Goal: Obtain resource: Obtain resource

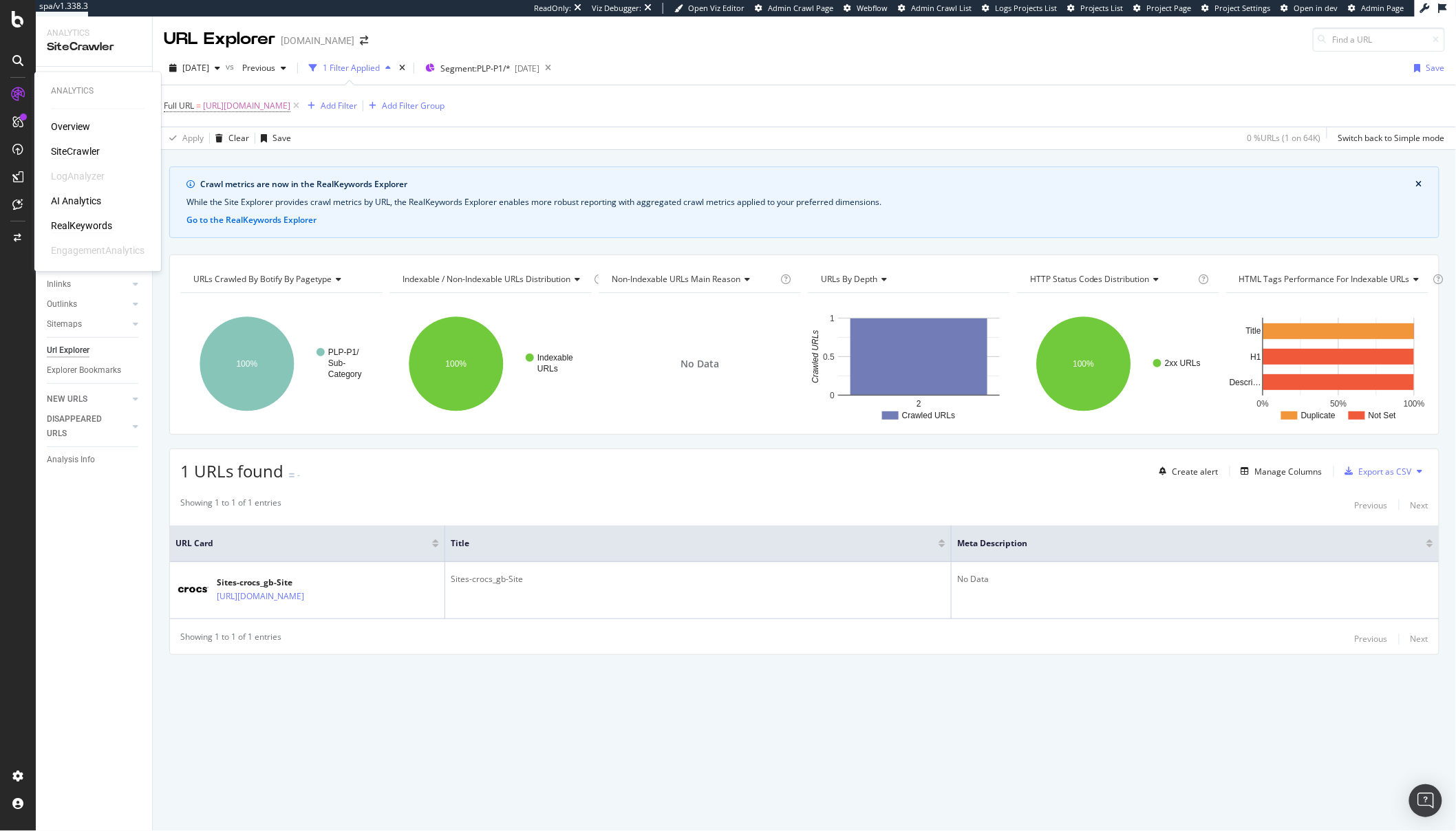
click at [71, 228] on div "RealKeywords" at bounding box center [82, 226] width 61 height 14
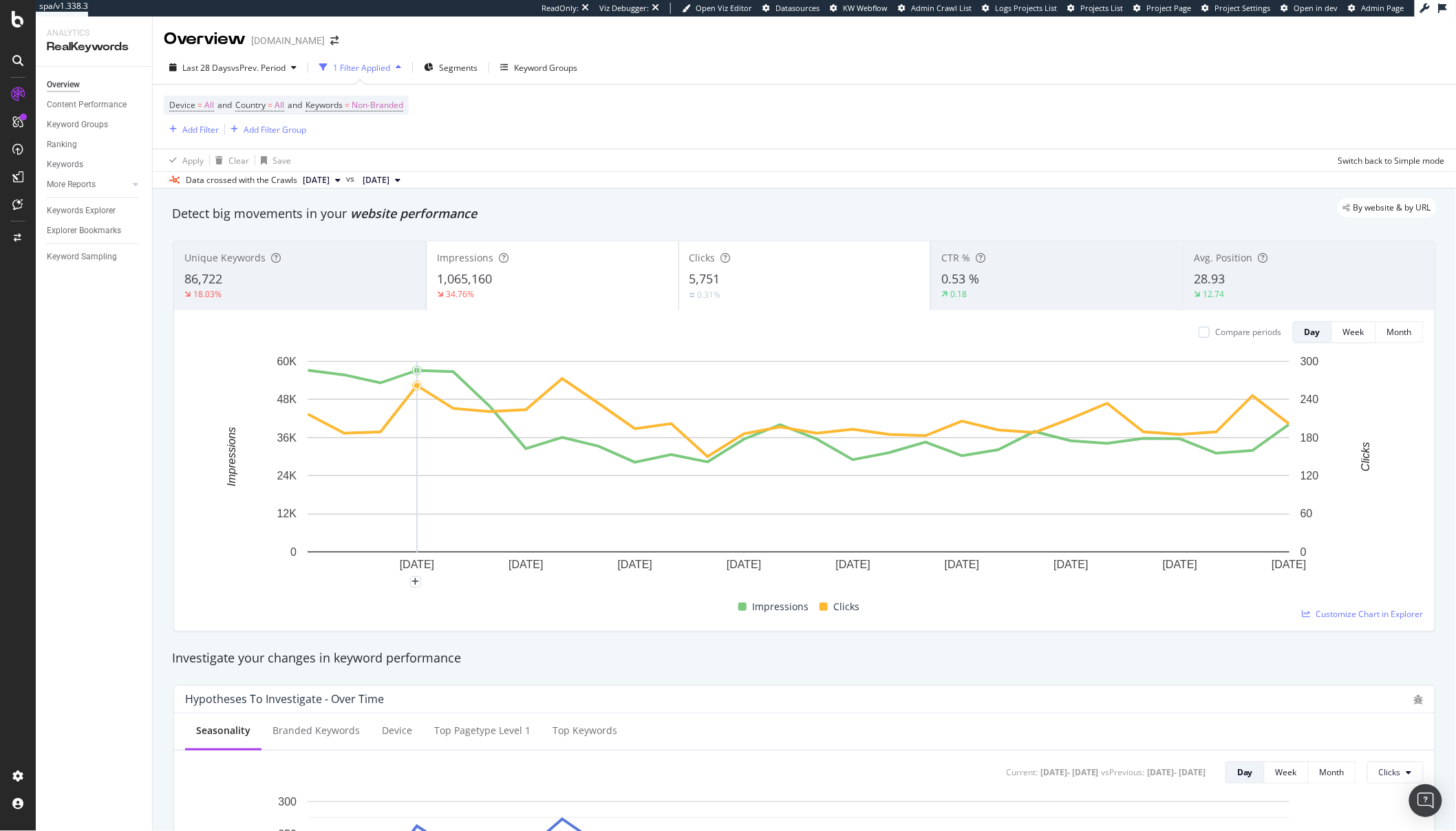
scroll to position [9, 0]
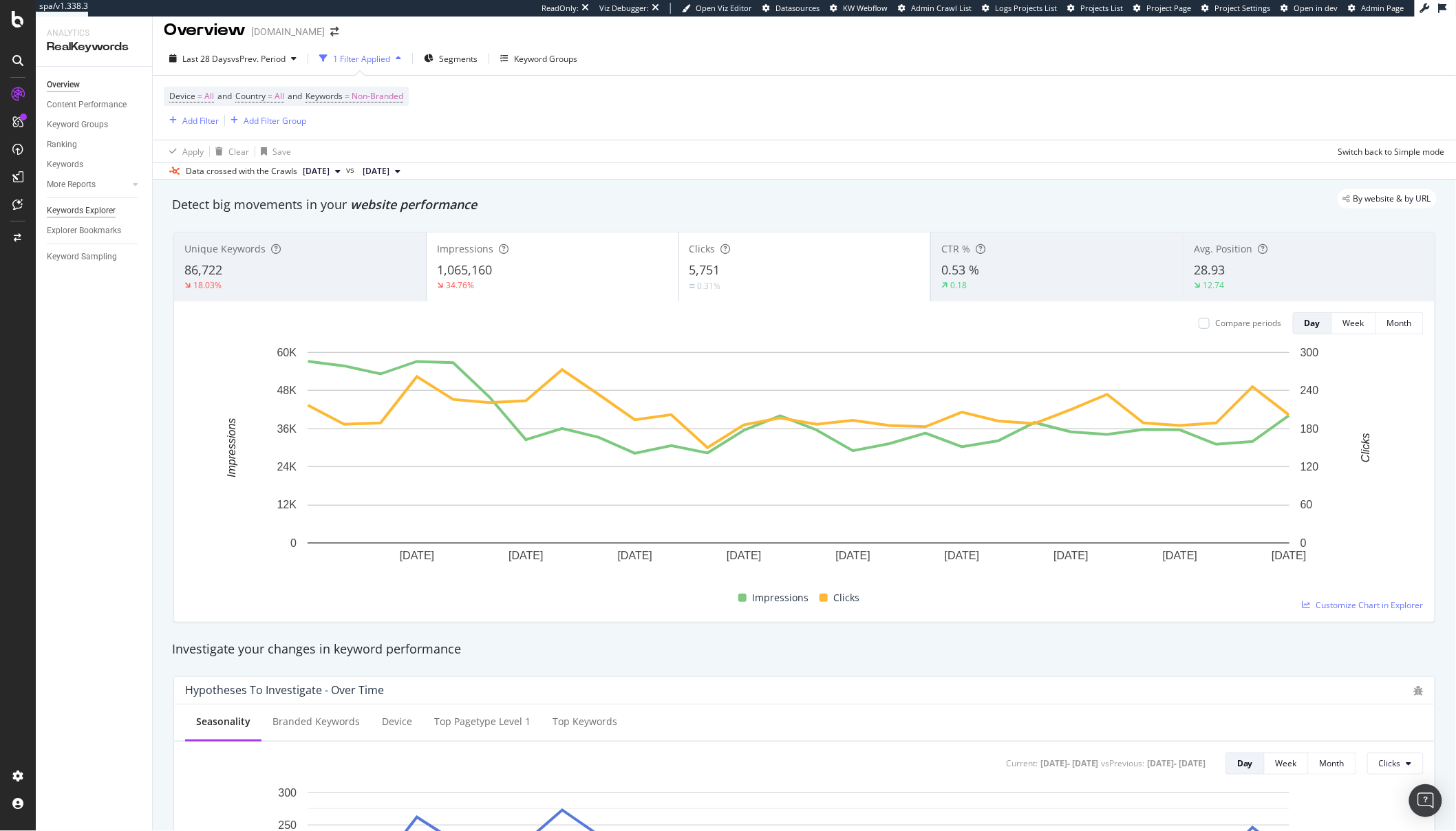
click at [102, 214] on div "Keywords Explorer" at bounding box center [81, 211] width 69 height 15
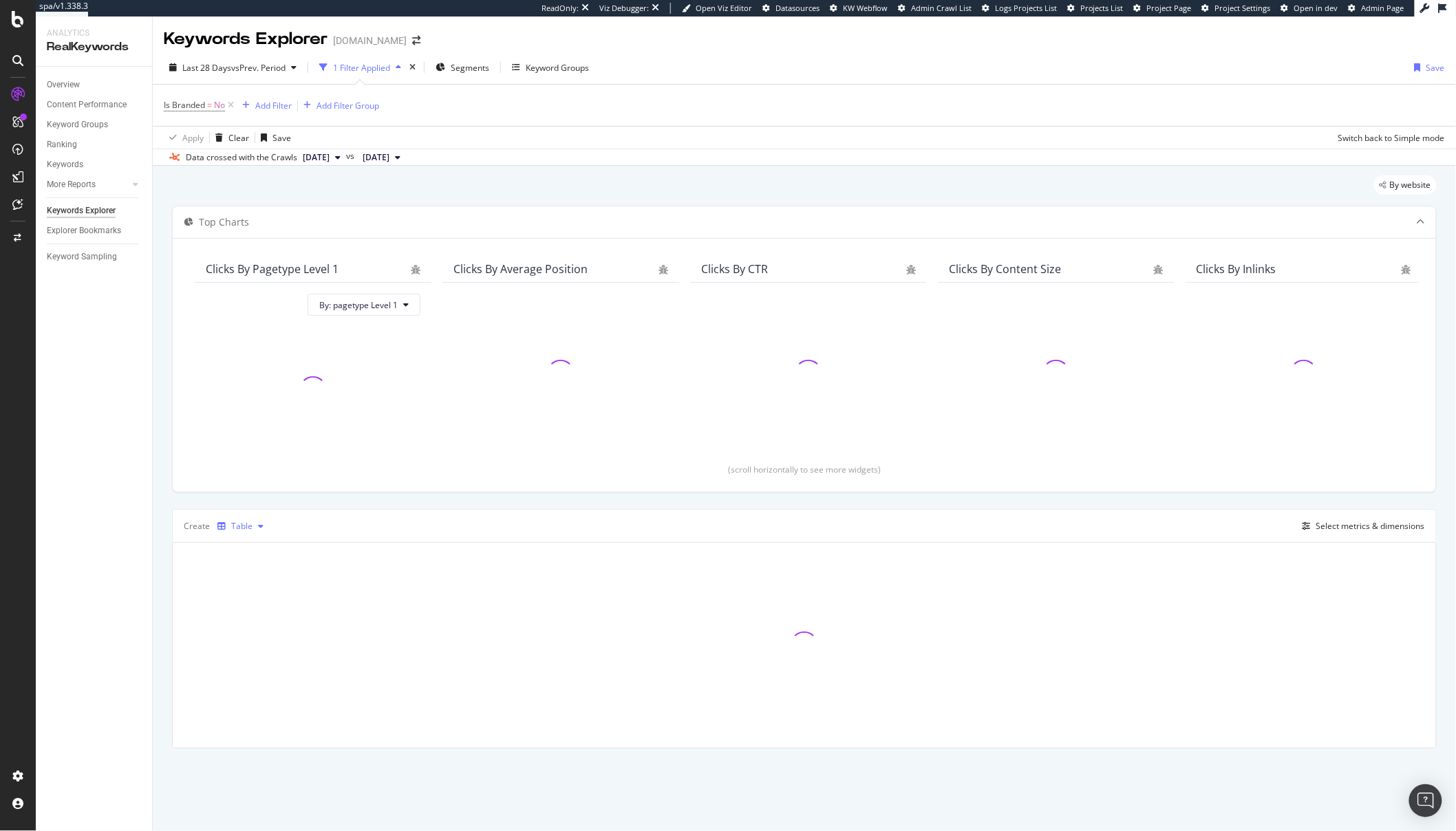
click at [237, 524] on div "Table" at bounding box center [242, 527] width 22 height 8
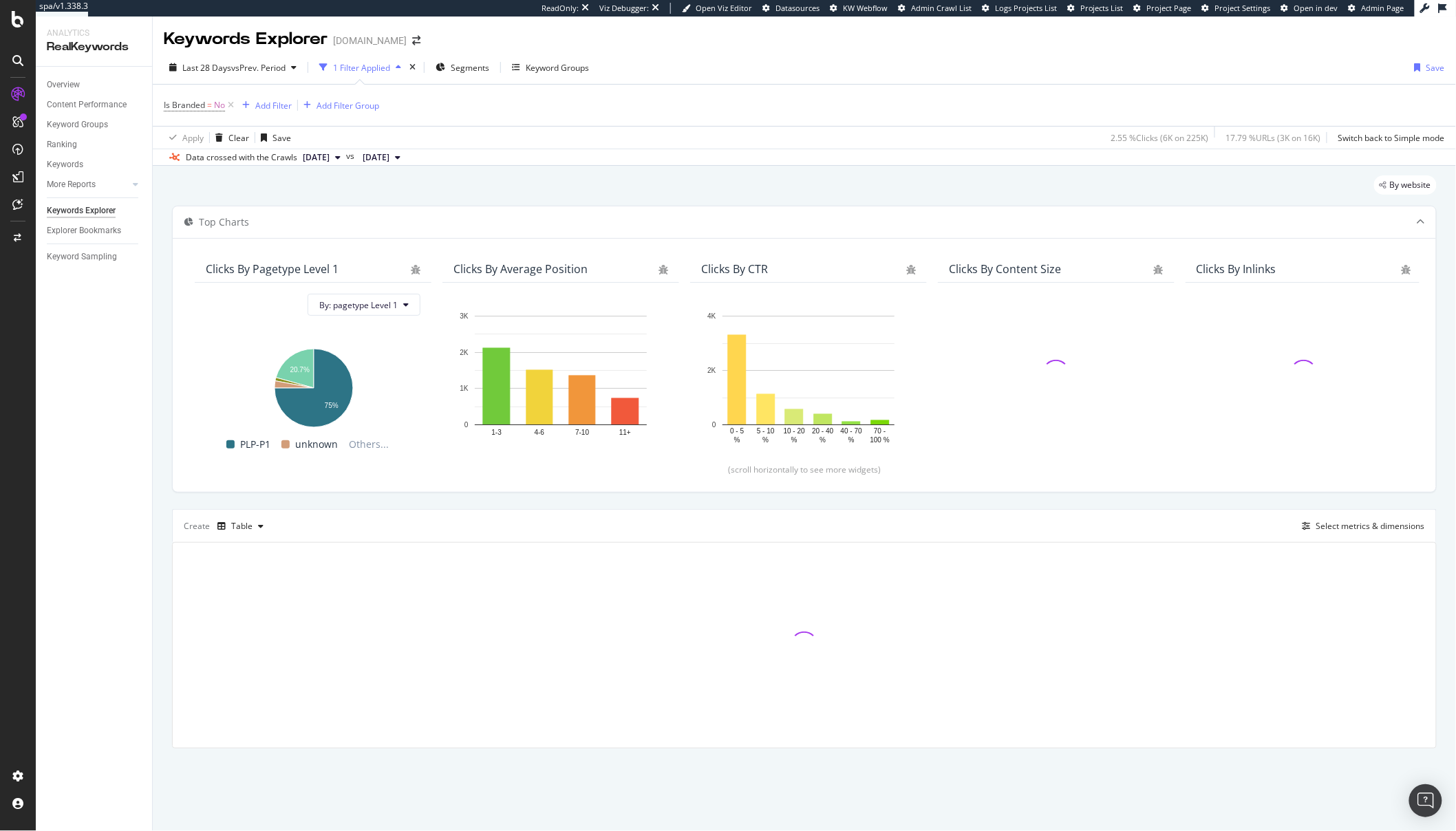
click at [413, 508] on div "Top Charts Clicks By pagetype Level 1 By: pagetype Level 1 Hold CTRL while clic…" at bounding box center [804, 477] width 1265 height 543
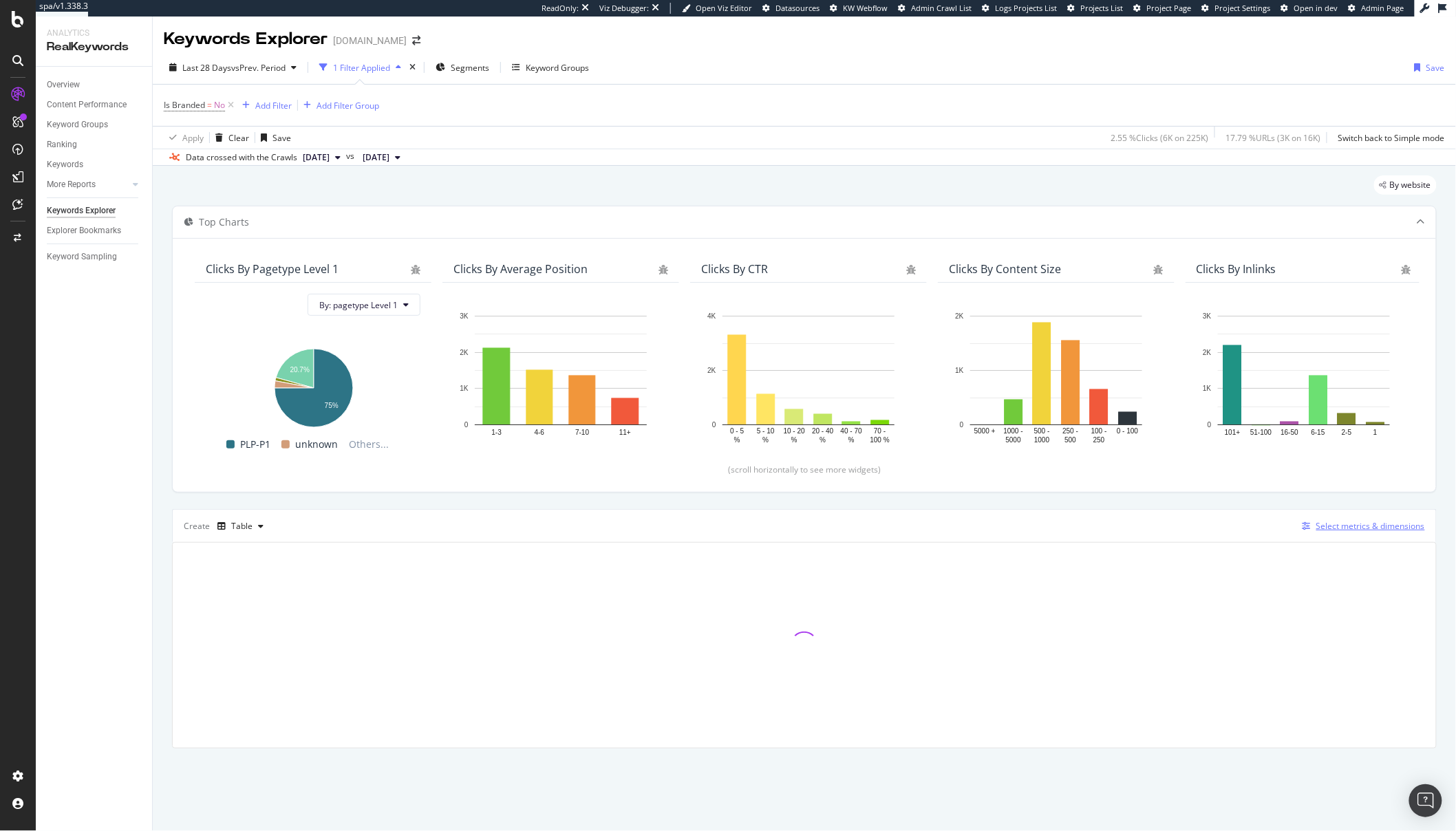
click at [1343, 527] on div "Select metrics & dimensions" at bounding box center [1371, 526] width 109 height 12
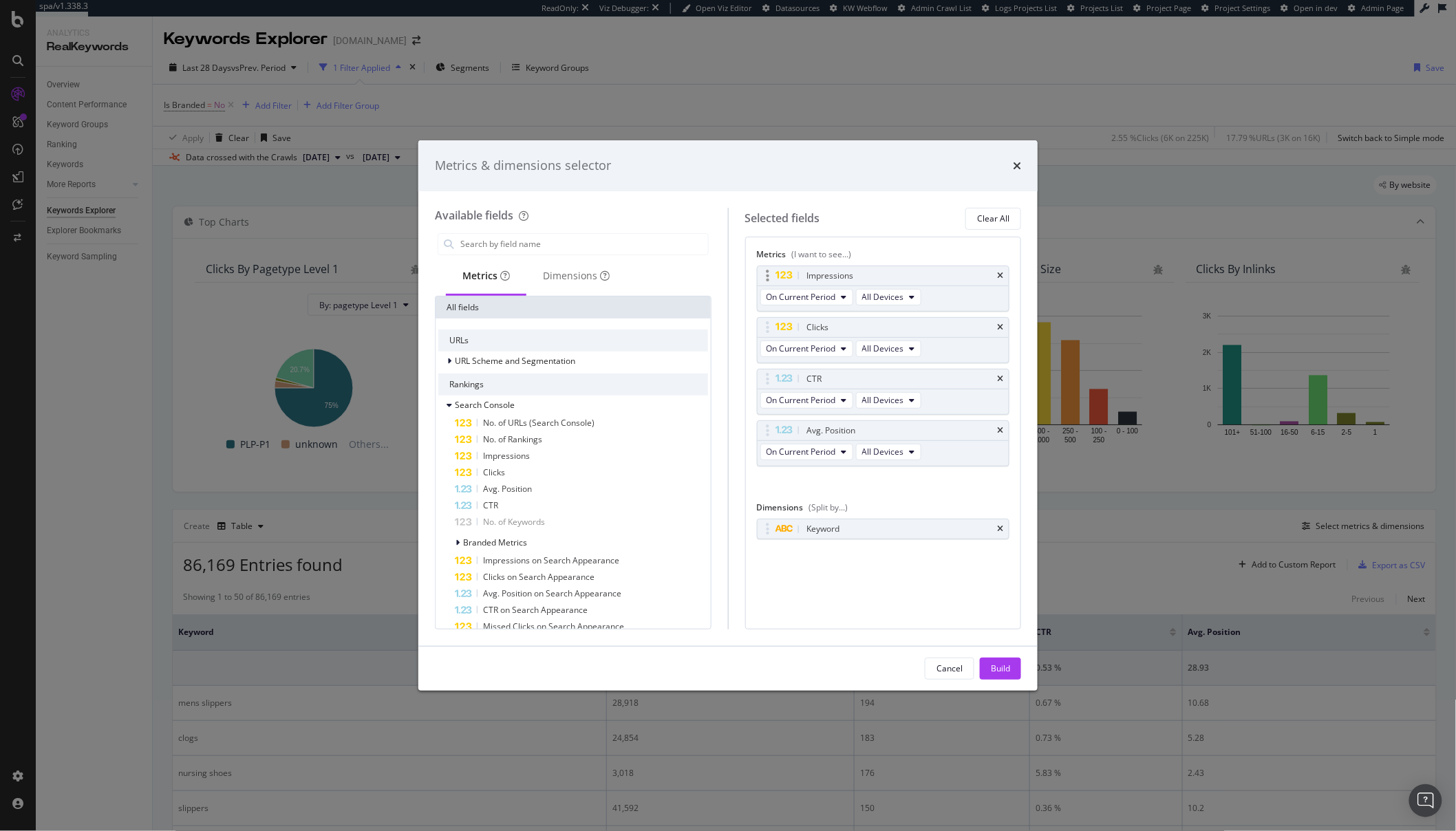
click at [995, 270] on div "Impressions" at bounding box center [883, 276] width 252 height 20
click at [1003, 277] on icon "times" at bounding box center [1000, 276] width 6 height 8
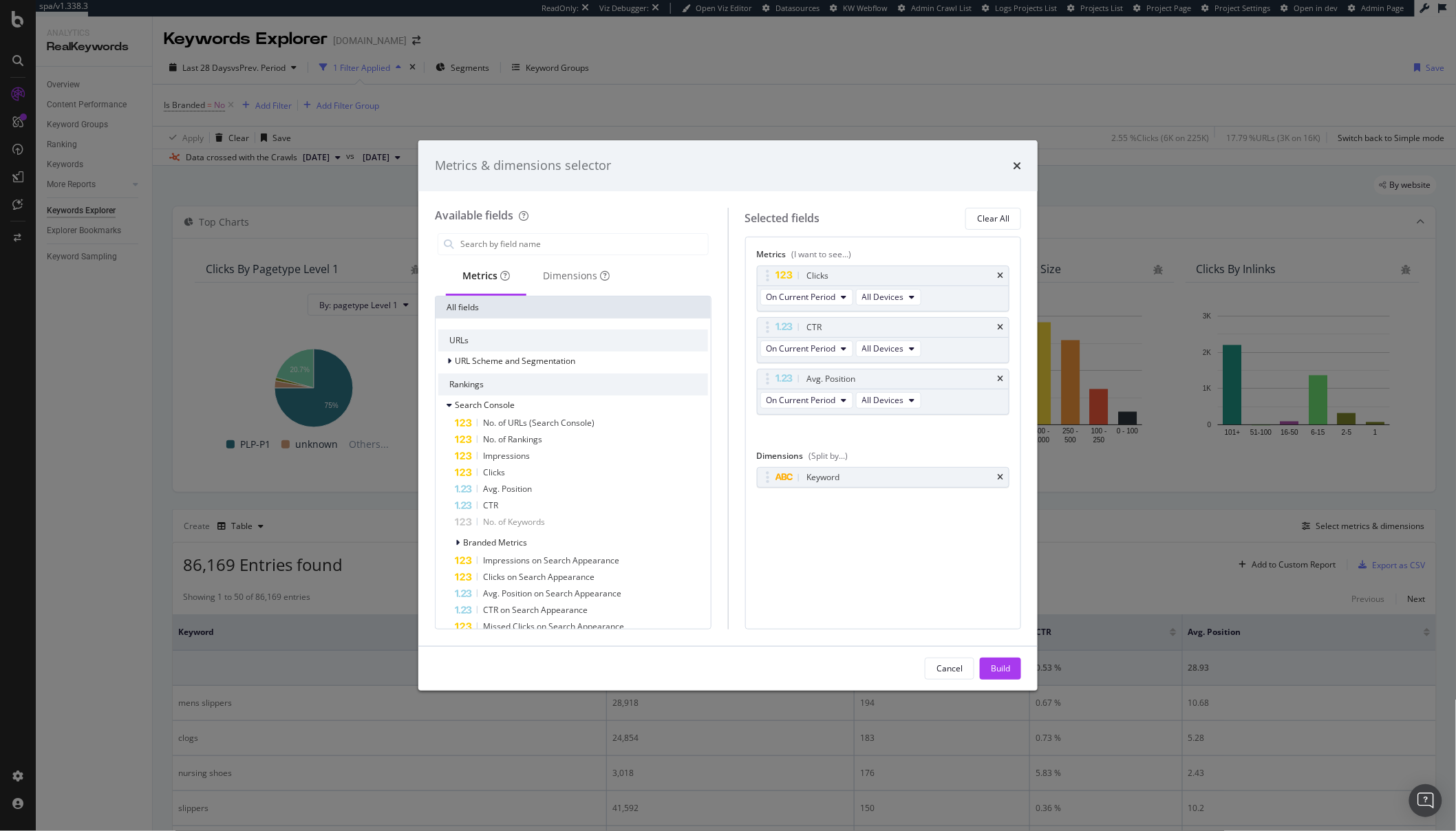
click at [1003, 277] on icon "times" at bounding box center [1000, 276] width 6 height 8
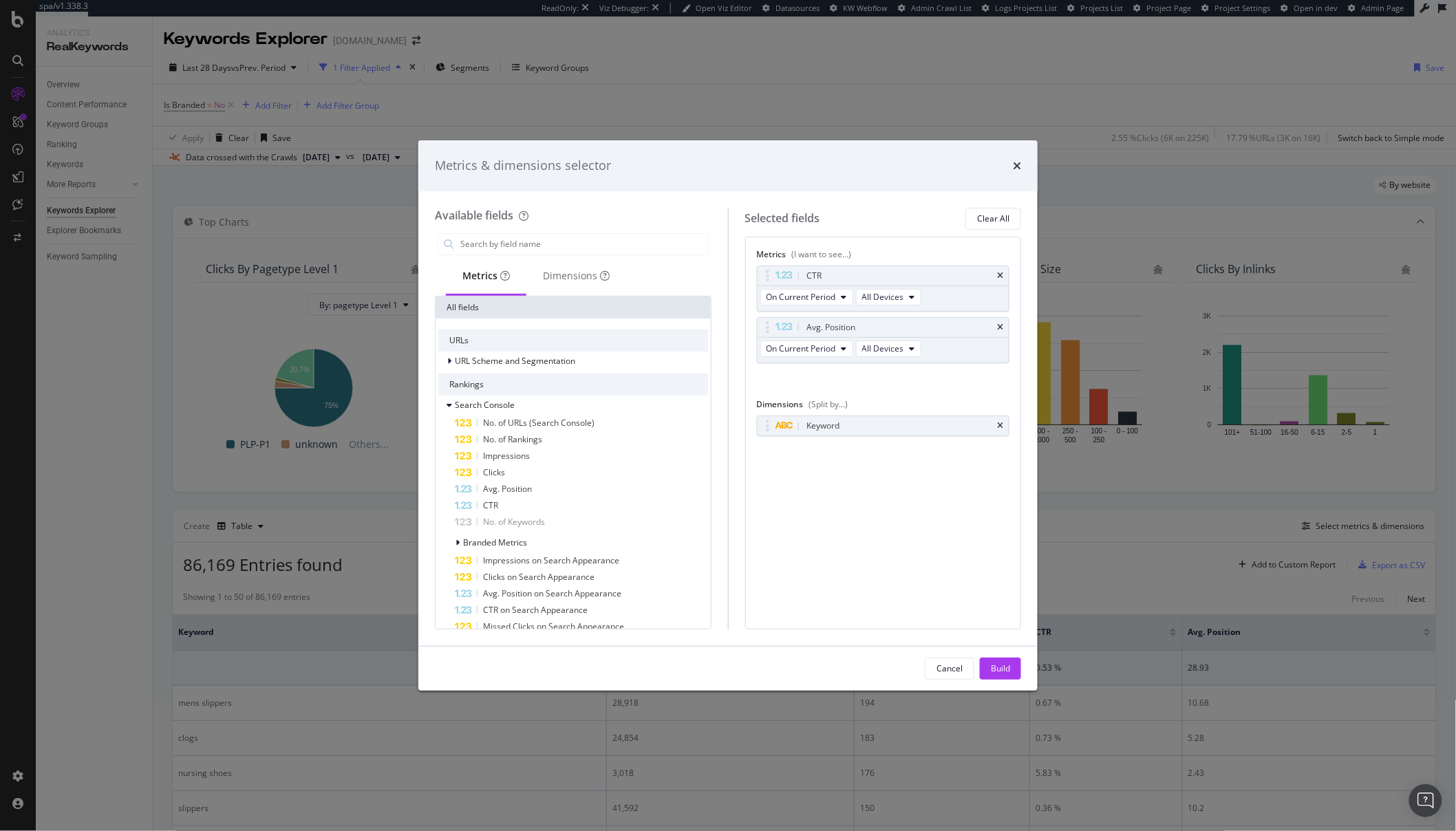
click at [1003, 277] on icon "times" at bounding box center [1000, 276] width 6 height 8
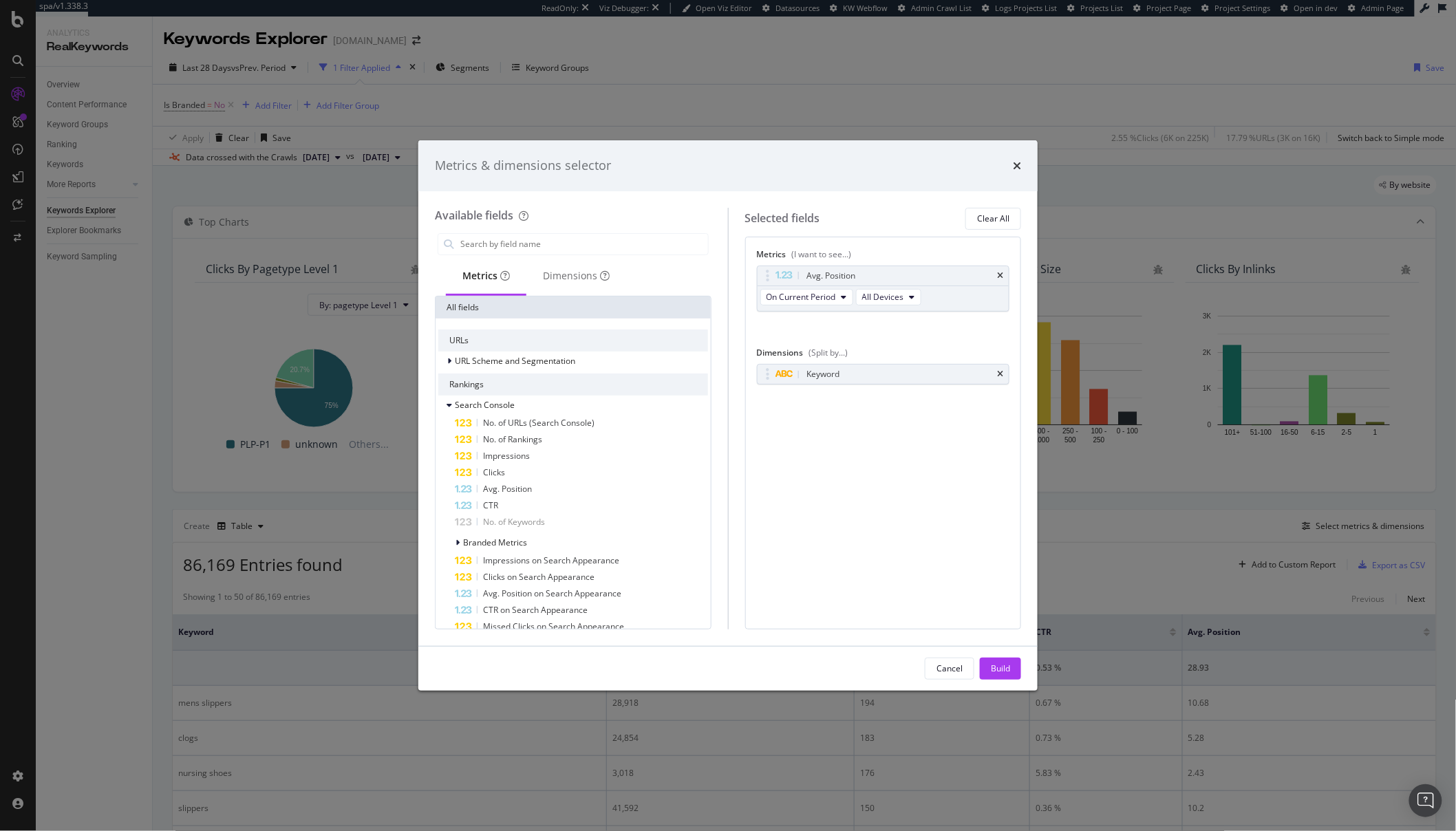
click at [1003, 277] on icon "times" at bounding box center [1000, 276] width 6 height 8
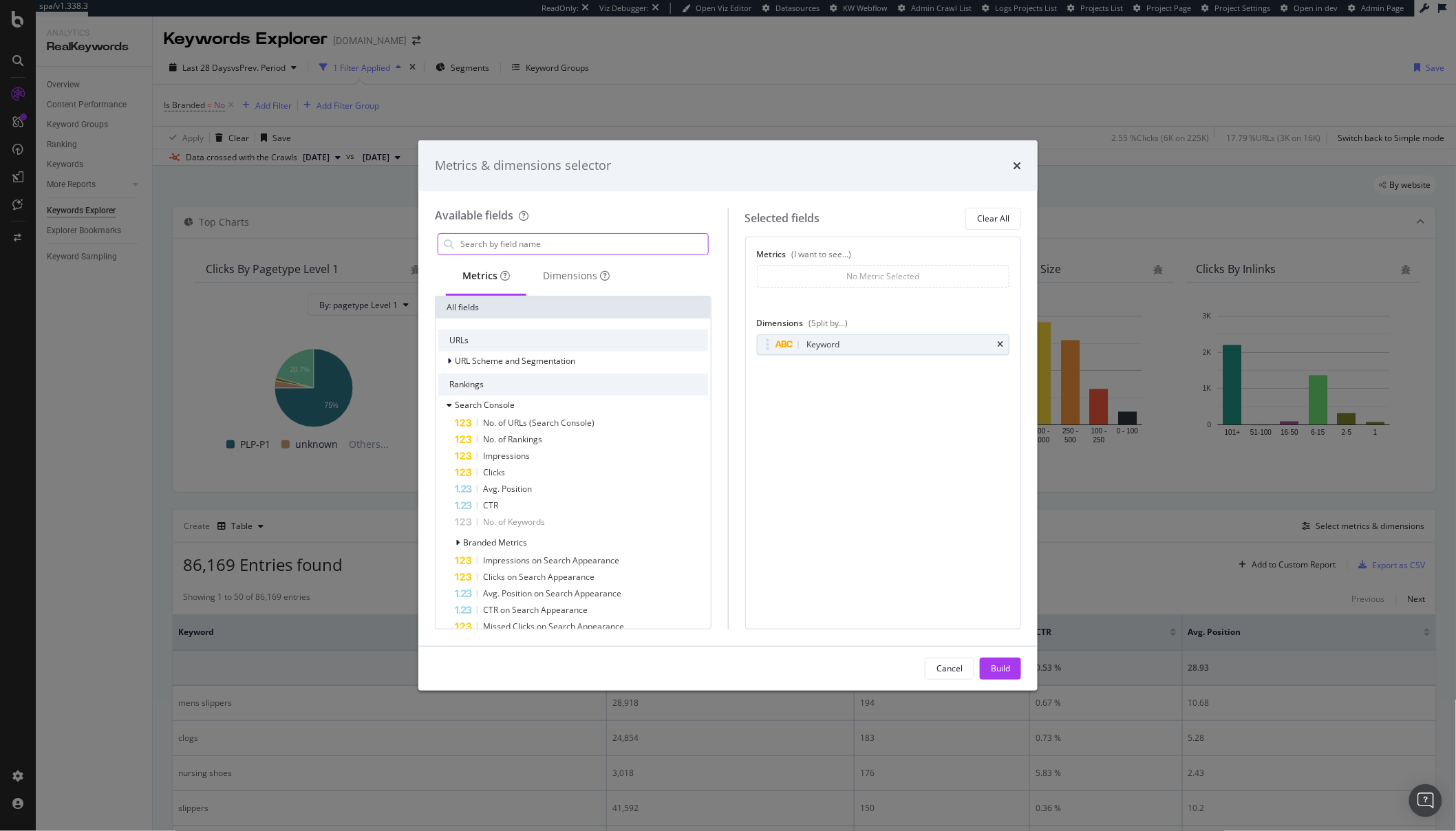
click at [501, 243] on input "modal" at bounding box center [583, 244] width 249 height 21
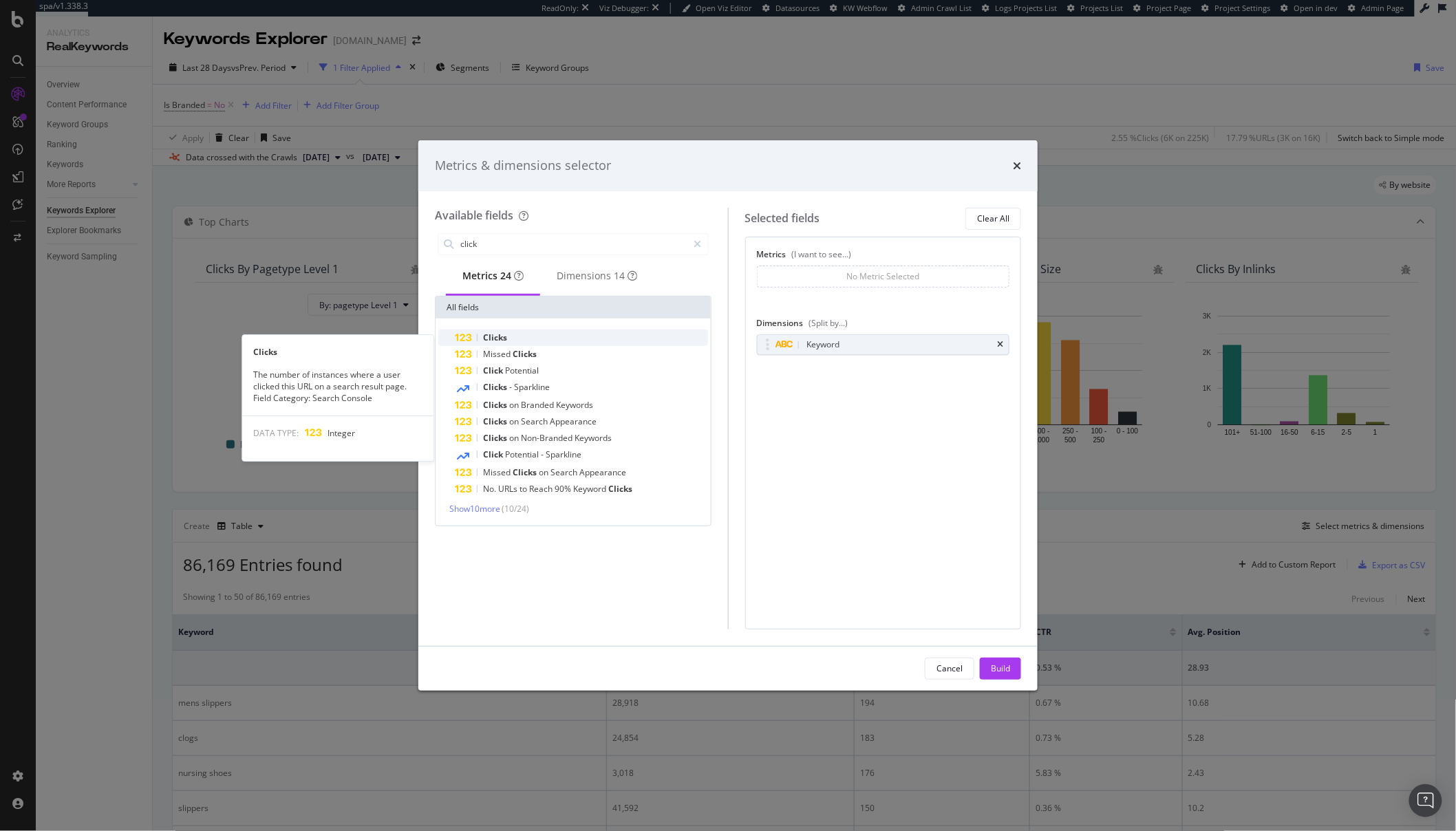
click at [501, 338] on span "Clicks" at bounding box center [495, 337] width 24 height 12
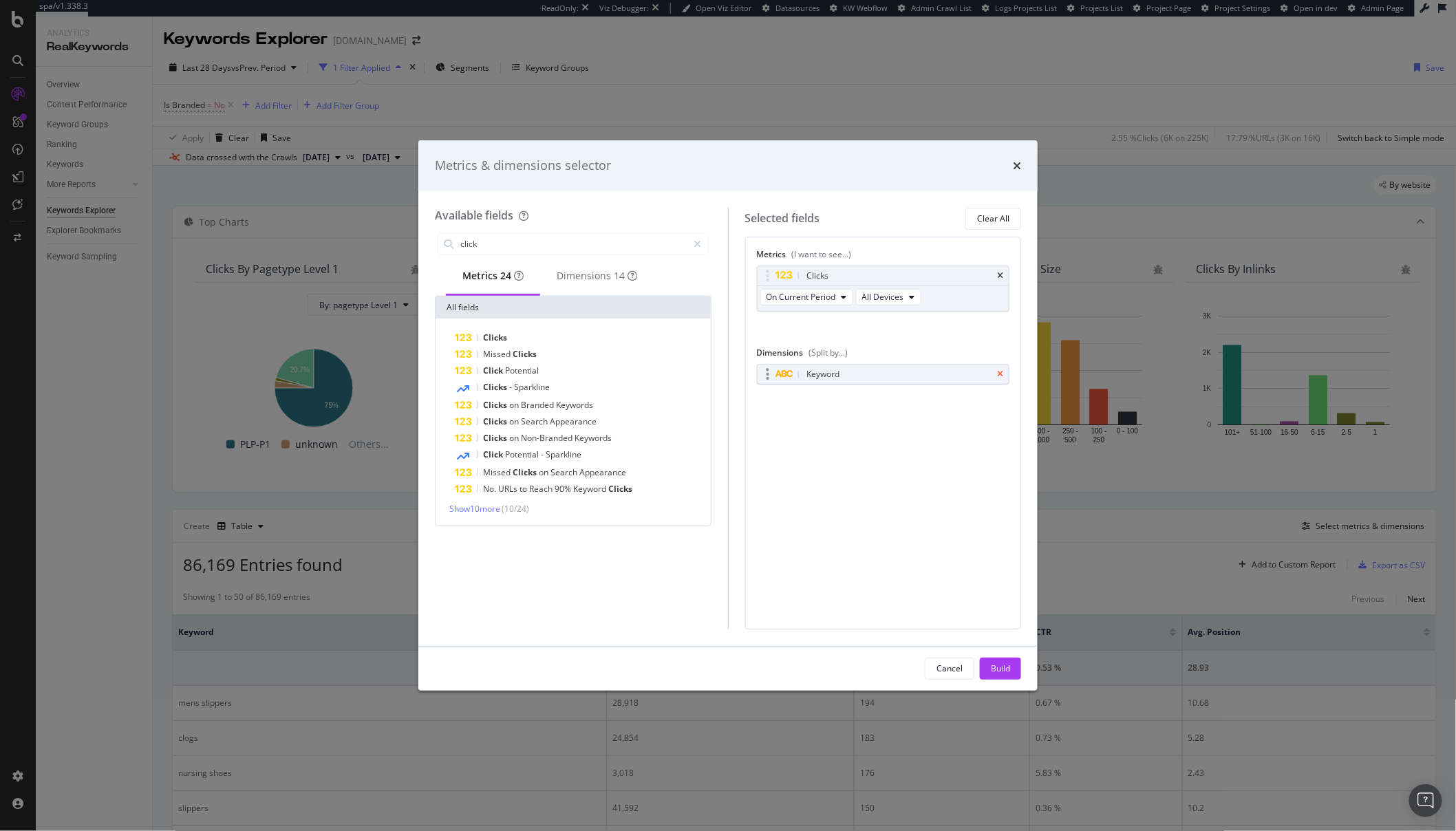
click at [1001, 373] on icon "times" at bounding box center [1000, 374] width 6 height 8
drag, startPoint x: 541, startPoint y: 230, endPoint x: 541, endPoint y: 244, distance: 14.0
click at [541, 233] on div "click" at bounding box center [573, 244] width 277 height 27
click at [538, 252] on input "click" at bounding box center [573, 244] width 229 height 21
type input "plp"
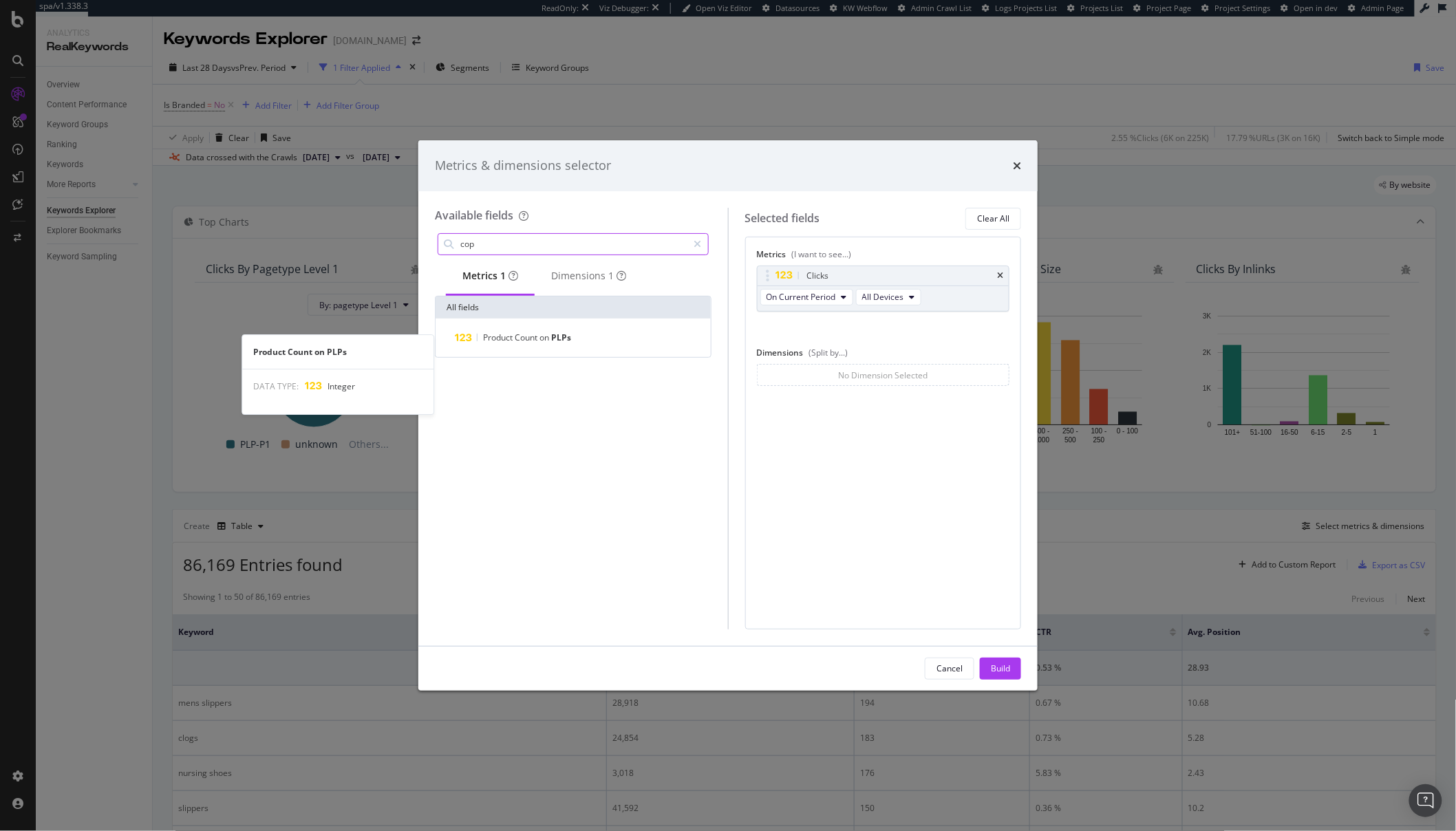
type input "copy"
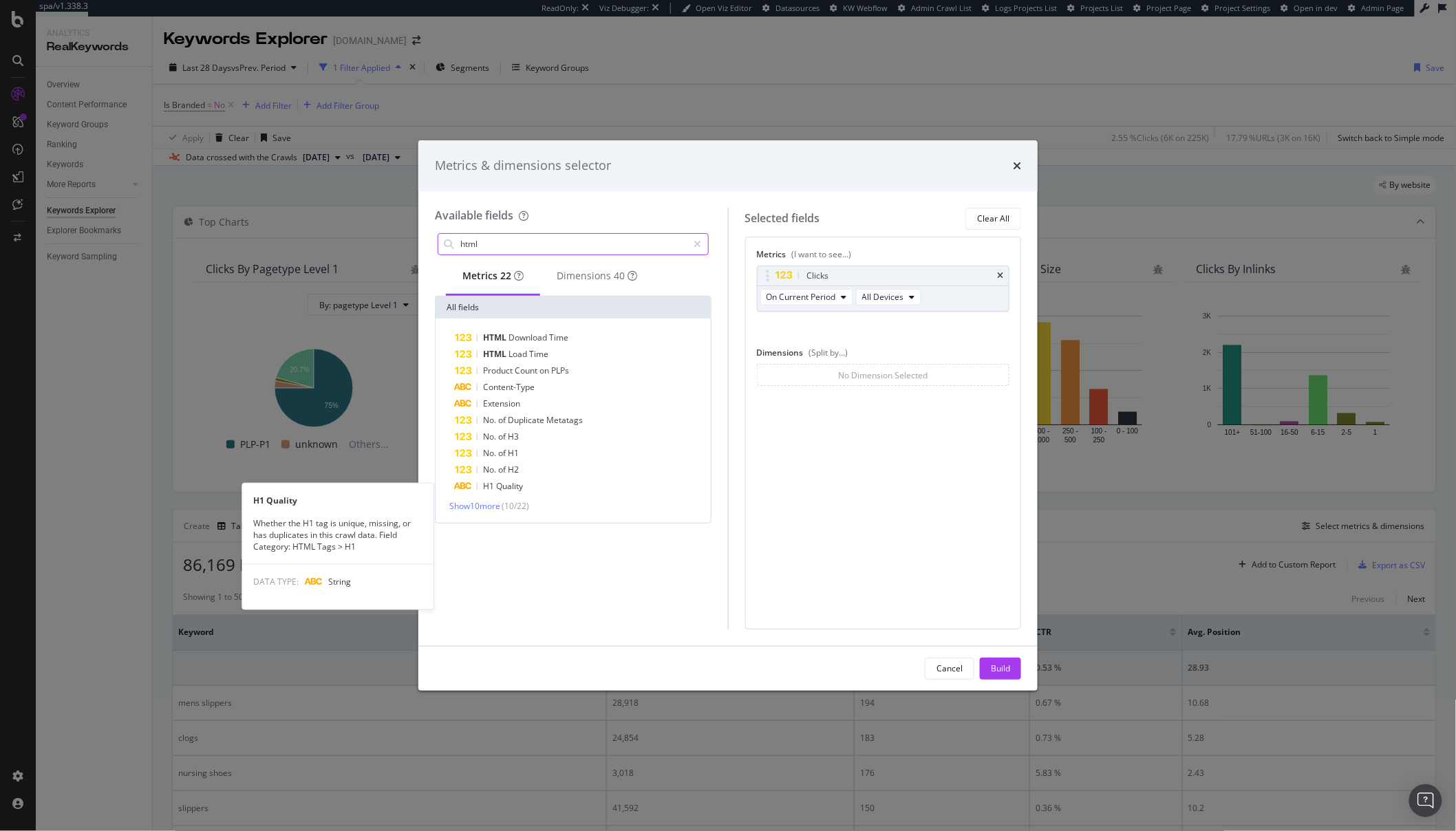
type input "html"
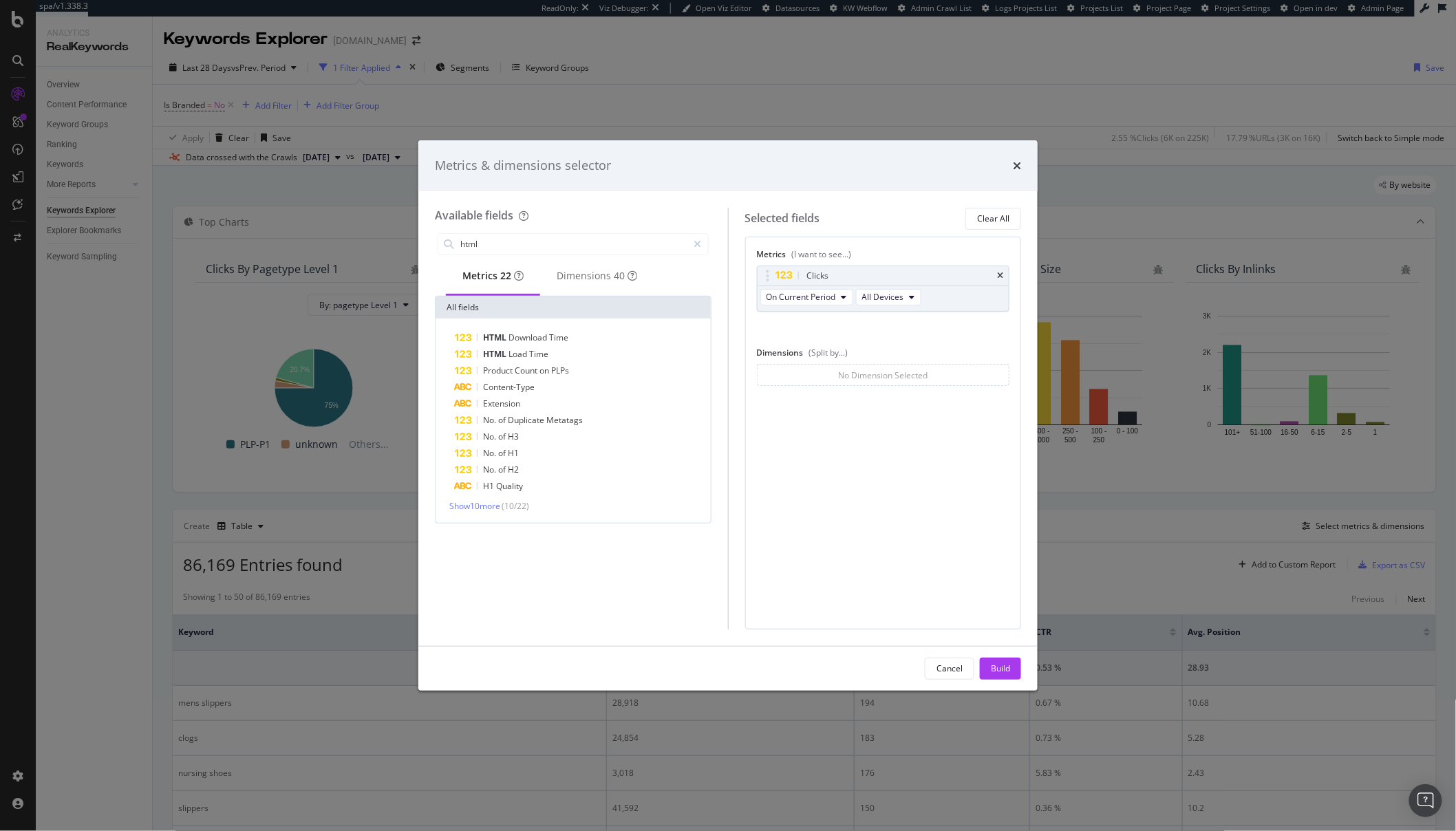
click at [464, 502] on div "HTML Download Time HTML Load Time Product Count on PLPs Content-Type Extension …" at bounding box center [573, 420] width 270 height 182
click at [464, 507] on span "Show 10 more" at bounding box center [474, 506] width 51 height 12
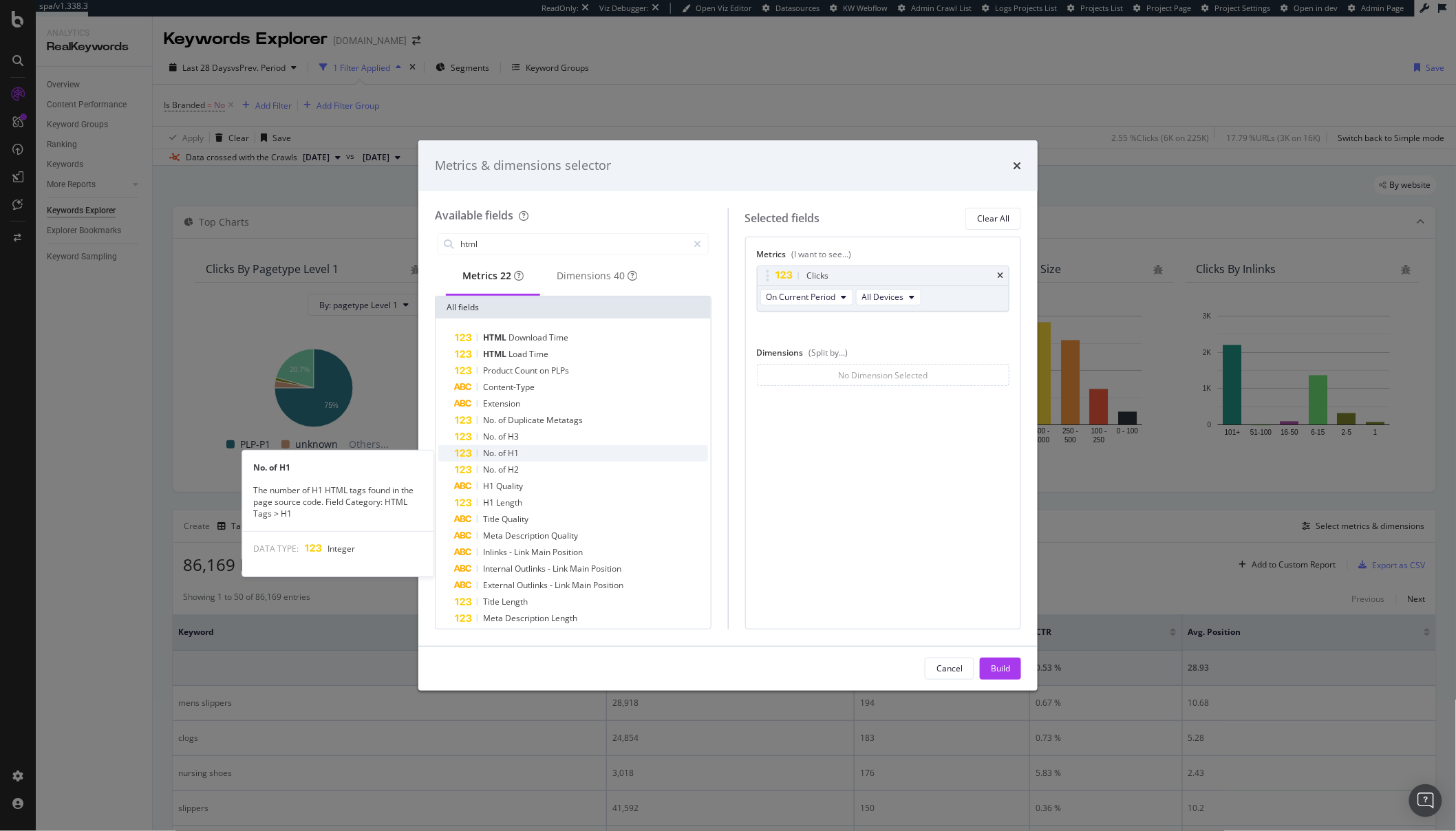
scroll to position [64, 0]
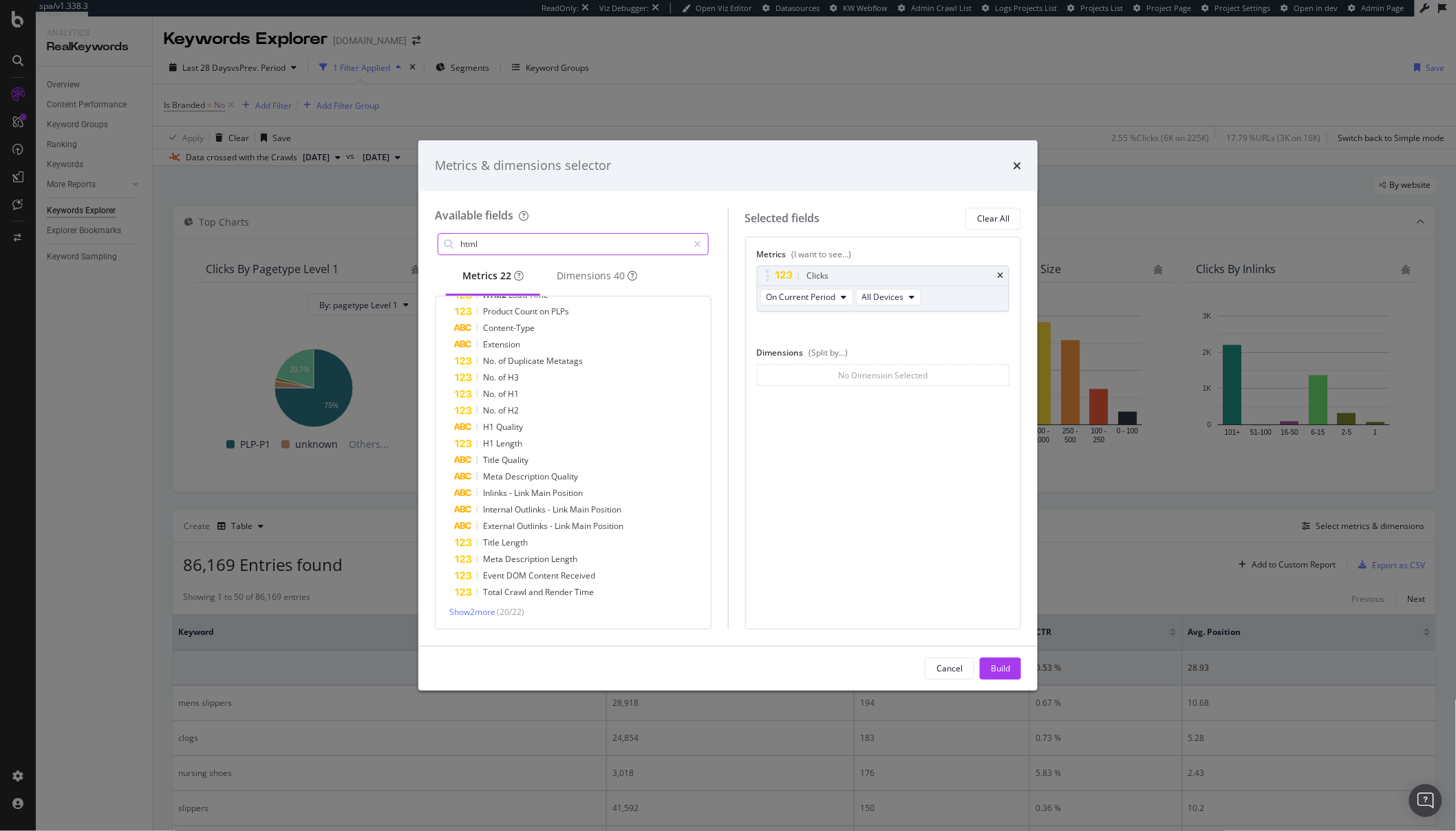
click at [527, 238] on input "html" at bounding box center [573, 244] width 229 height 21
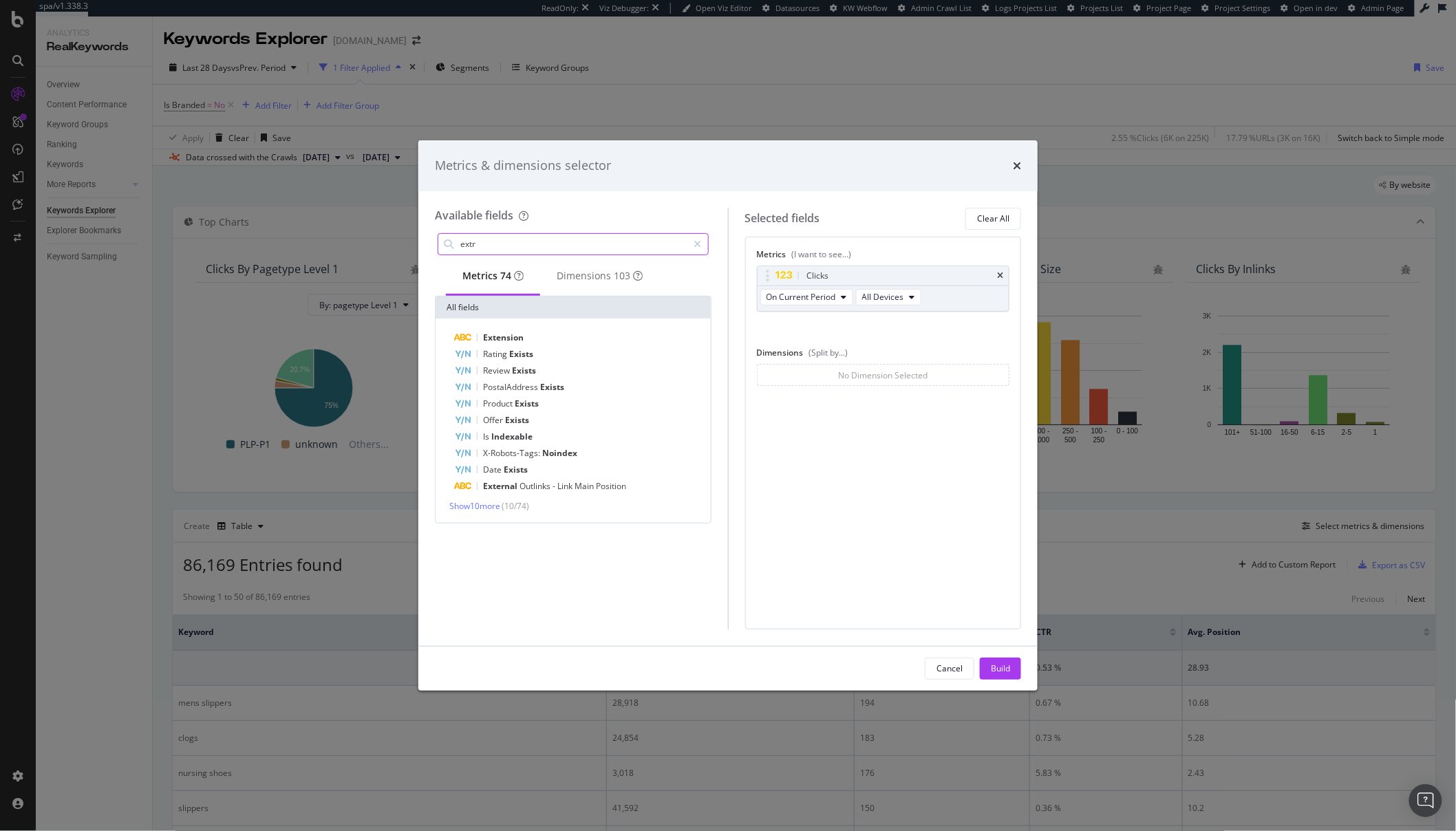
scroll to position [0, 0]
type input "extract"
click at [1014, 165] on icon "times" at bounding box center [1017, 166] width 8 height 11
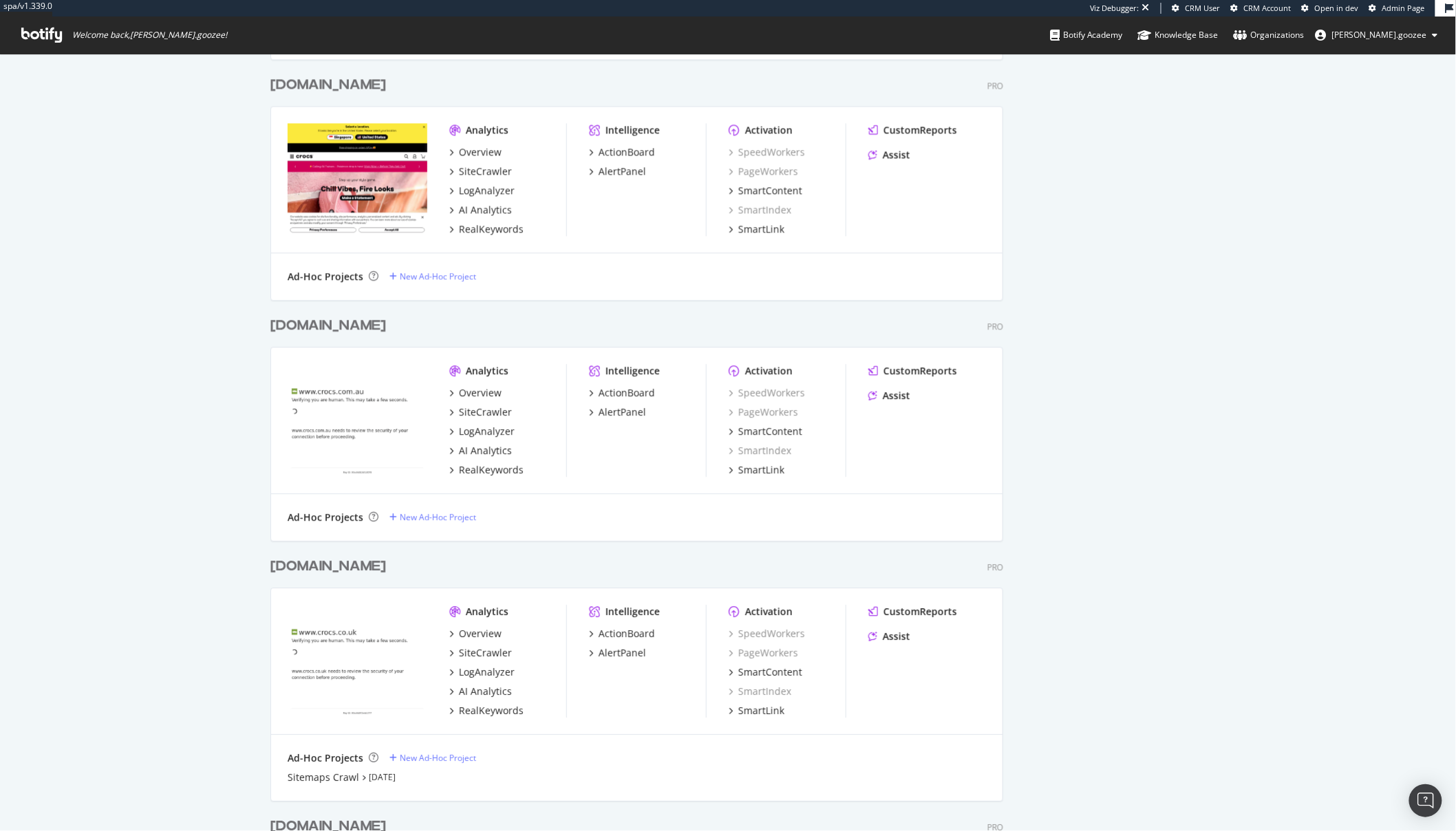
click at [344, 567] on div "crocs.co.uk" at bounding box center [328, 566] width 116 height 20
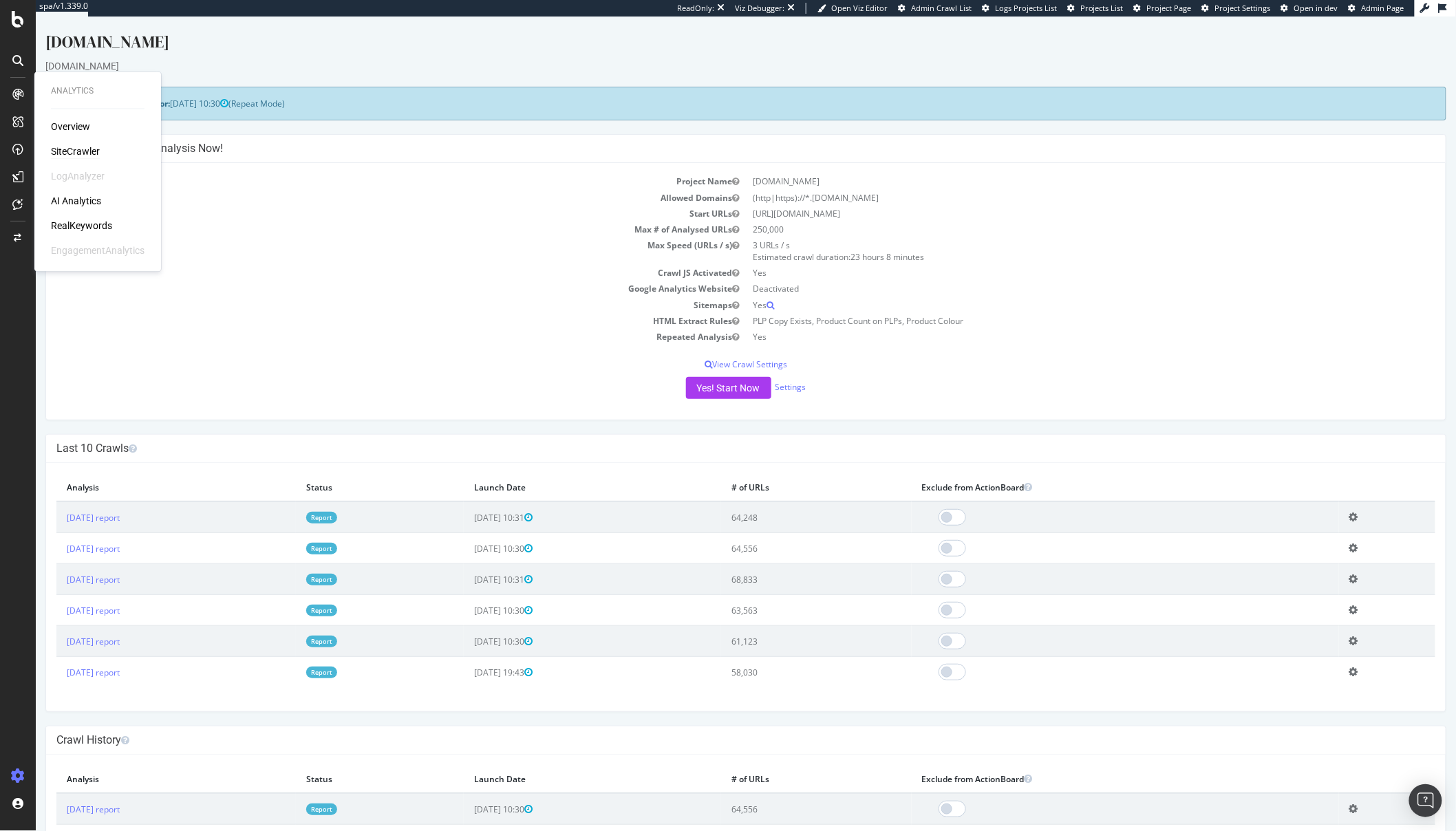
click at [74, 148] on div "SiteCrawler" at bounding box center [75, 152] width 49 height 14
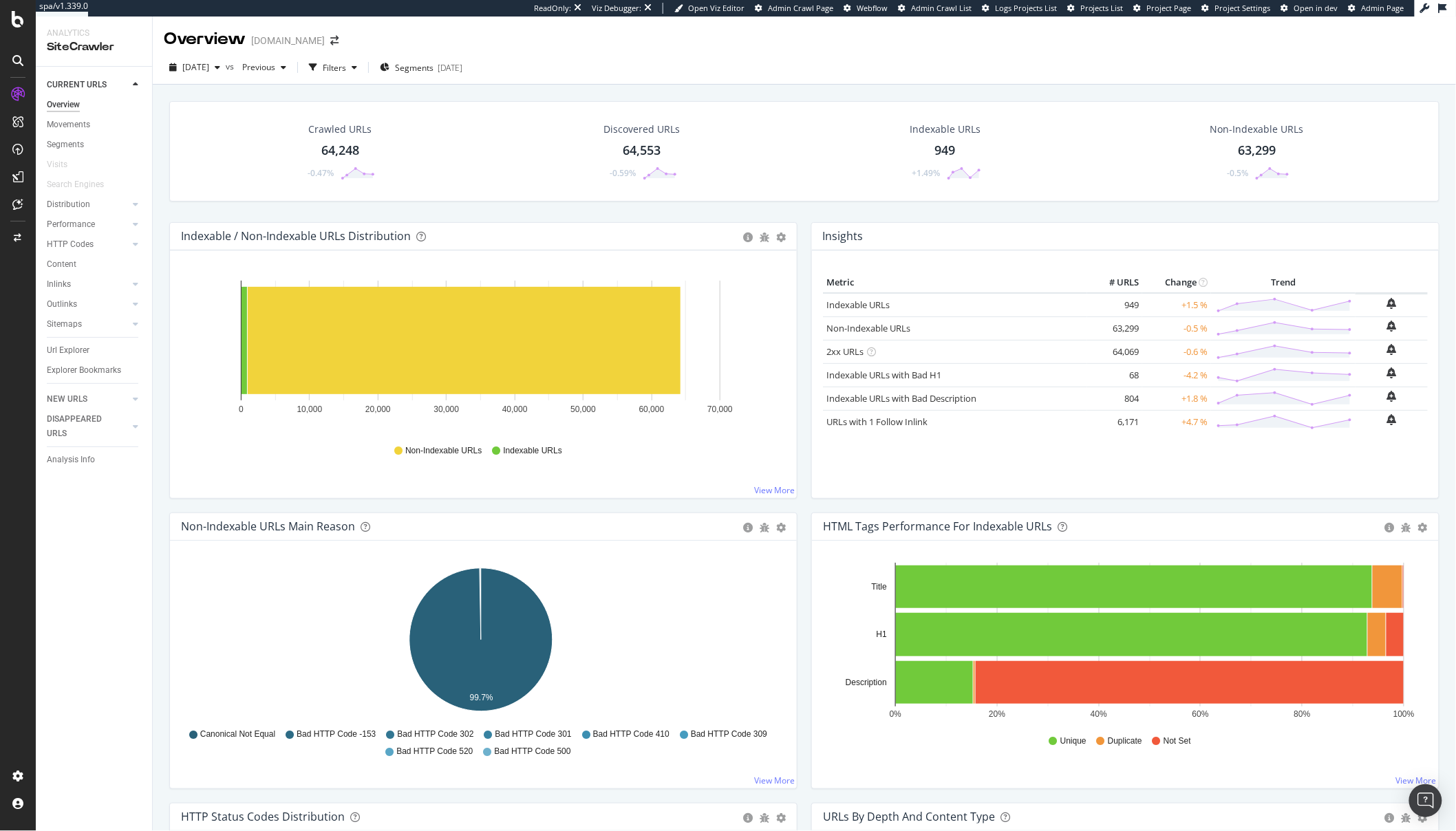
click at [447, 78] on div "2025 Sep. 26th vs Previous Filters Segments 2025-08-20" at bounding box center [804, 70] width 1303 height 27
click at [434, 68] on span "Segments" at bounding box center [414, 68] width 38 height 12
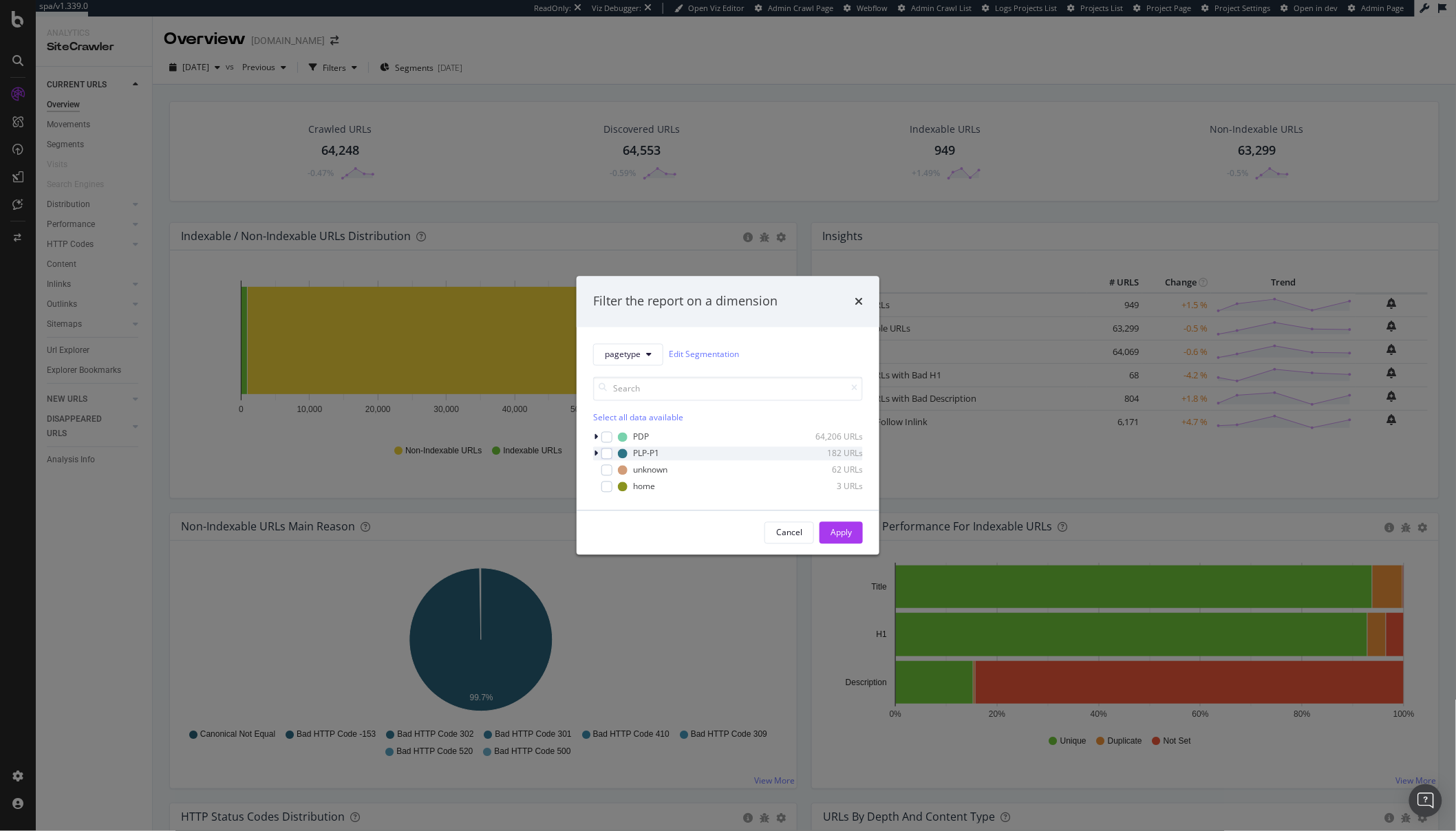
click at [596, 452] on icon "modal" at bounding box center [596, 453] width 4 height 8
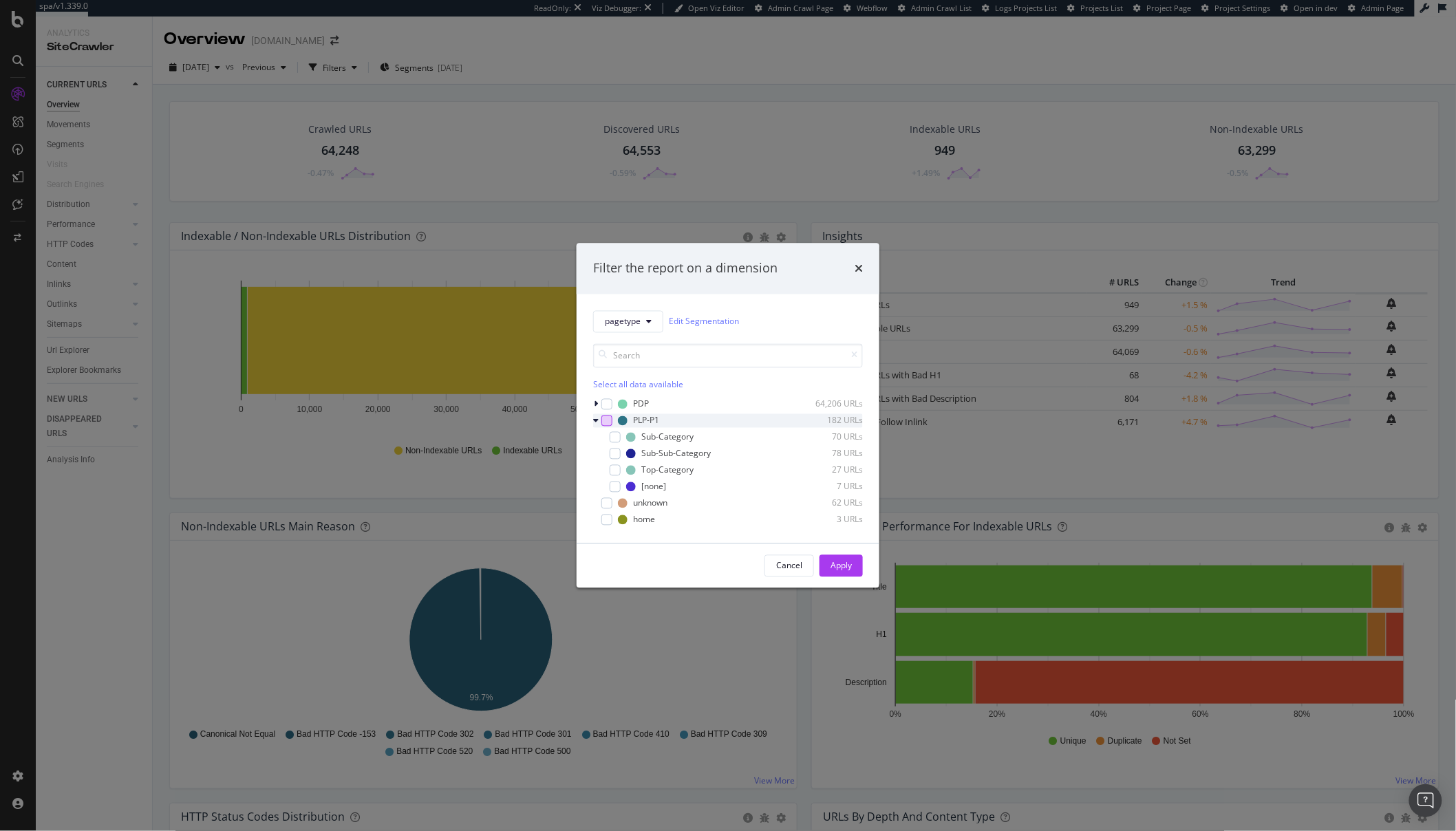
click at [603, 424] on div "modal" at bounding box center [607, 420] width 11 height 11
click at [839, 567] on div "Apply" at bounding box center [841, 566] width 22 height 12
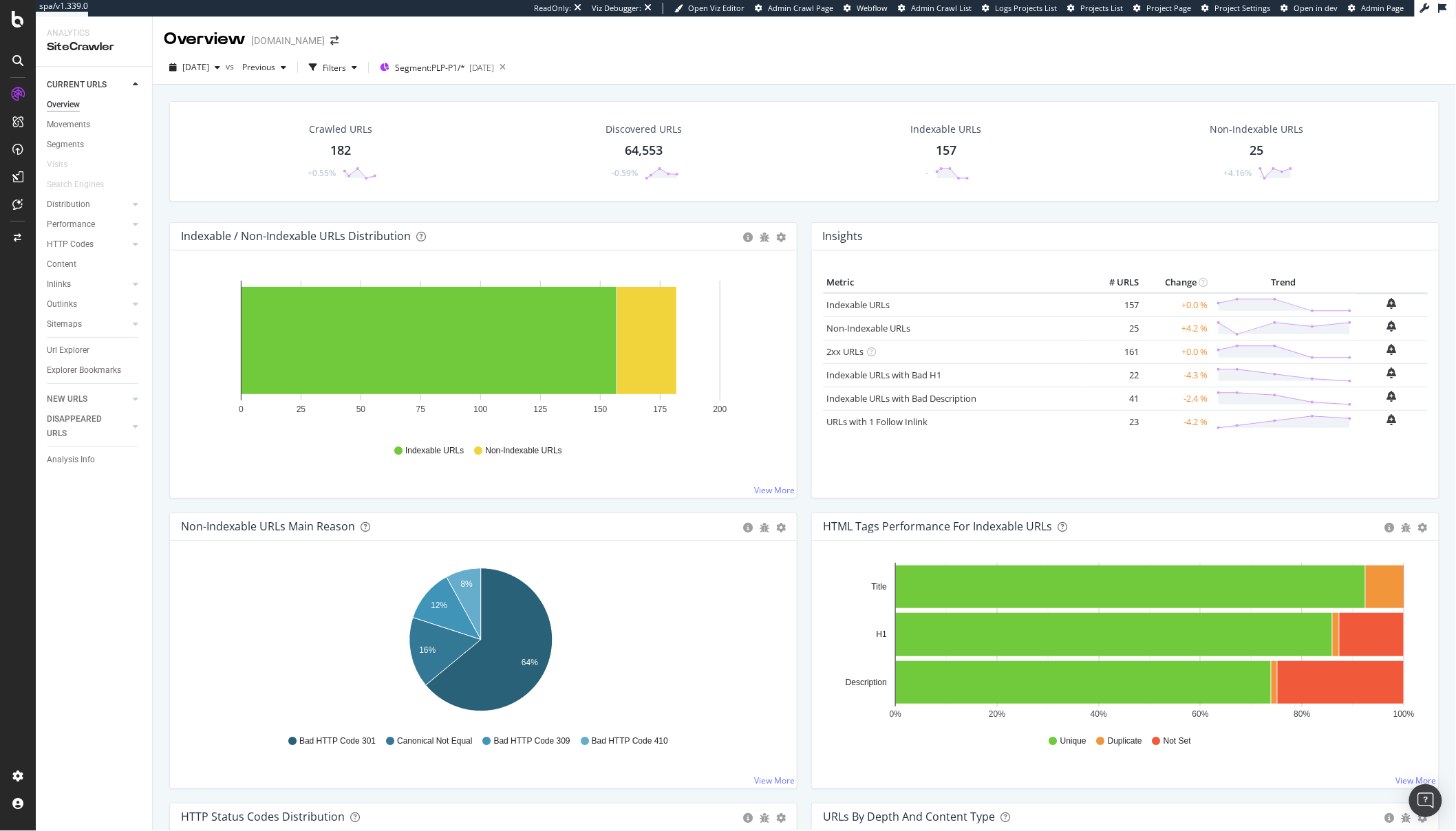
click at [73, 355] on div "Url Explorer" at bounding box center [68, 351] width 43 height 15
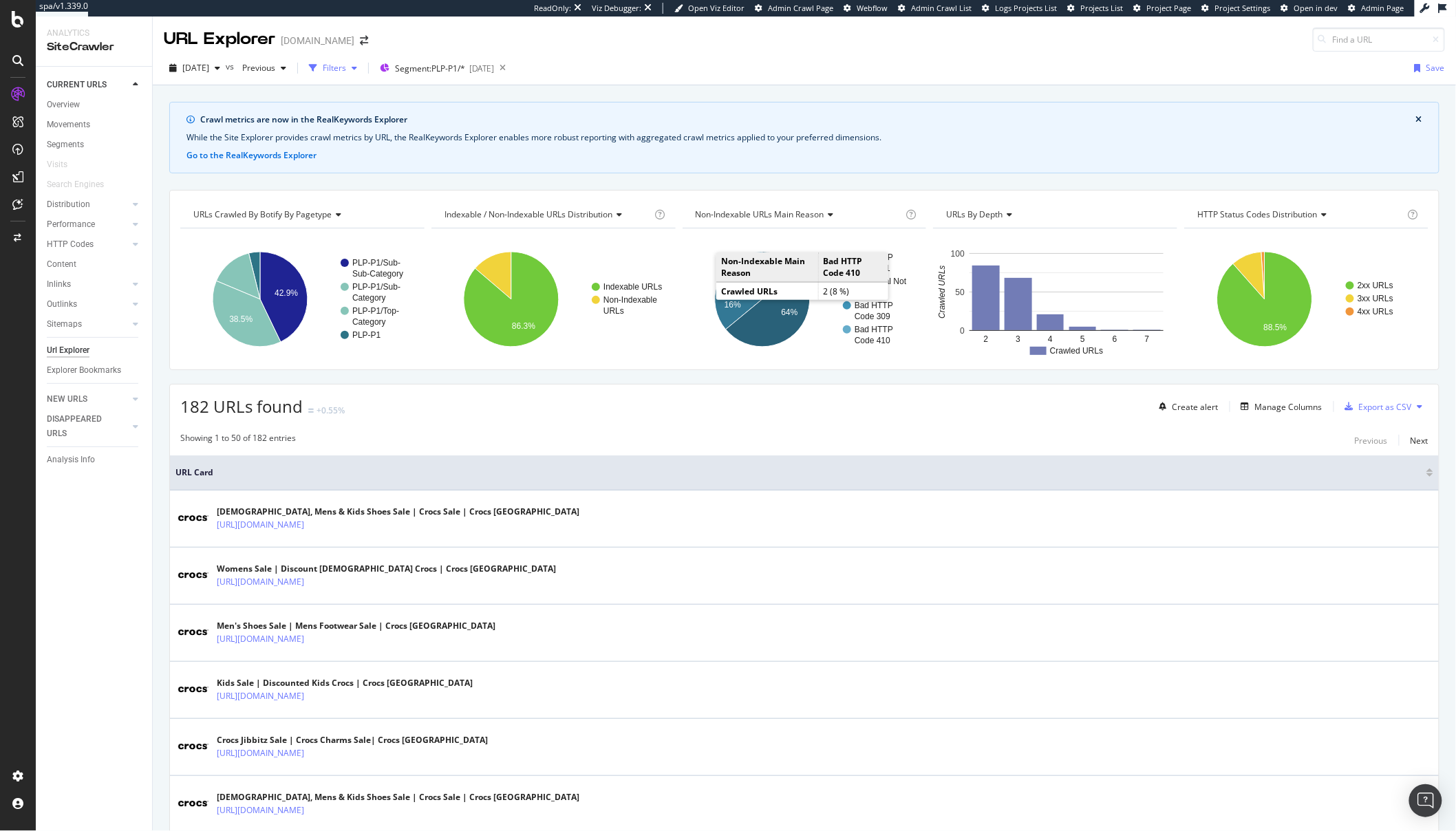
click at [346, 68] on div "Filters" at bounding box center [334, 68] width 24 height 12
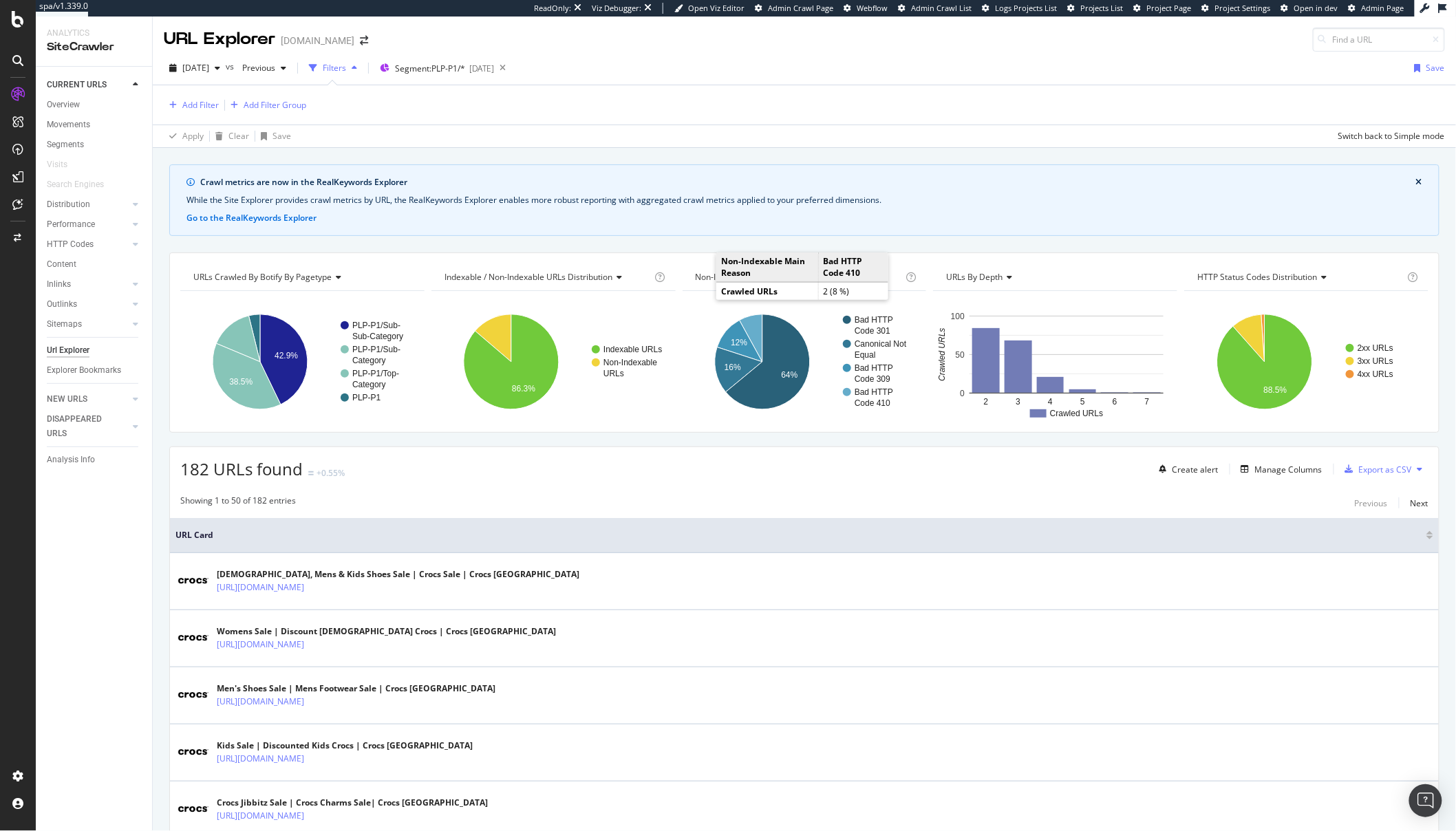
click at [196, 114] on div "Add Filter Add Filter Group" at bounding box center [804, 105] width 1281 height 39
click at [198, 109] on div "Add Filter" at bounding box center [200, 105] width 36 height 12
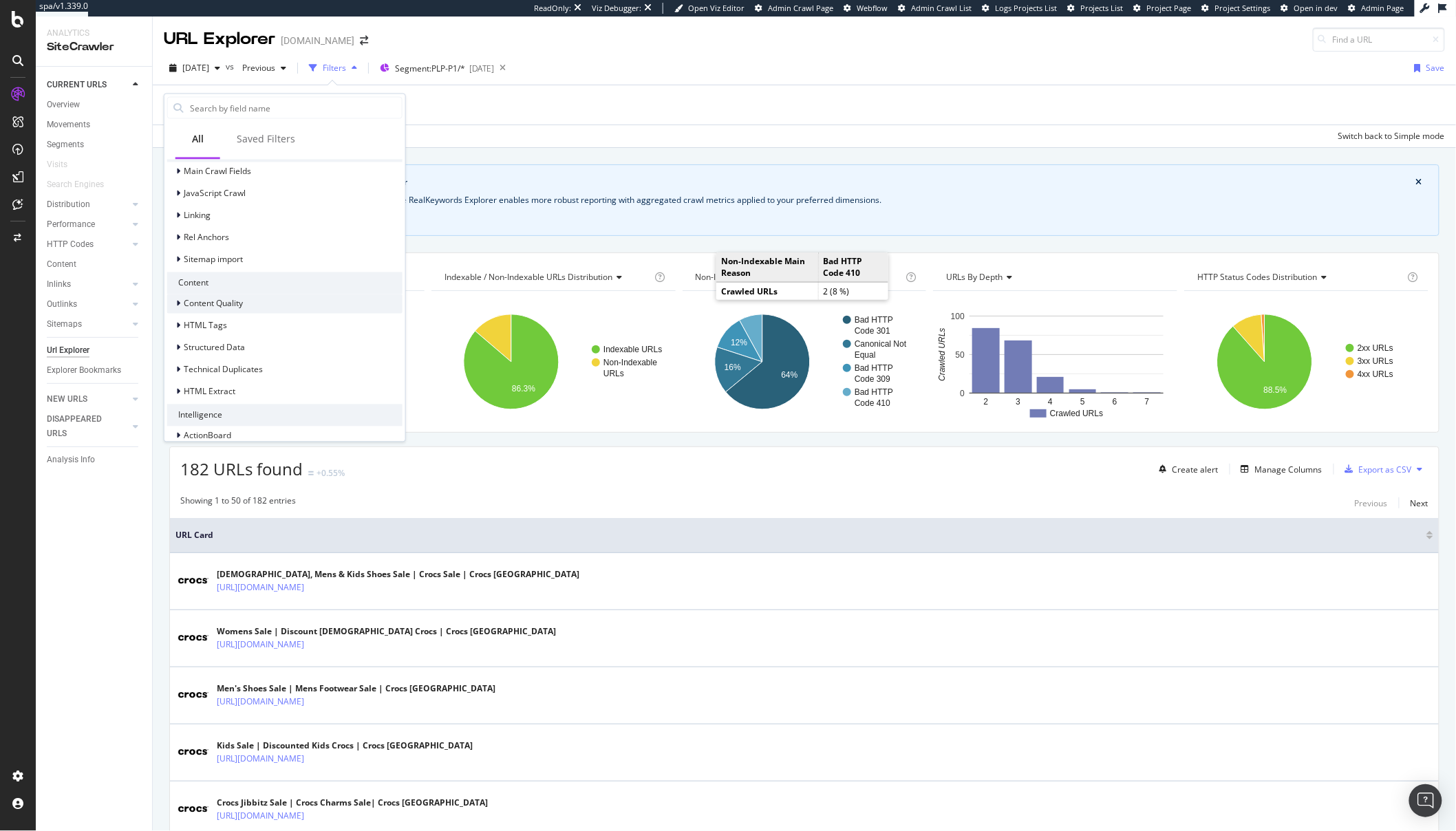
scroll to position [409, 0]
click at [179, 327] on icon at bounding box center [178, 331] width 4 height 8
click at [179, 327] on icon at bounding box center [178, 331] width 6 height 8
click at [275, 110] on input "text" at bounding box center [295, 108] width 213 height 21
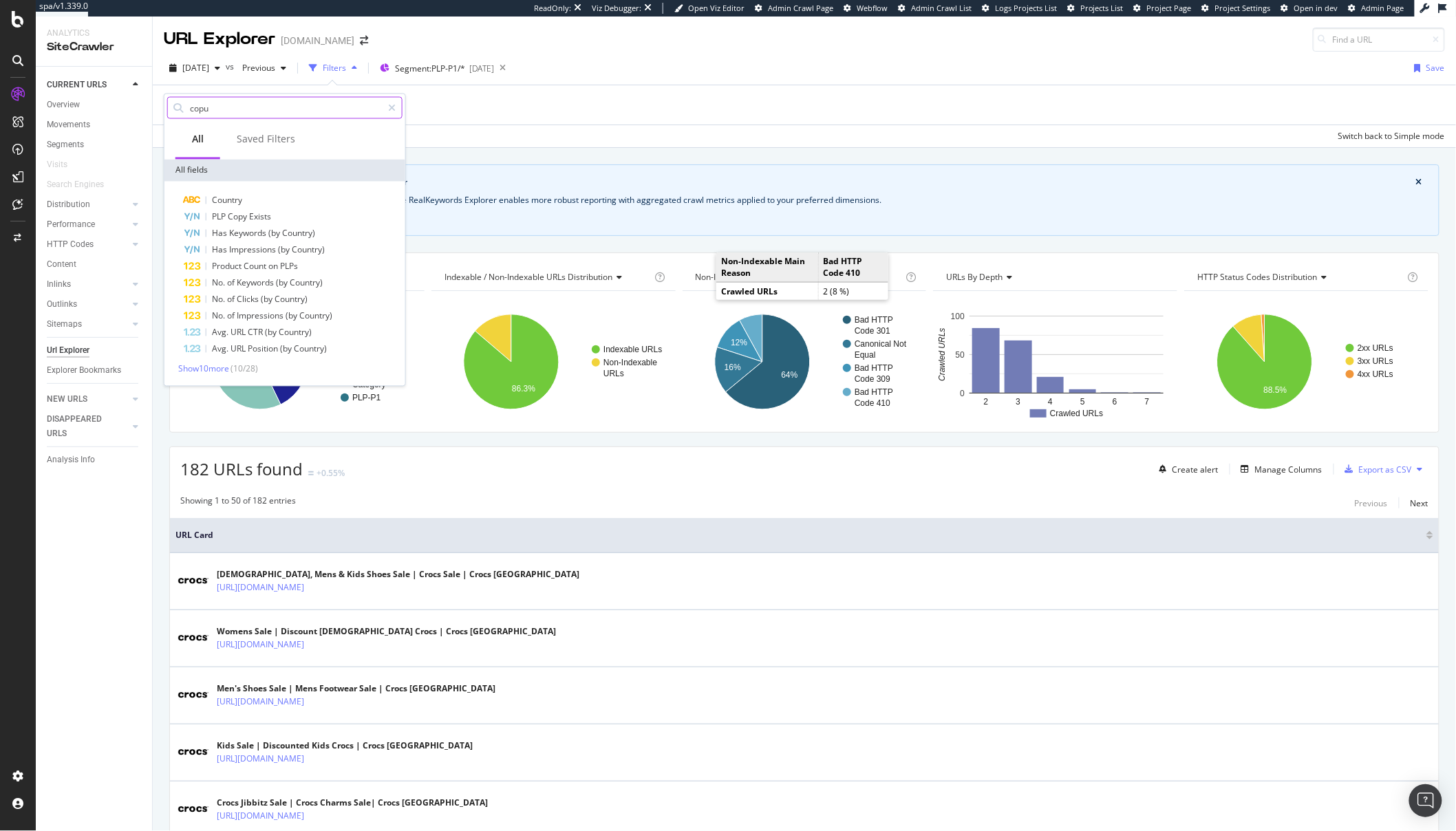
scroll to position [0, 0]
type input "copu"
click at [193, 368] on span "Show 10 more" at bounding box center [203, 369] width 51 height 12
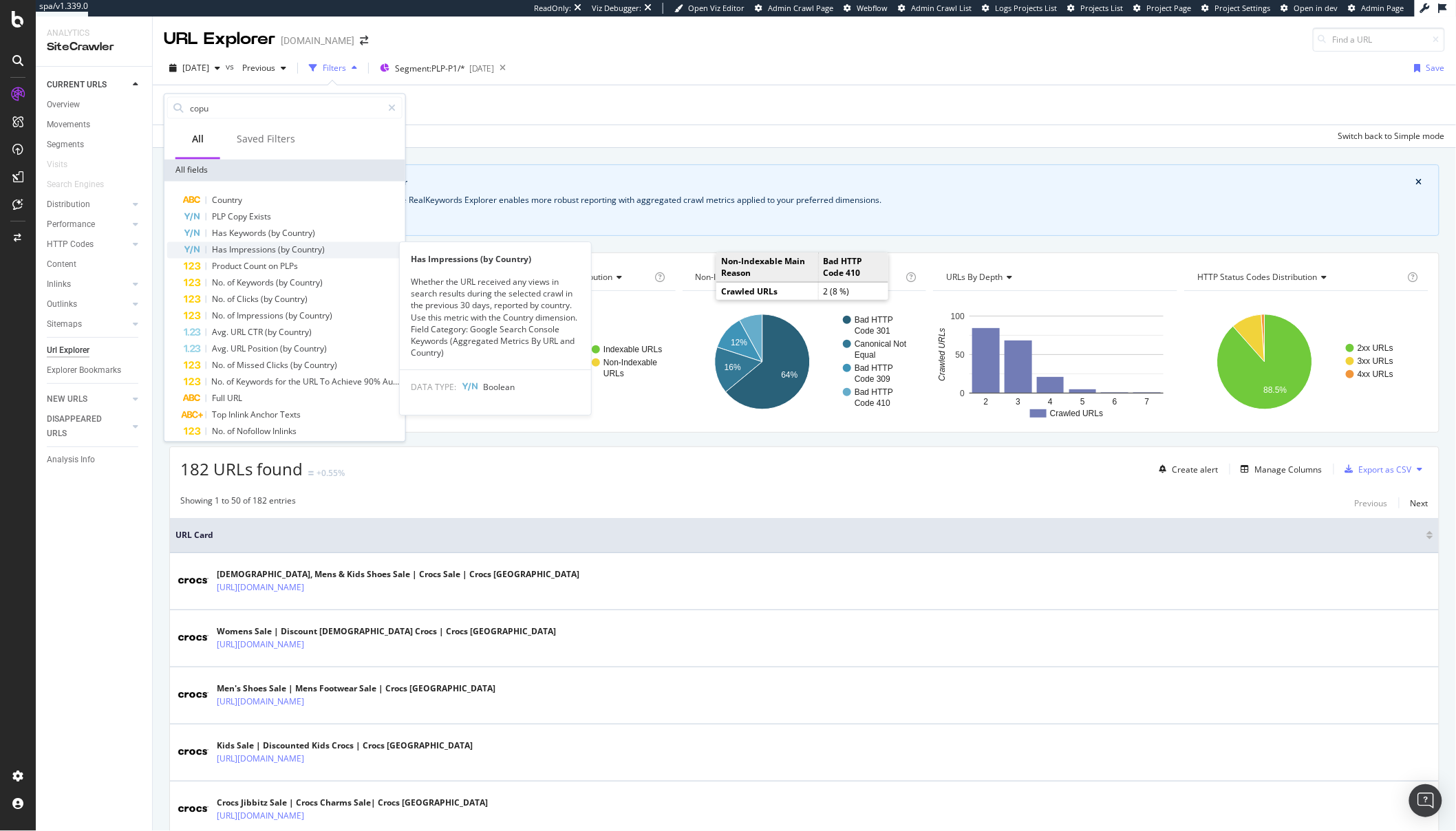
scroll to position [108, 0]
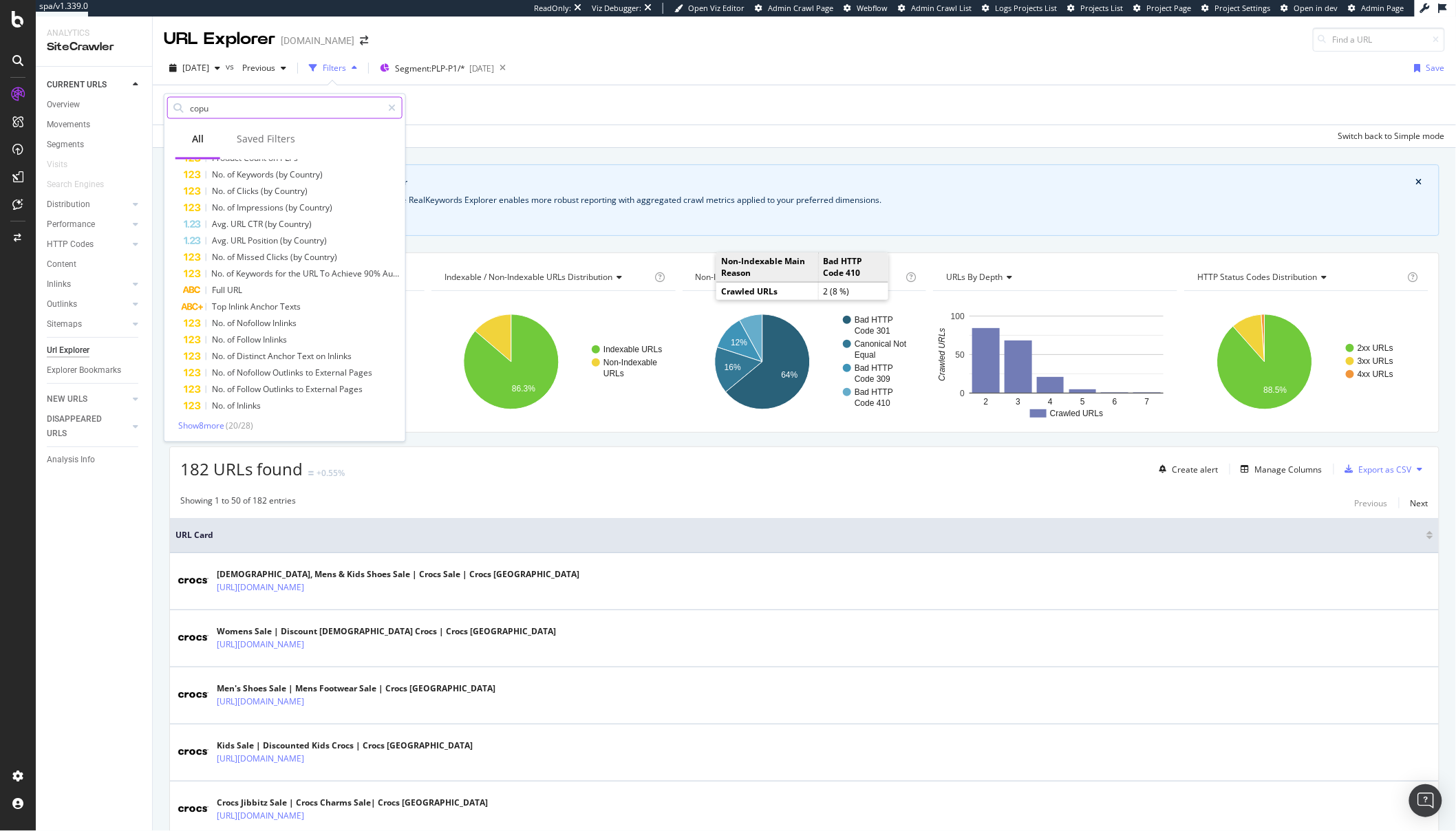
click at [244, 112] on input "copu" at bounding box center [285, 108] width 193 height 21
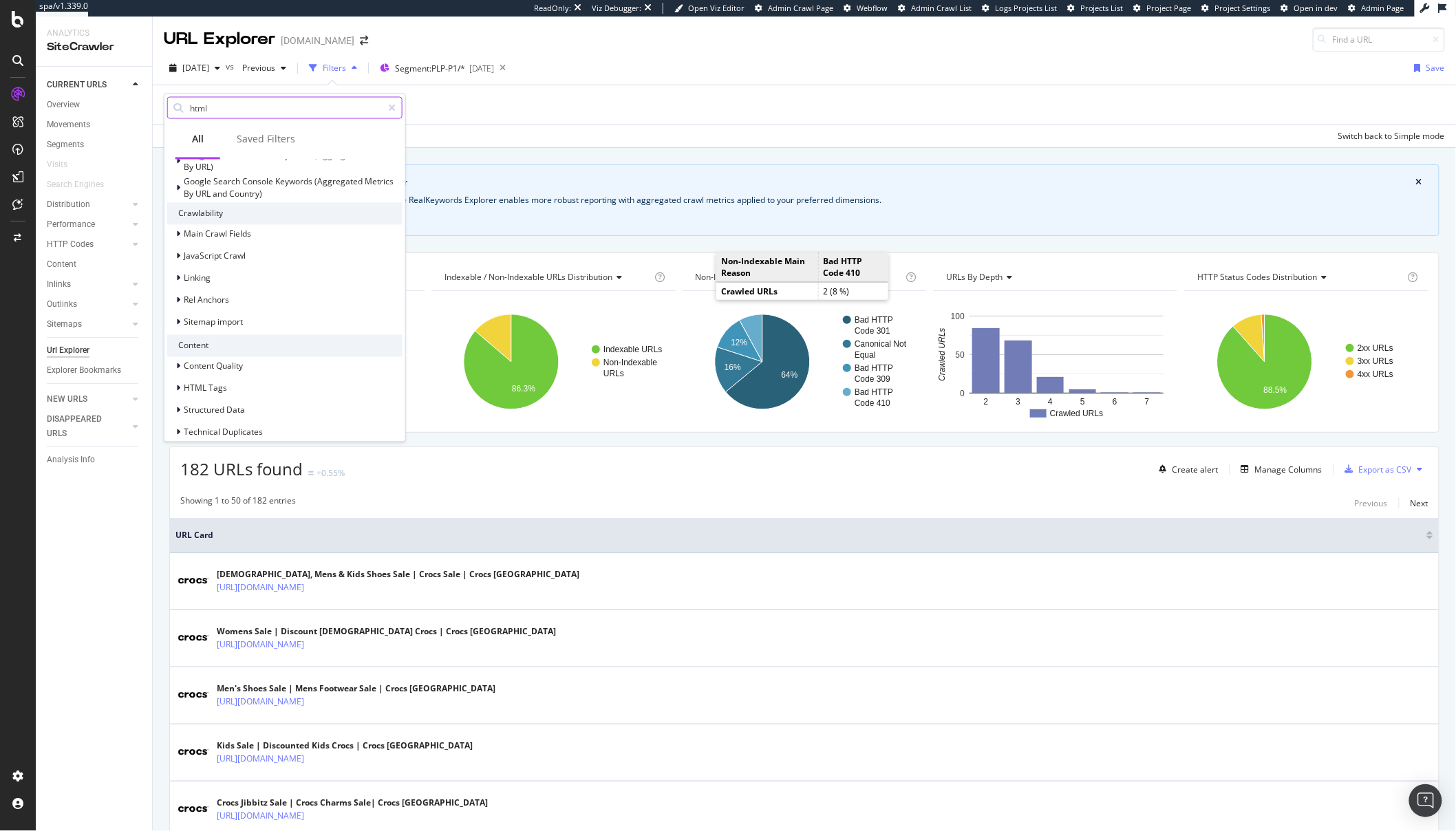
scroll to position [0, 0]
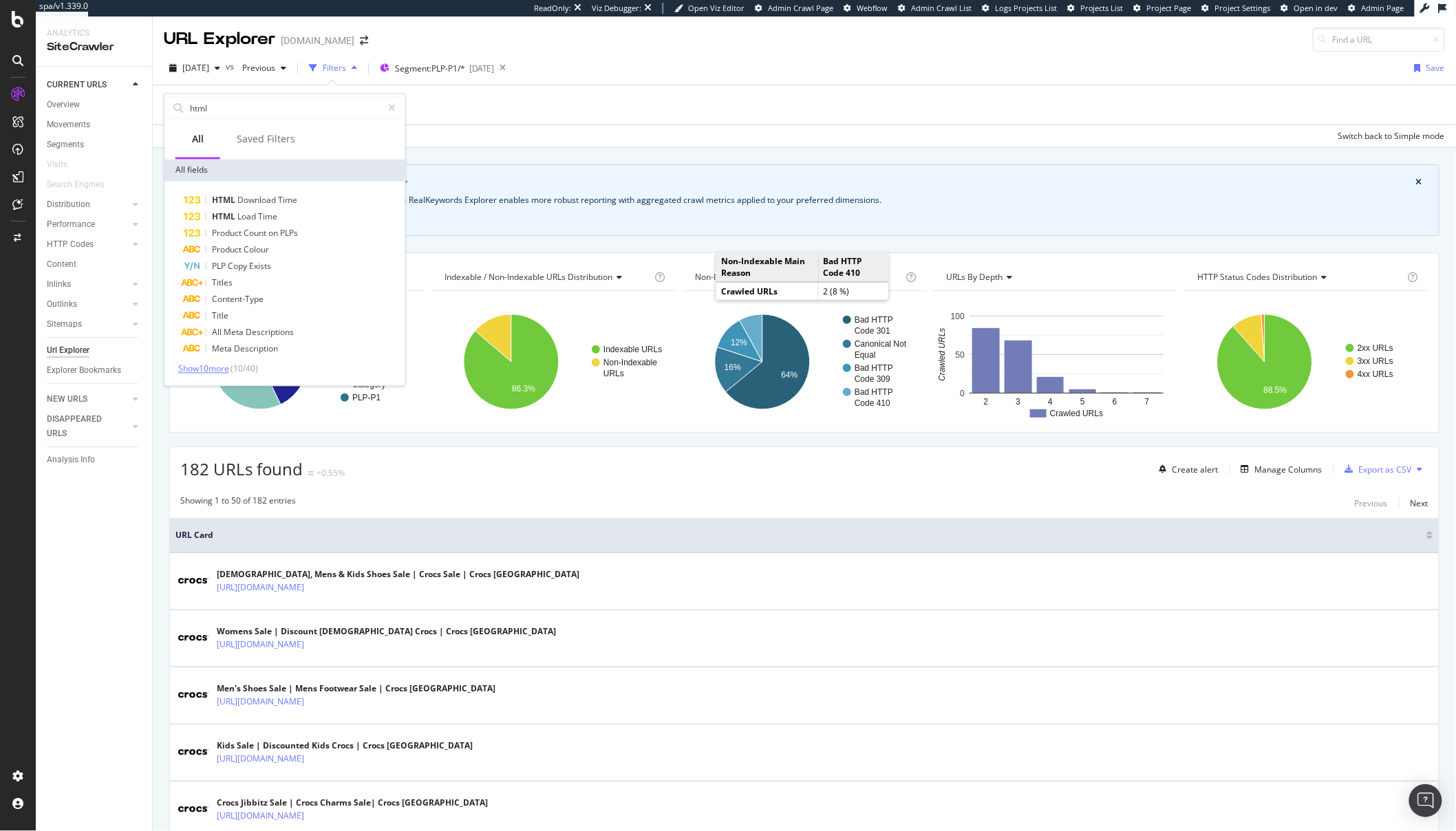
click at [223, 365] on span "Show 10 more" at bounding box center [203, 369] width 51 height 12
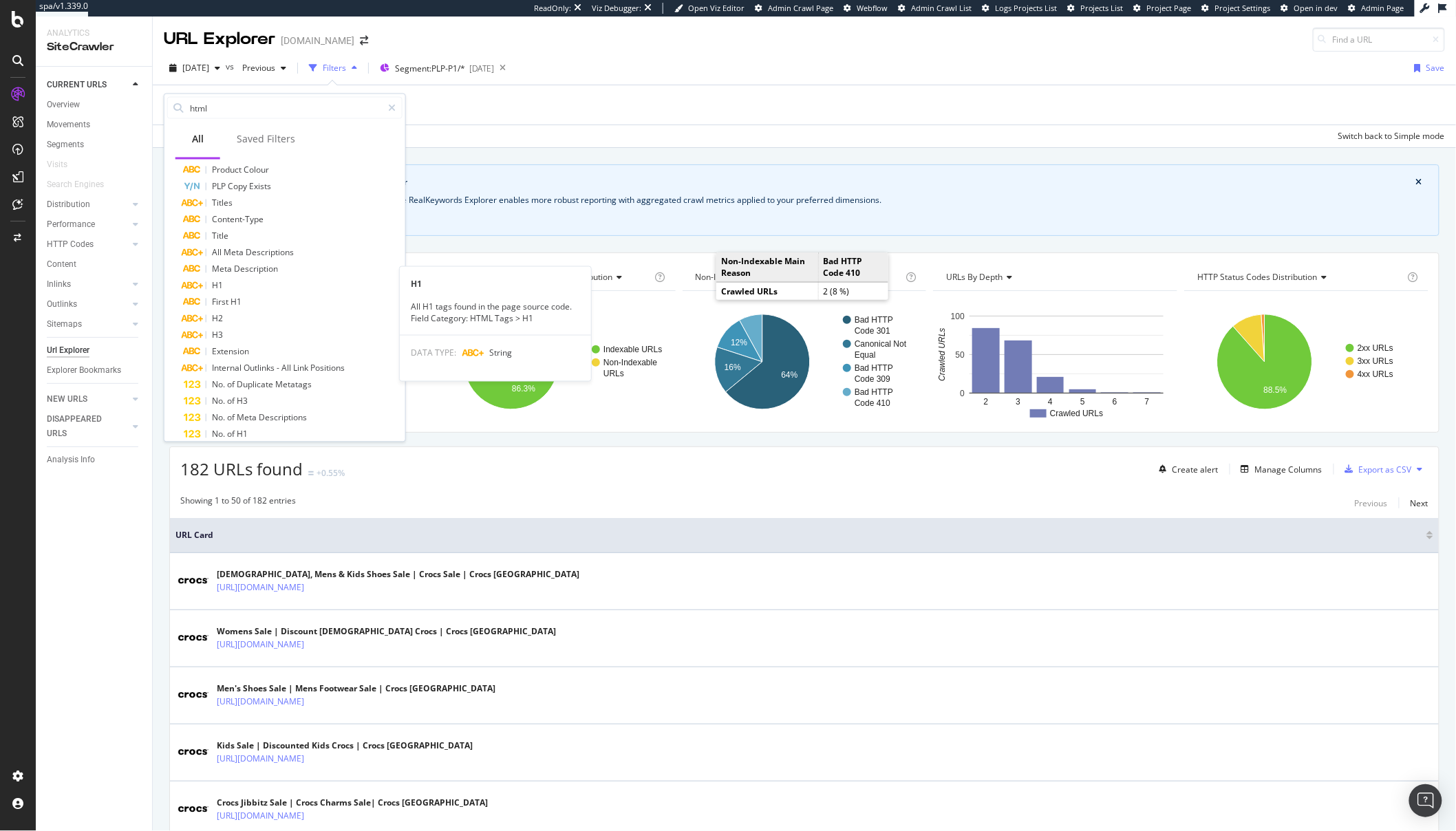
scroll to position [108, 0]
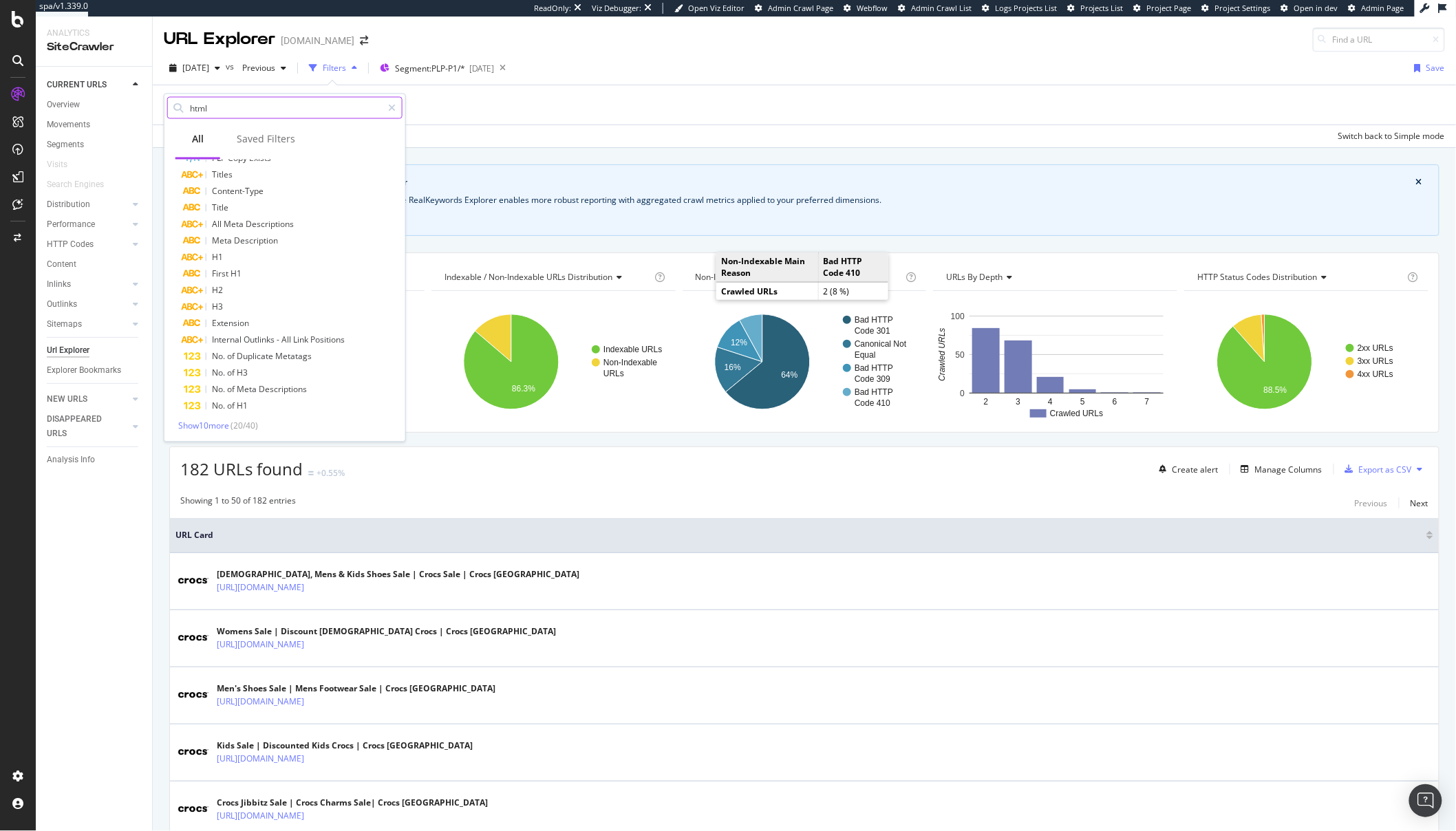
click at [212, 117] on input "html" at bounding box center [285, 108] width 193 height 21
click at [212, 114] on input "html" at bounding box center [285, 108] width 193 height 21
drag, startPoint x: 215, startPoint y: 111, endPoint x: 167, endPoint y: 110, distance: 48.0
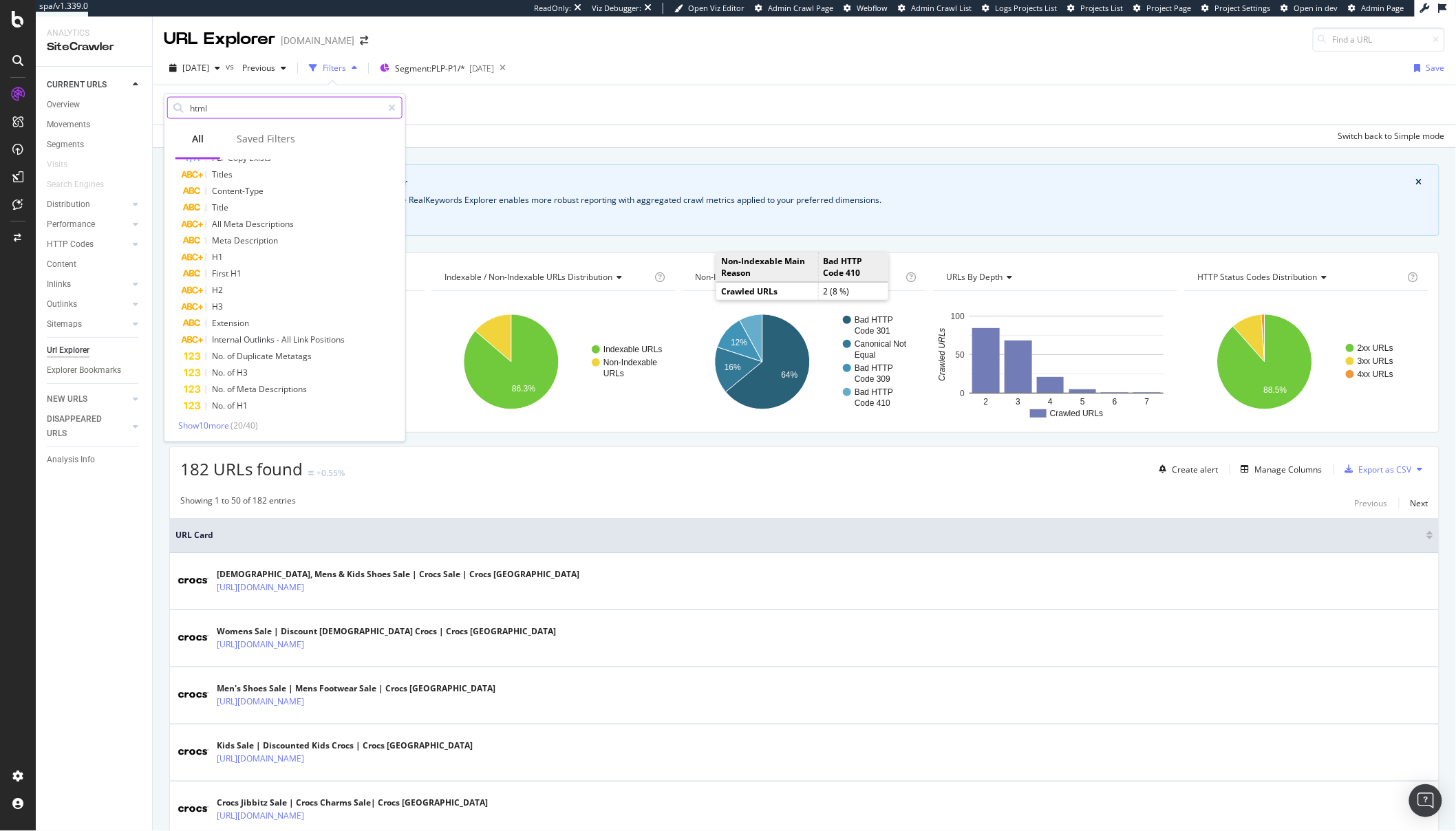
click at [171, 110] on div "html" at bounding box center [284, 108] width 235 height 22
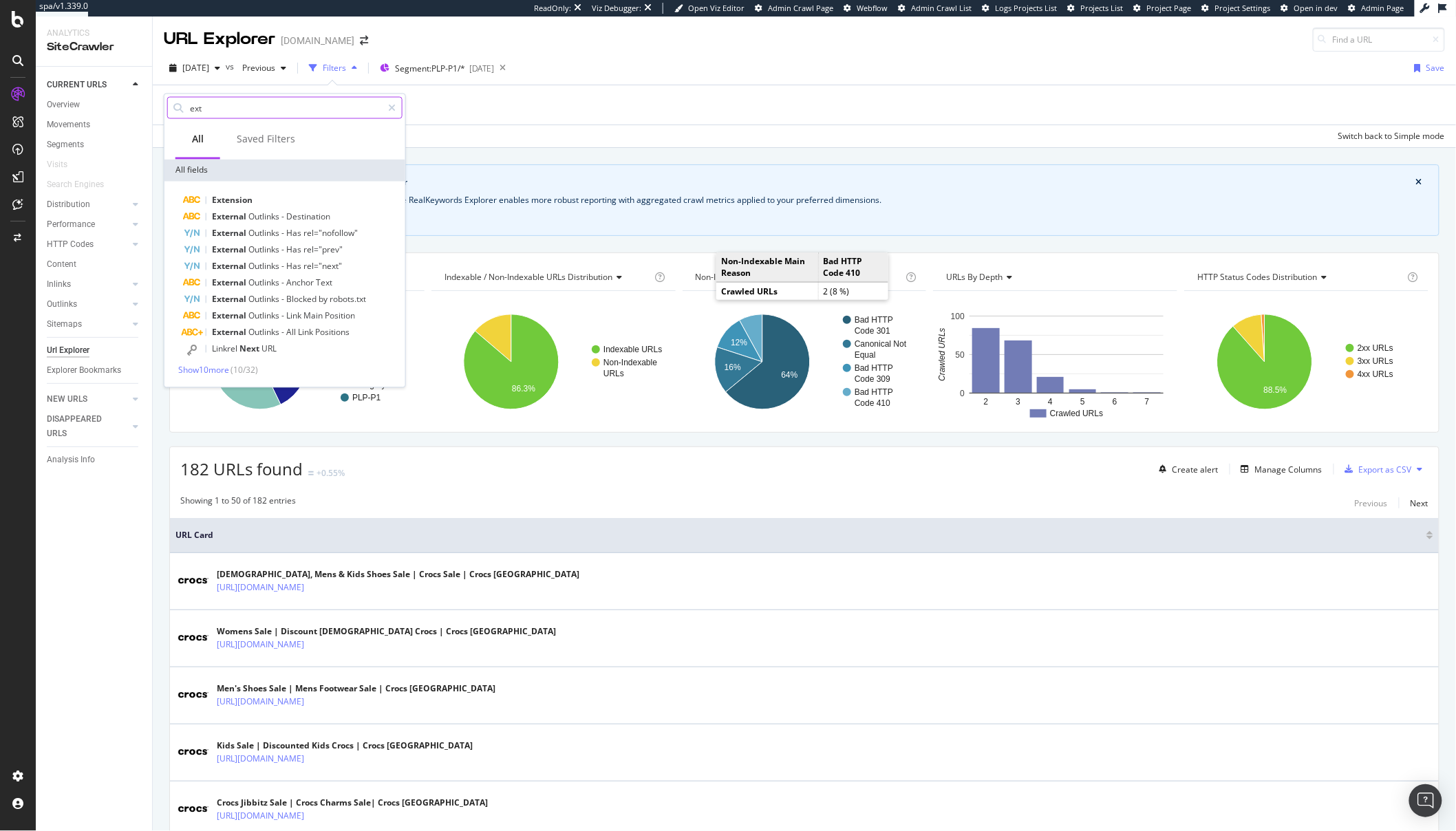
scroll to position [0, 0]
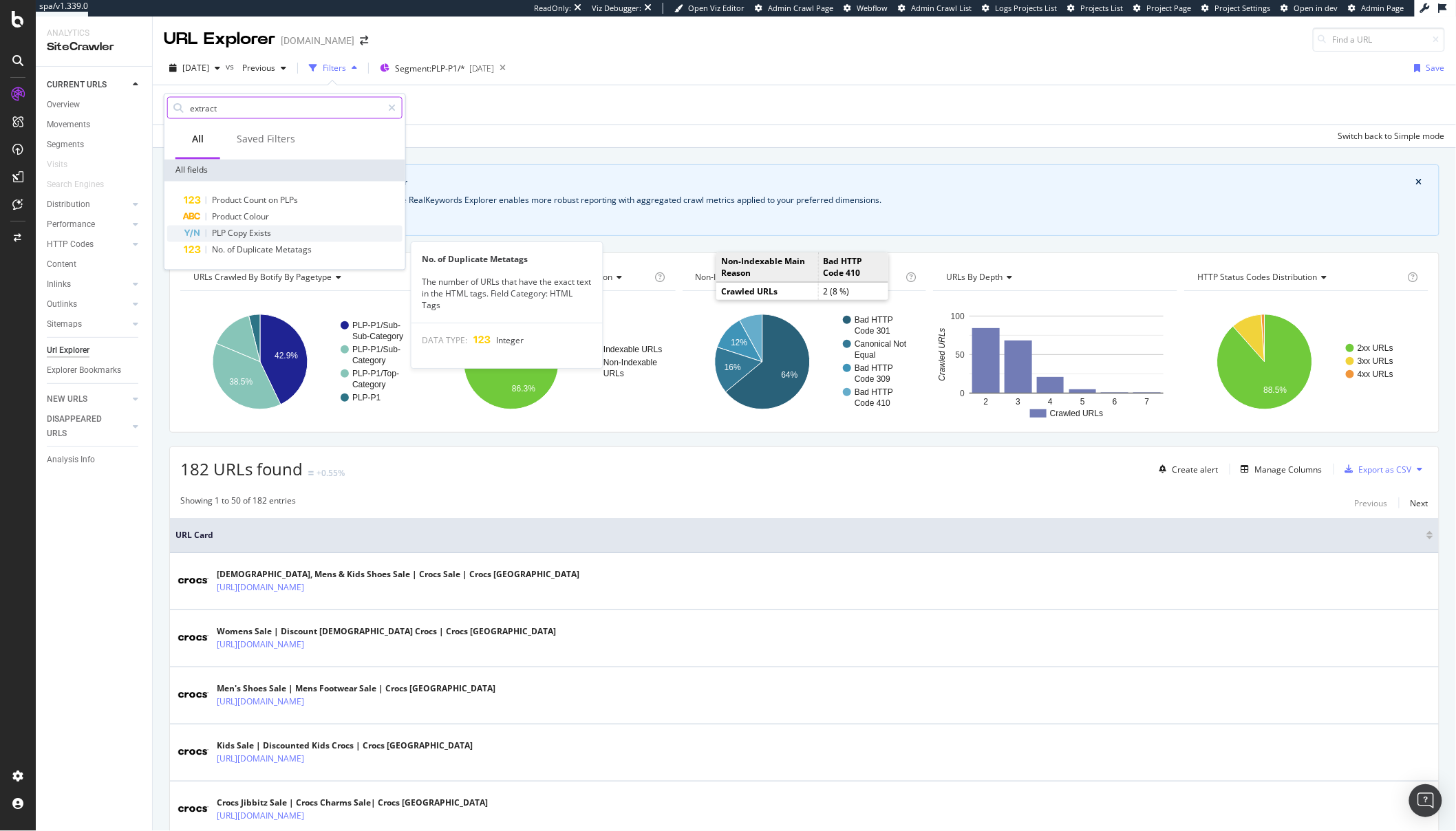
type input "extract"
click at [267, 231] on span "Exists" at bounding box center [260, 233] width 22 height 12
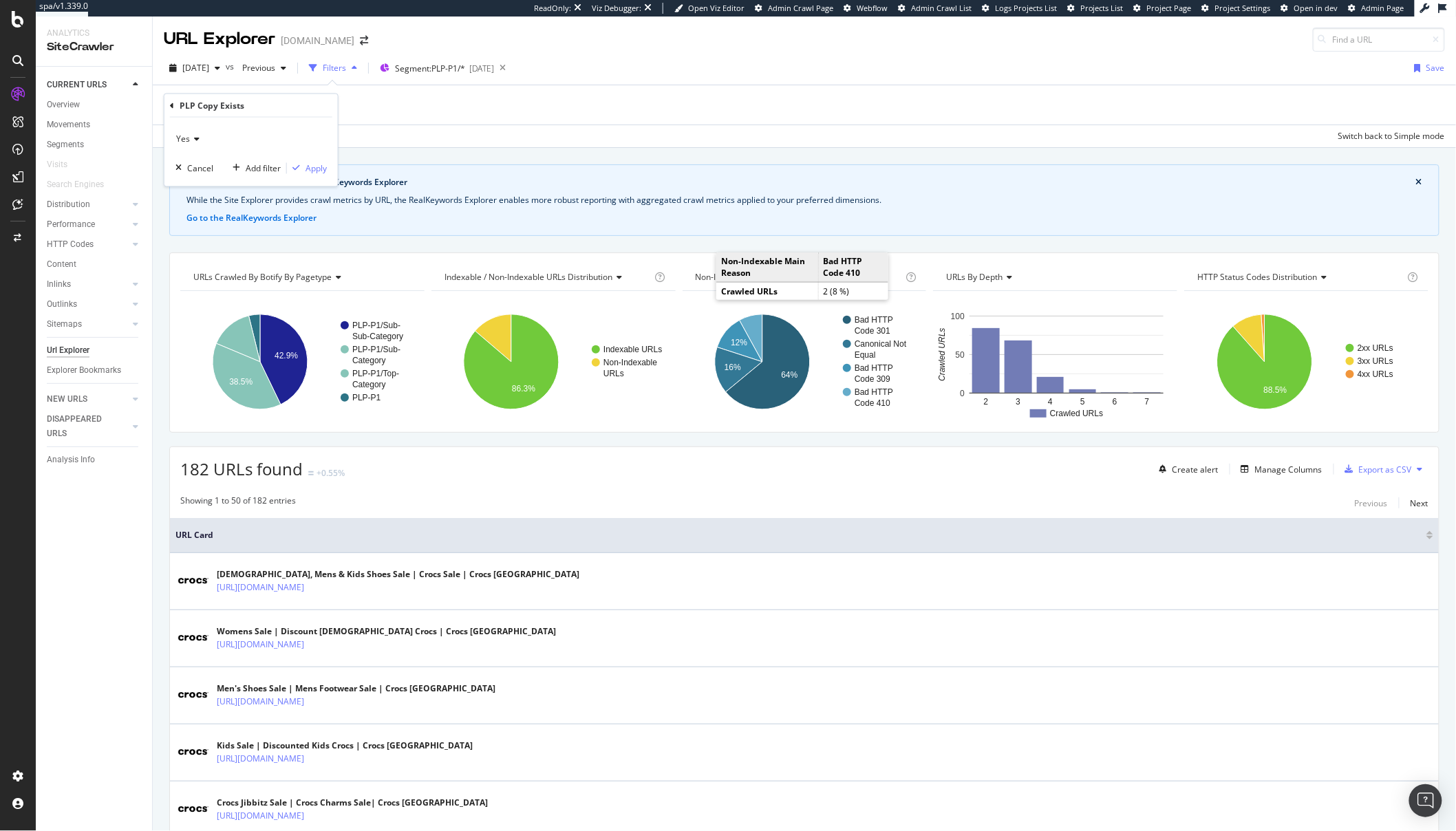
click at [312, 178] on div "Yes Cancel Add filter Apply" at bounding box center [251, 152] width 173 height 69
click at [314, 161] on div "Yes Cancel Add filter Apply" at bounding box center [251, 152] width 173 height 69
click at [314, 165] on div "Apply" at bounding box center [316, 168] width 22 height 12
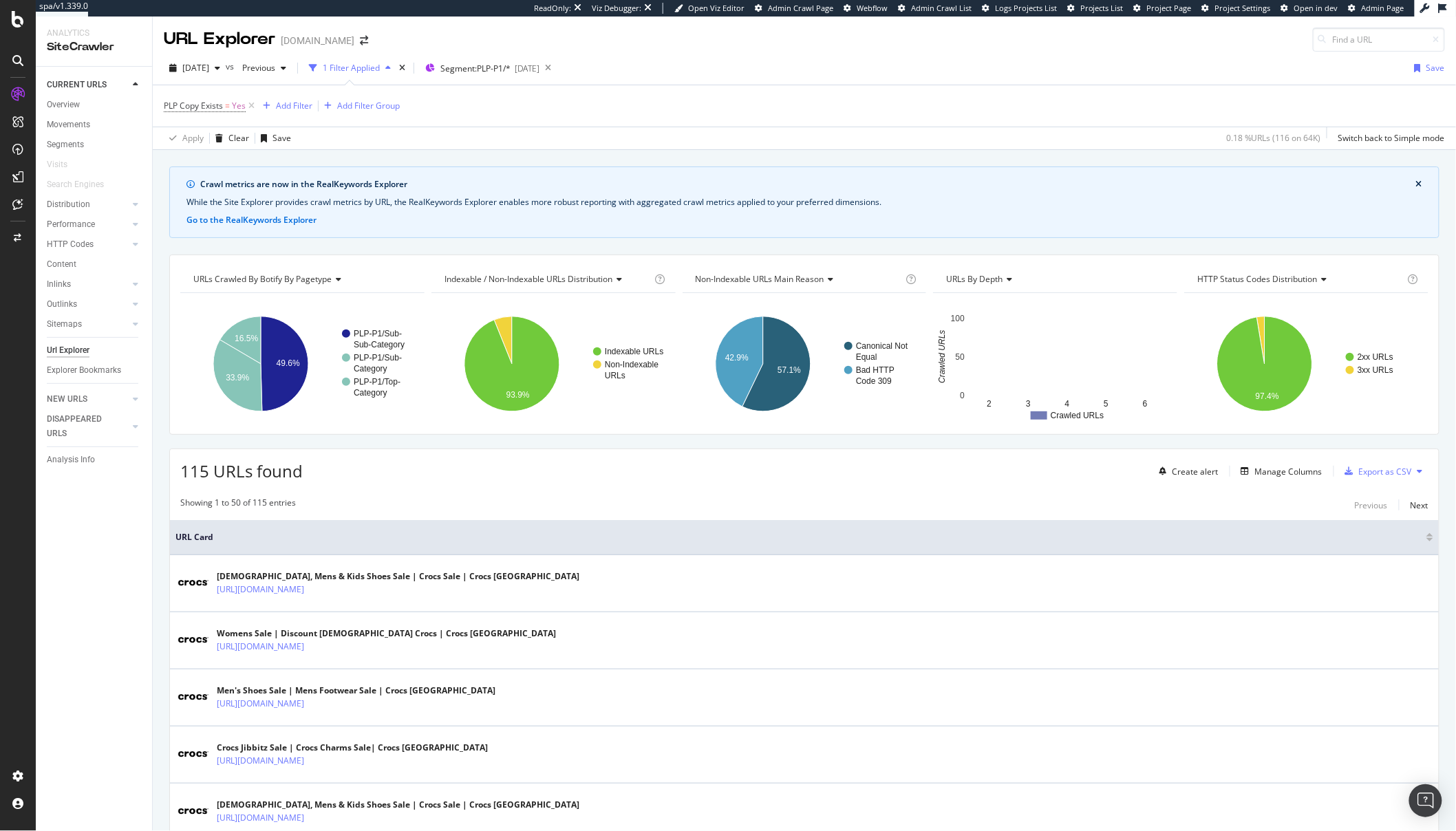
click at [224, 113] on span "PLP Copy Exists = Yes" at bounding box center [211, 106] width 94 height 20
click at [228, 110] on span "=" at bounding box center [227, 105] width 5 height 12
click at [182, 142] on span "Yes" at bounding box center [183, 138] width 14 height 12
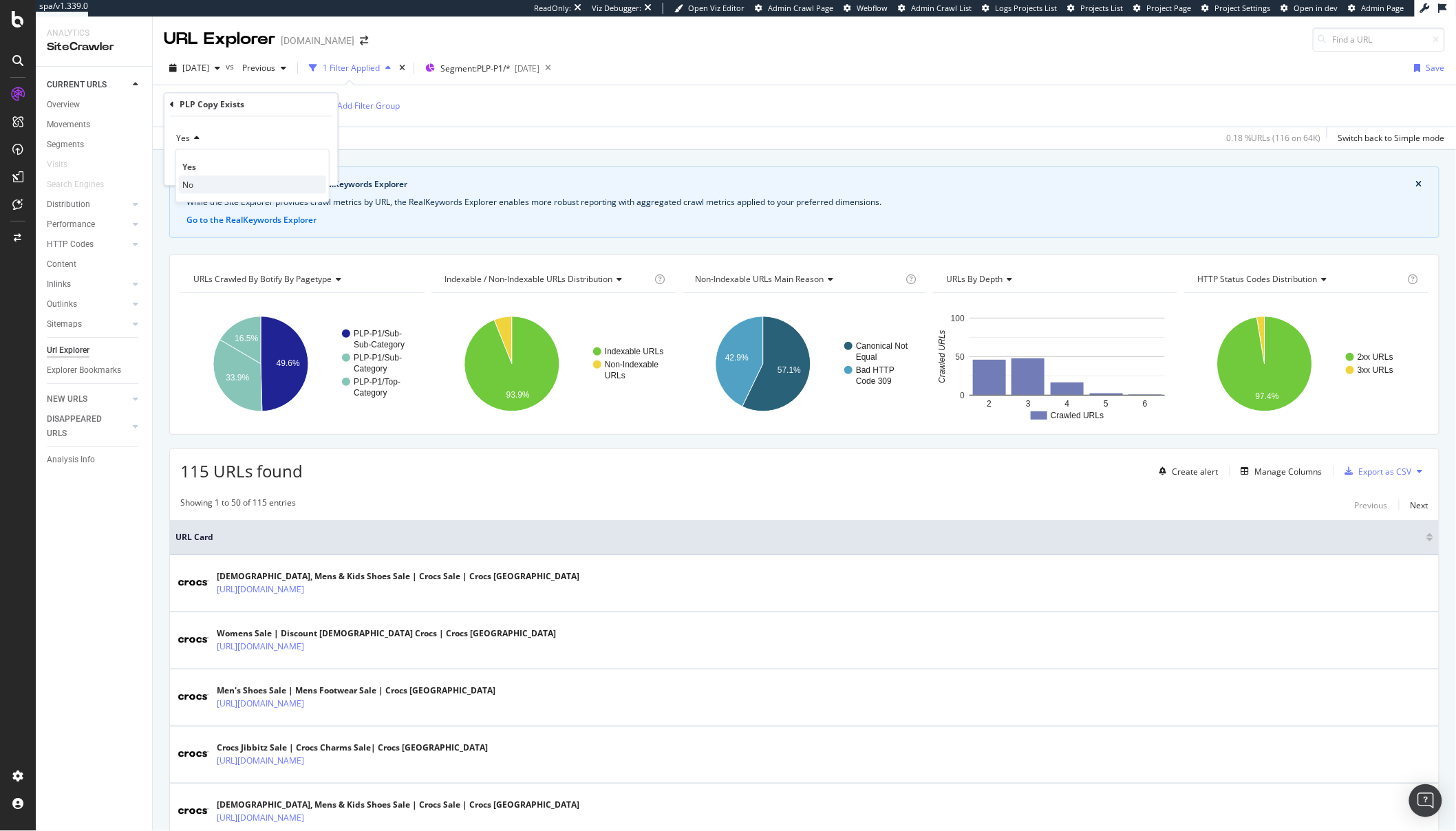
click at [193, 191] on div "No" at bounding box center [252, 185] width 147 height 18
click at [302, 172] on div "Apply" at bounding box center [307, 168] width 40 height 13
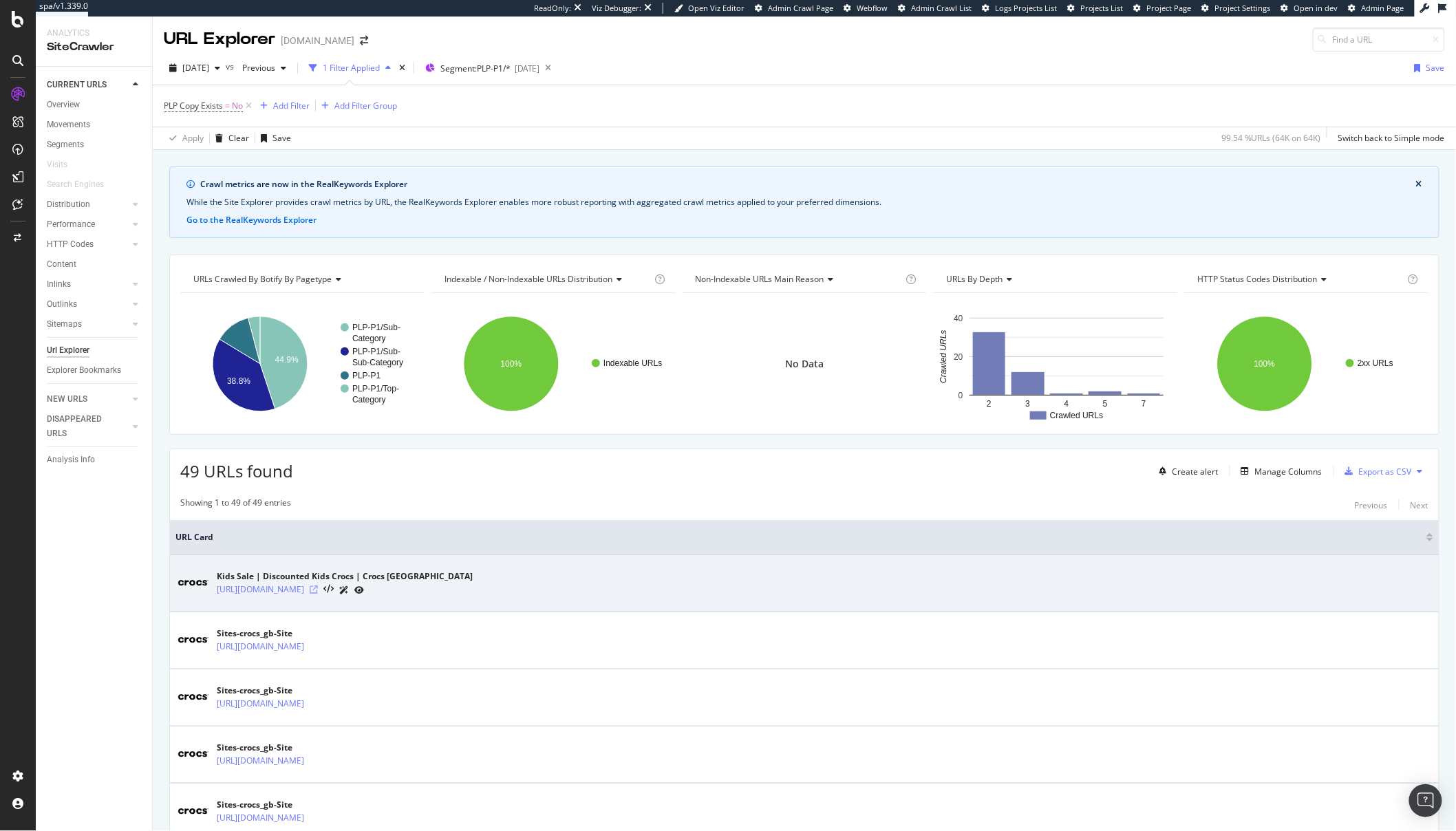
click at [318, 589] on icon at bounding box center [314, 590] width 8 height 8
drag, startPoint x: 355, startPoint y: 593, endPoint x: 214, endPoint y: 590, distance: 141.0
click at [214, 590] on div "Kids Sale | Discounted Kids Crocs | Crocs UK https://www.crocs.co.uk/c/sale/kids" at bounding box center [804, 583] width 1258 height 34
copy link "[URL][DOMAIN_NAME]"
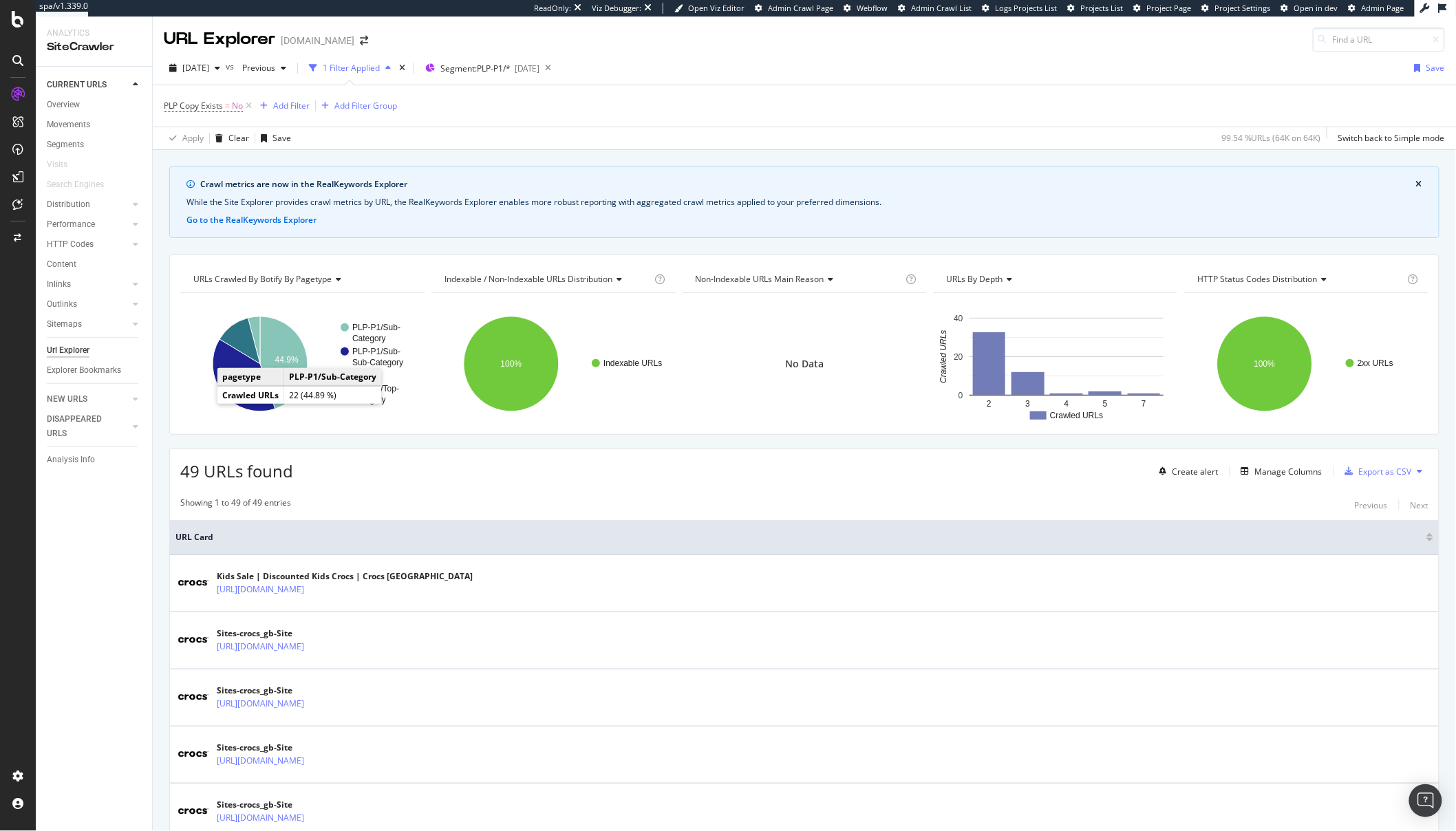
click at [658, 459] on div "49 URLs found Create alert Manage Columns Export as CSV" at bounding box center [804, 466] width 1269 height 34
click at [1281, 470] on div "Manage Columns" at bounding box center [1288, 471] width 68 height 12
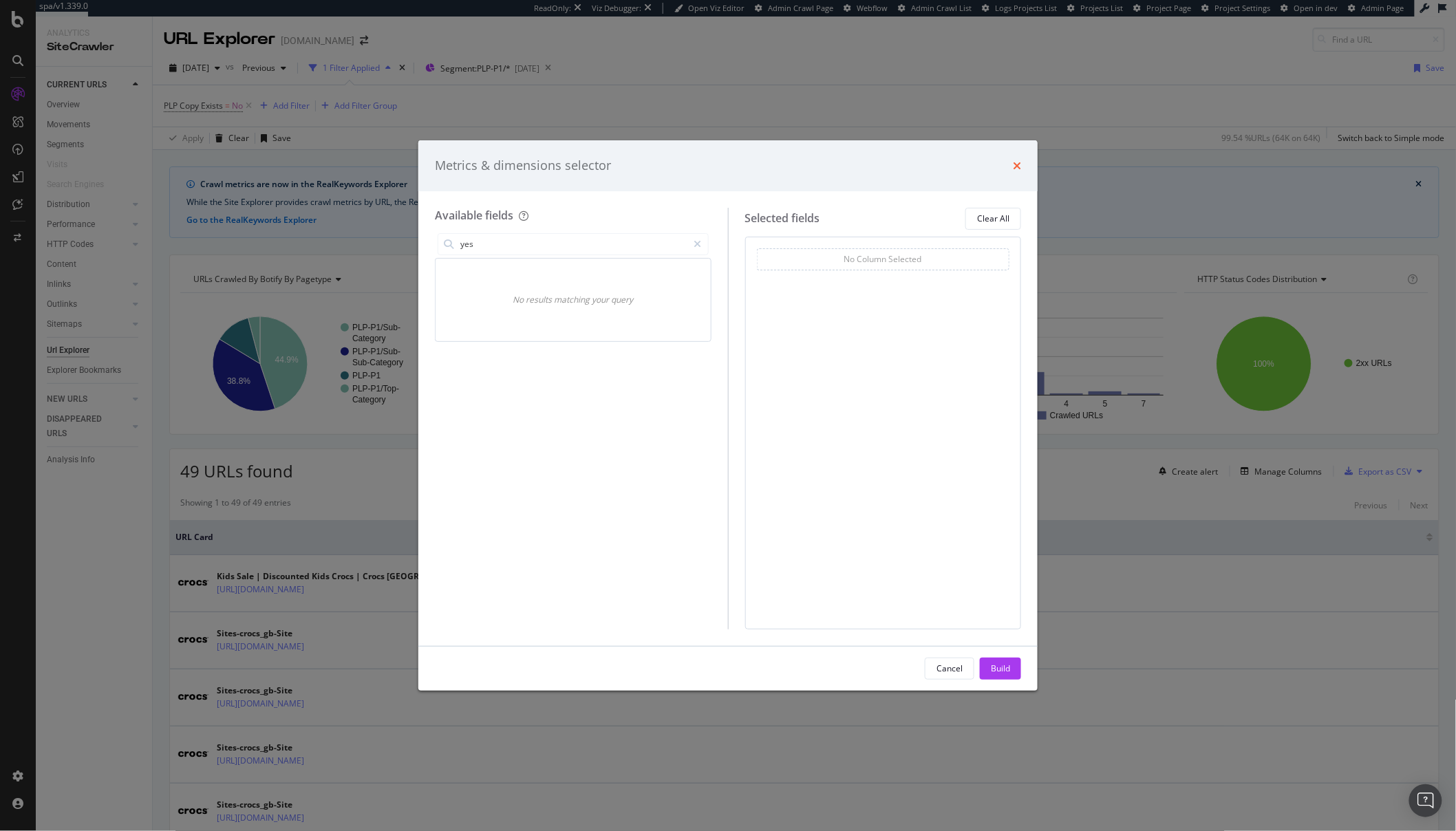
type input "yes"
click at [1016, 167] on icon "times" at bounding box center [1017, 166] width 8 height 11
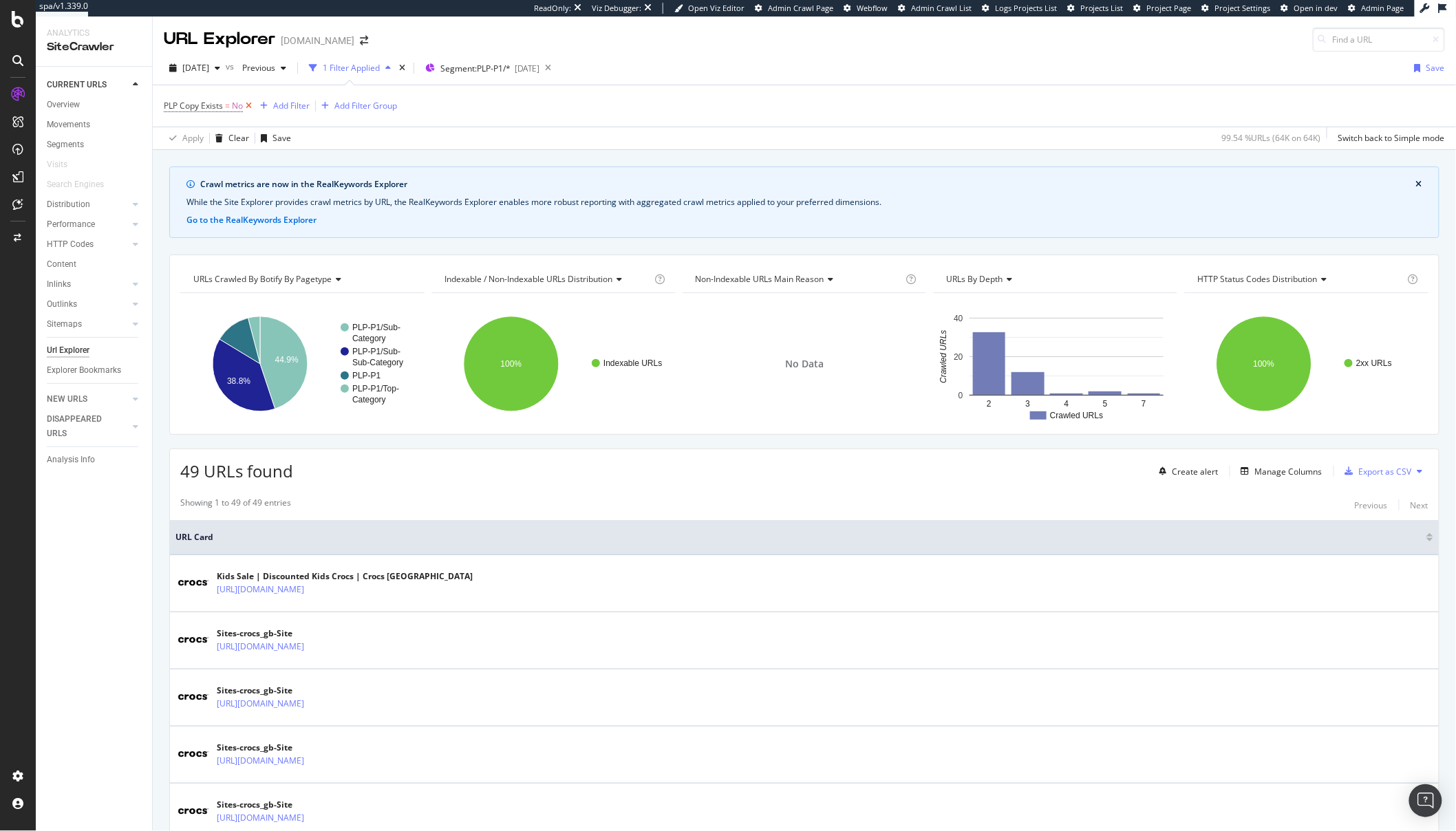
click at [247, 109] on icon at bounding box center [249, 106] width 12 height 14
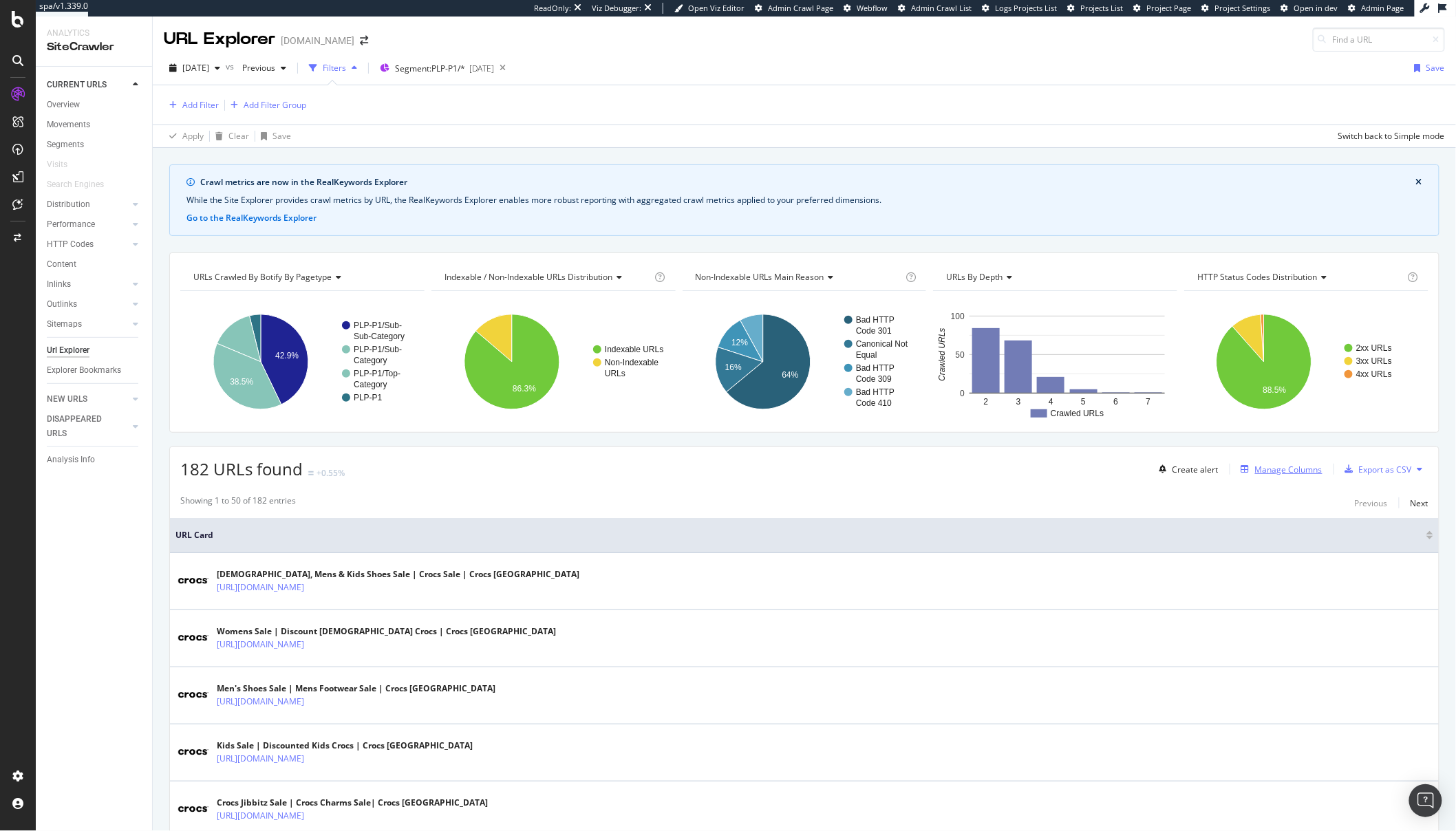
click at [1293, 474] on div "Manage Columns" at bounding box center [1288, 469] width 68 height 12
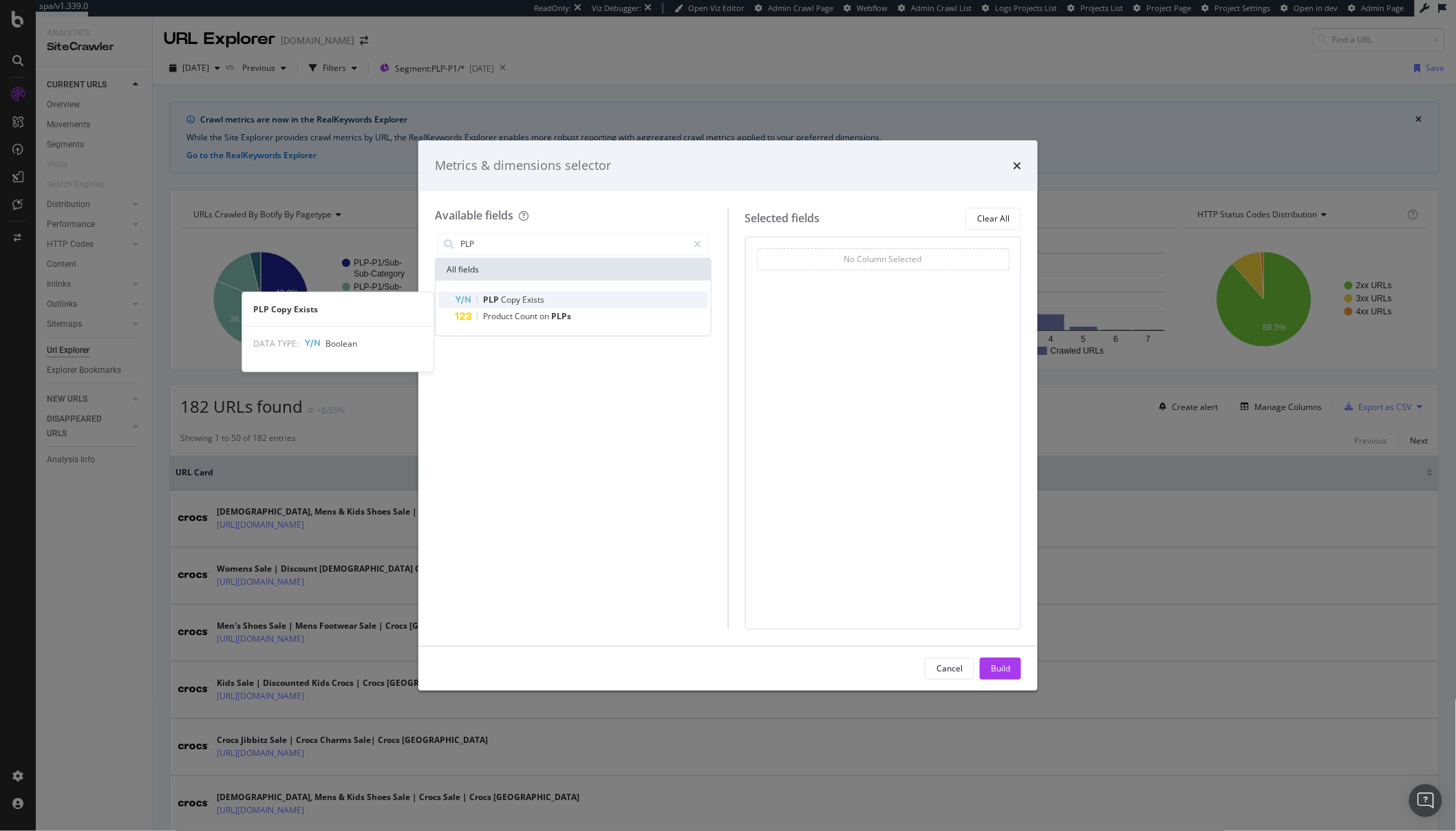
type input "PLP"
click at [524, 297] on span "Exists" at bounding box center [534, 300] width 22 height 12
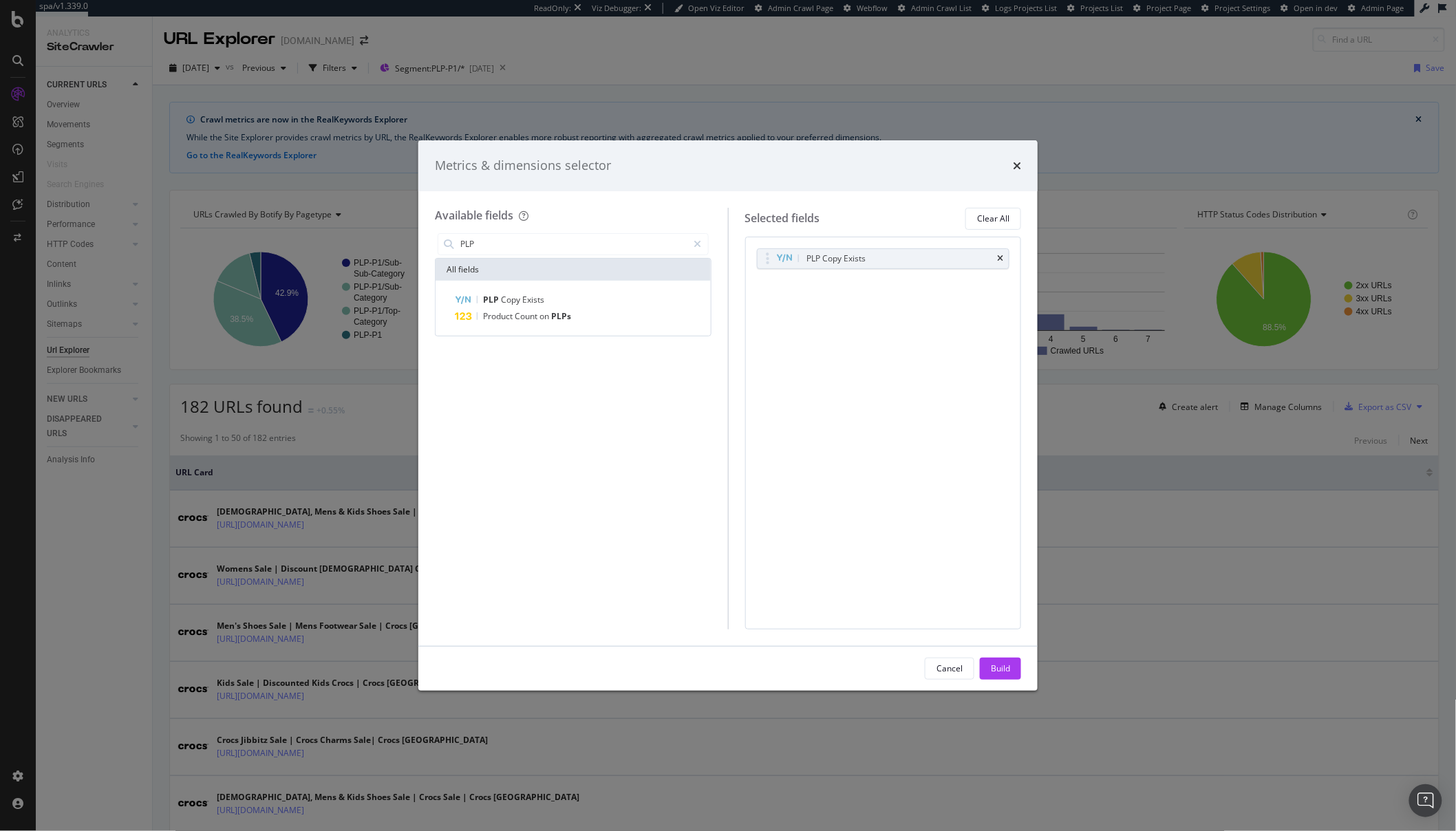
click at [1003, 665] on div "Build" at bounding box center [1001, 668] width 20 height 12
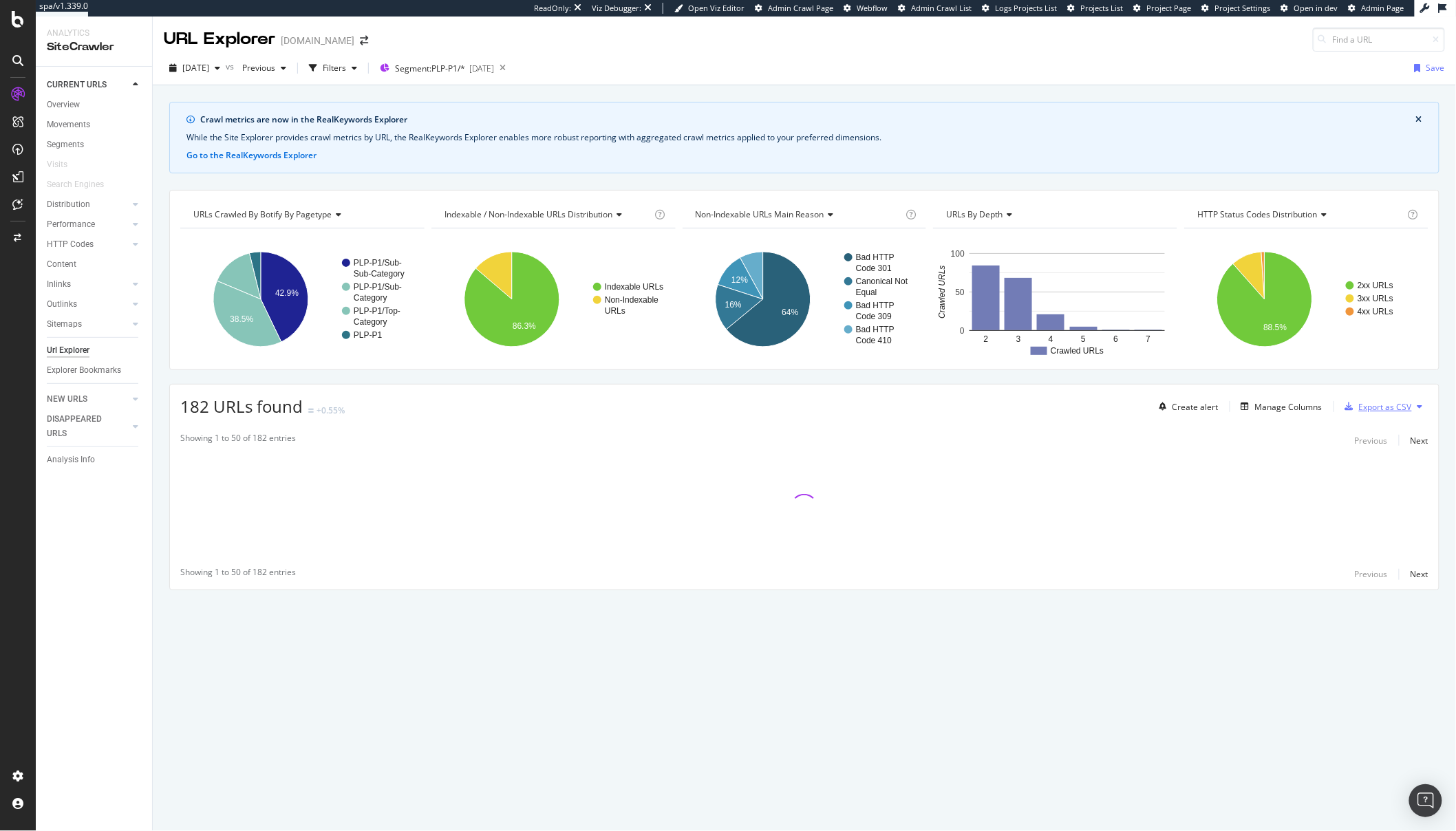
click at [1380, 404] on div "Export as CSV" at bounding box center [1385, 406] width 53 height 12
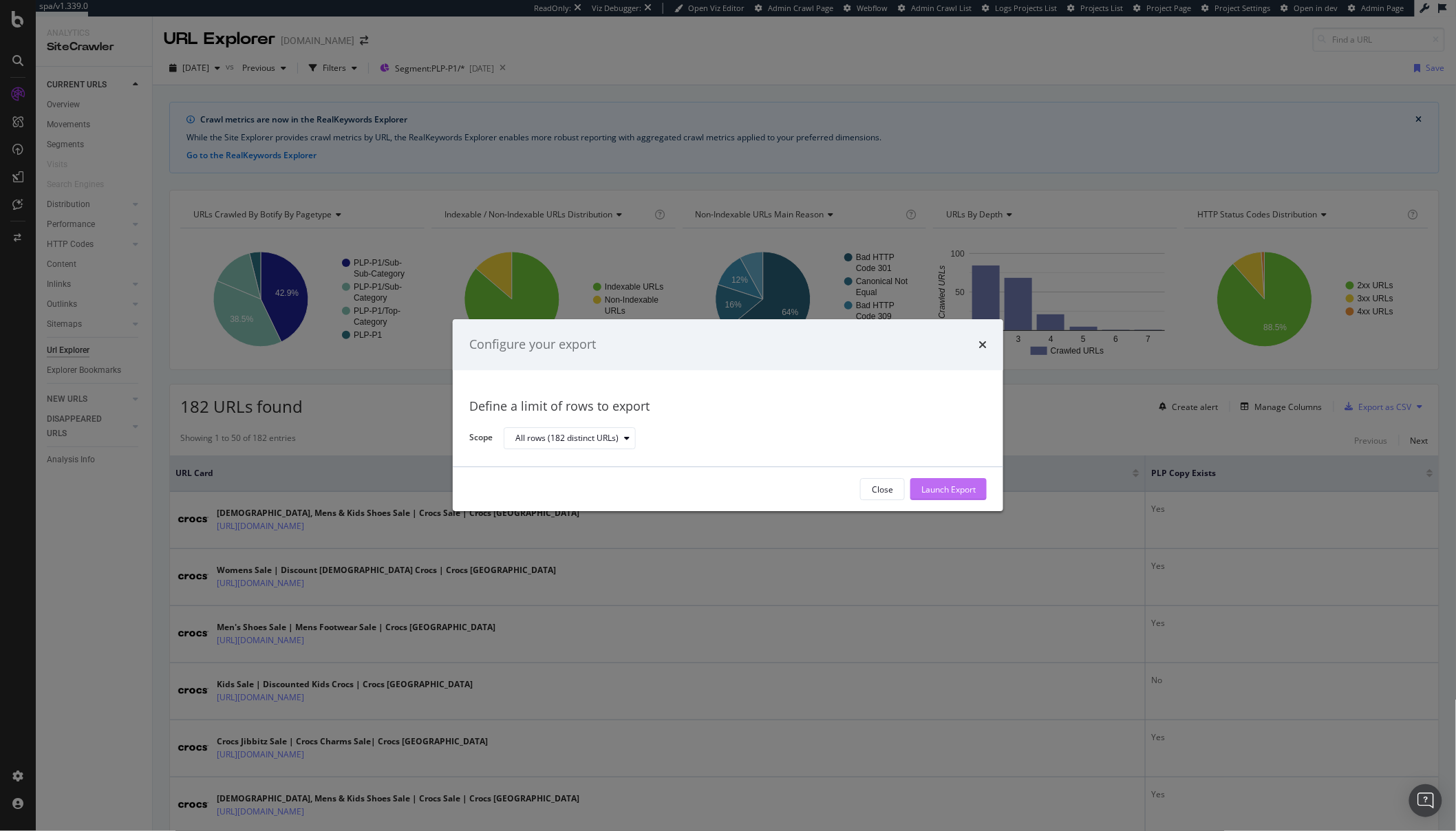
click at [929, 492] on div "Launch Export" at bounding box center [948, 490] width 54 height 12
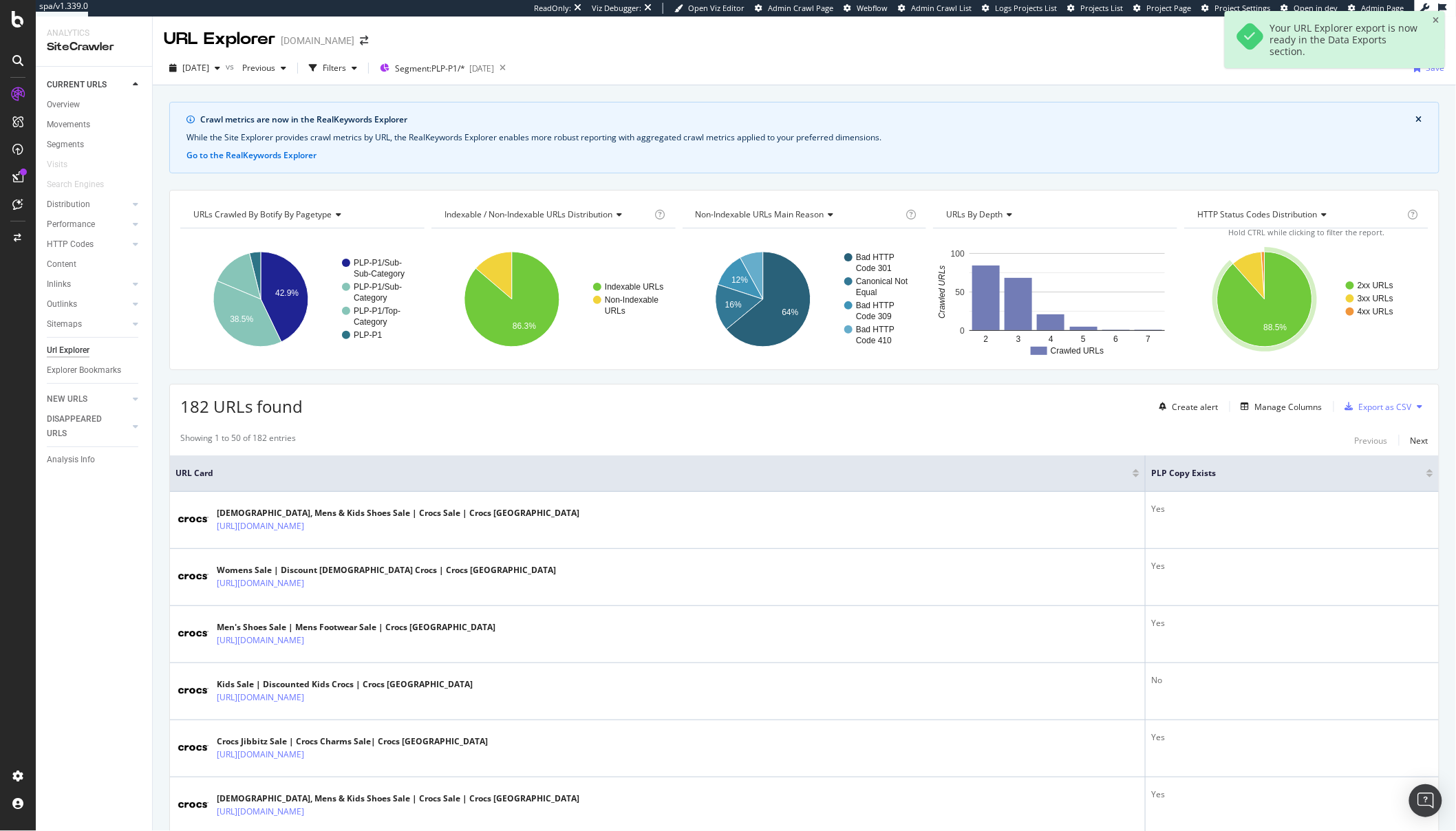
click at [1276, 396] on div "Create alert Manage Columns Export as CSV" at bounding box center [1290, 407] width 274 height 24
click at [1265, 405] on div "Manage Columns" at bounding box center [1288, 406] width 68 height 12
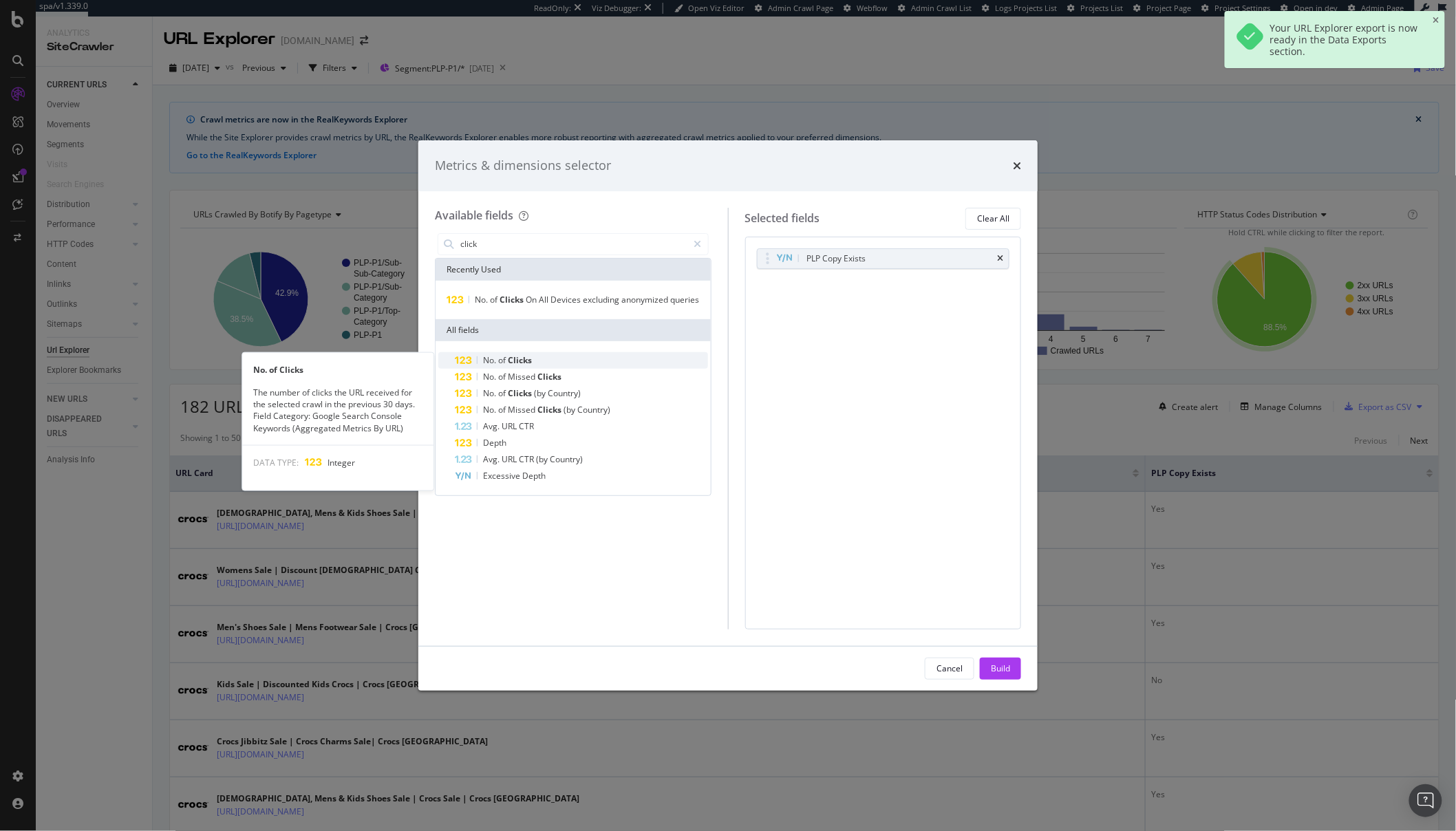
click at [546, 359] on div "No. of Clicks" at bounding box center [581, 361] width 253 height 17
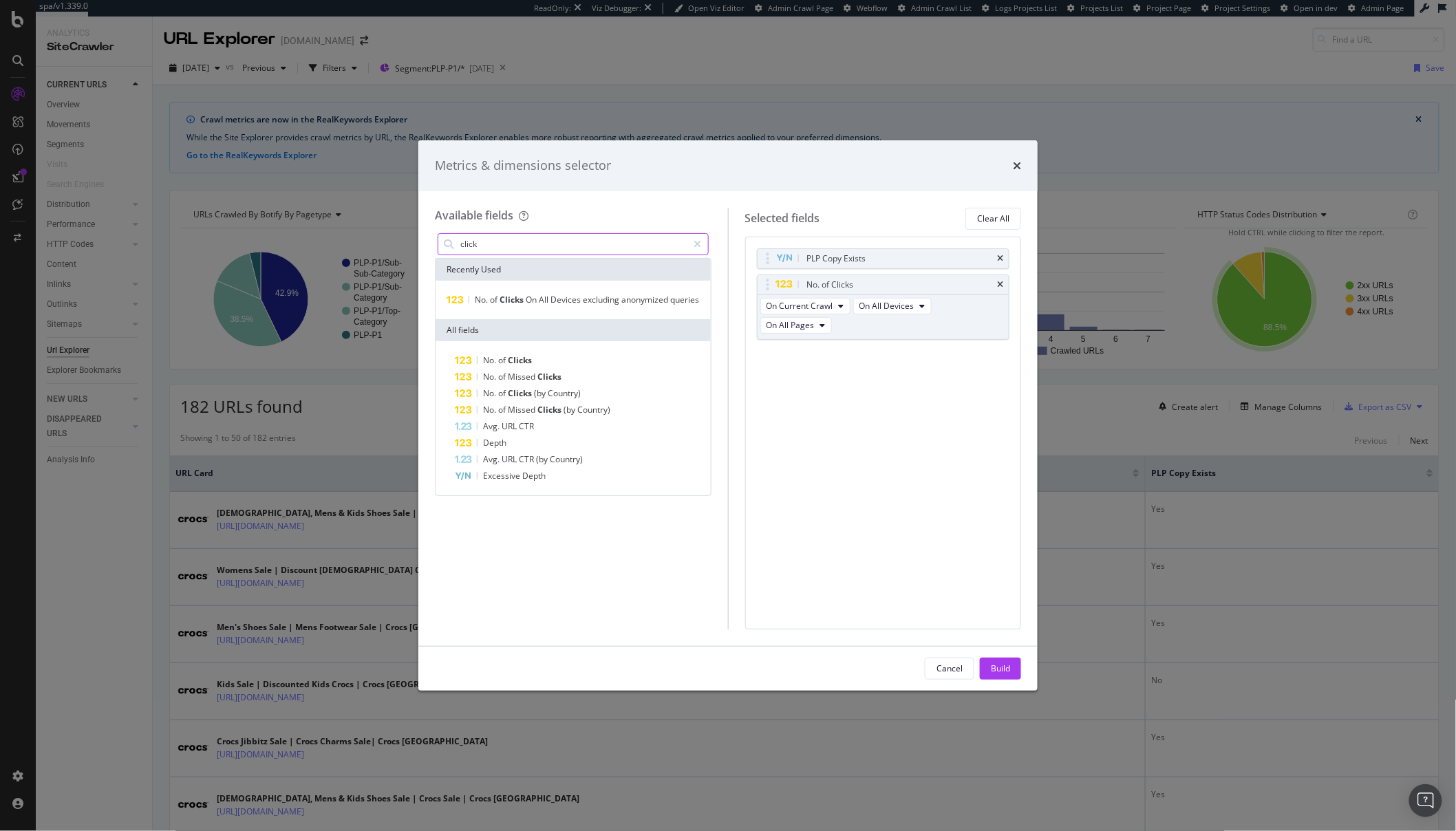
click at [515, 243] on input "click" at bounding box center [573, 244] width 229 height 21
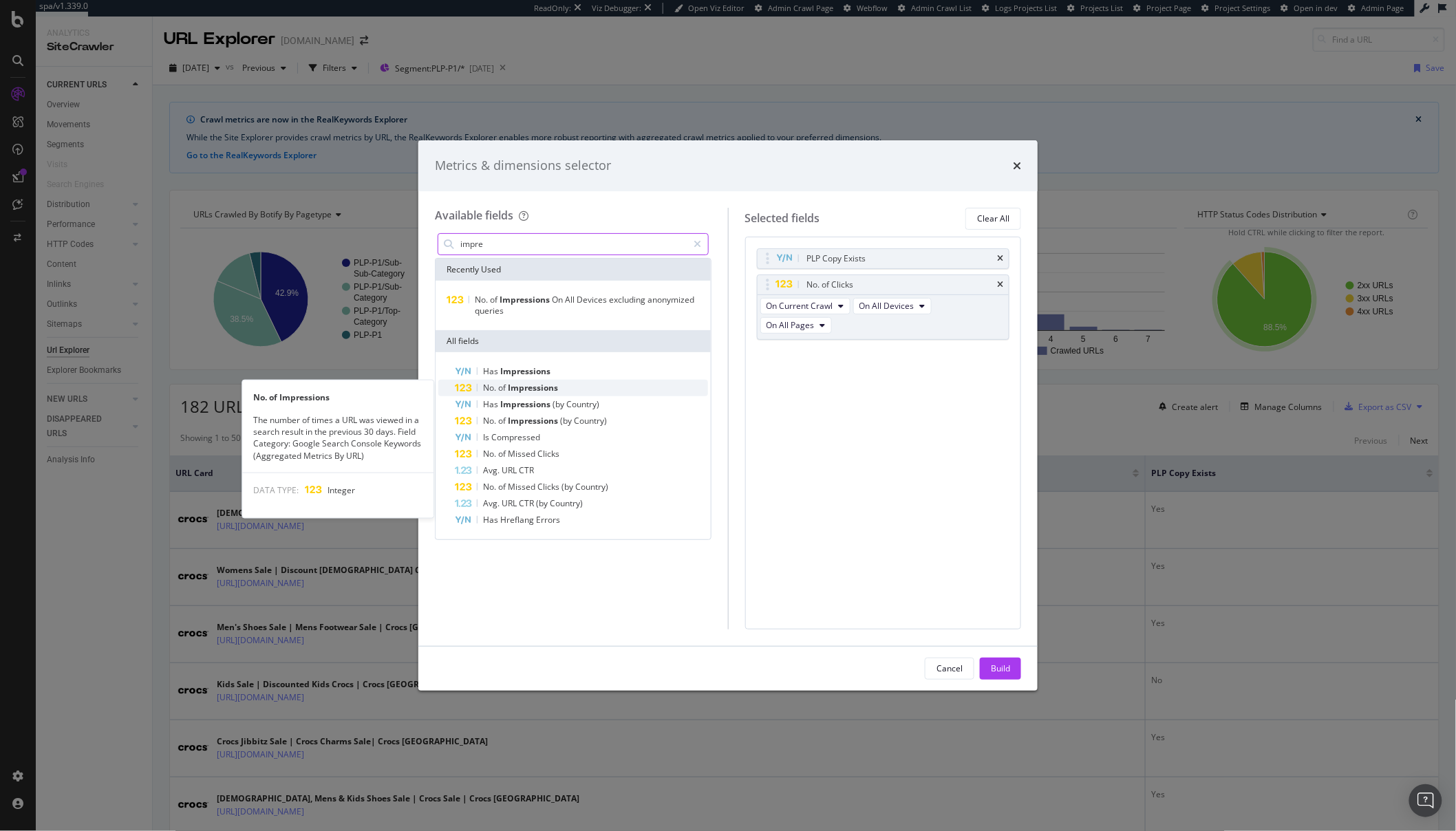
type input "impre"
click at [517, 392] on span "Impressions" at bounding box center [533, 388] width 50 height 12
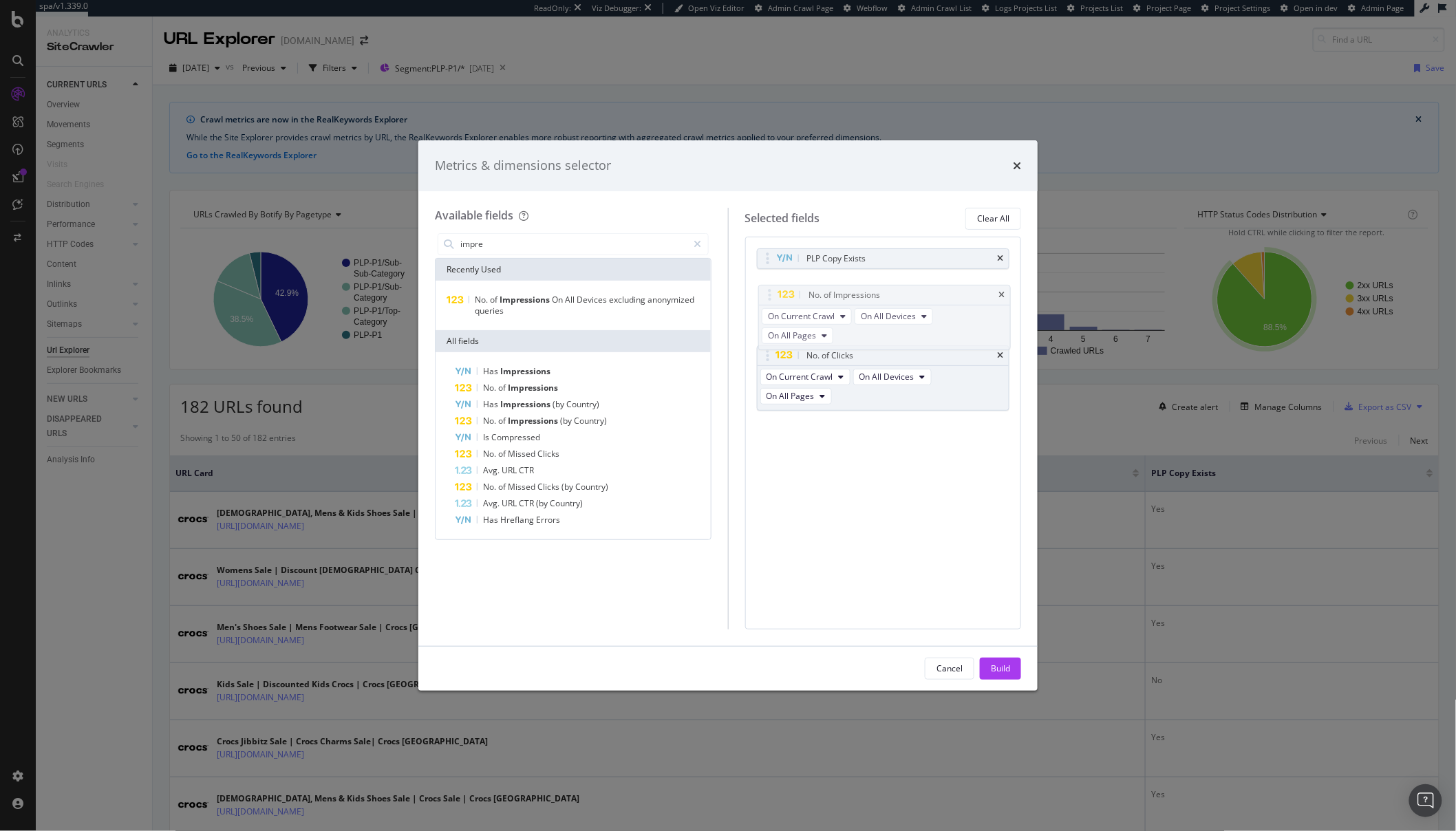
drag, startPoint x: 760, startPoint y: 358, endPoint x: 760, endPoint y: 342, distance: 16.0
click at [762, 297] on body "spa/v1.339.0 ReadOnly: Viz Debugger: Open Viz Editor Admin Crawl Page Webflow A…" at bounding box center [728, 416] width 1456 height 831
click at [1001, 659] on div "Build" at bounding box center [1001, 669] width 20 height 21
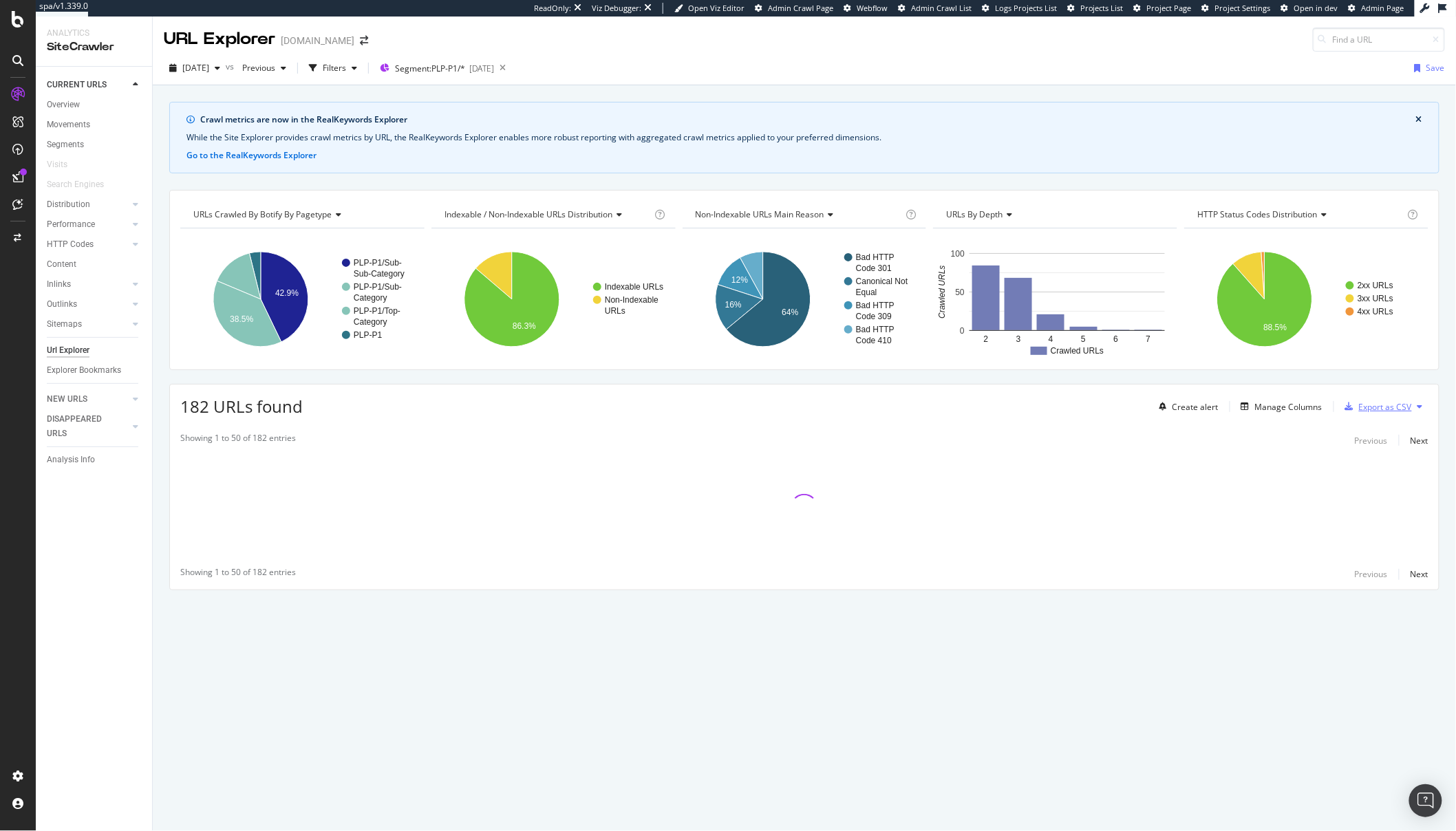
click at [1382, 405] on div "Export as CSV" at bounding box center [1385, 406] width 53 height 12
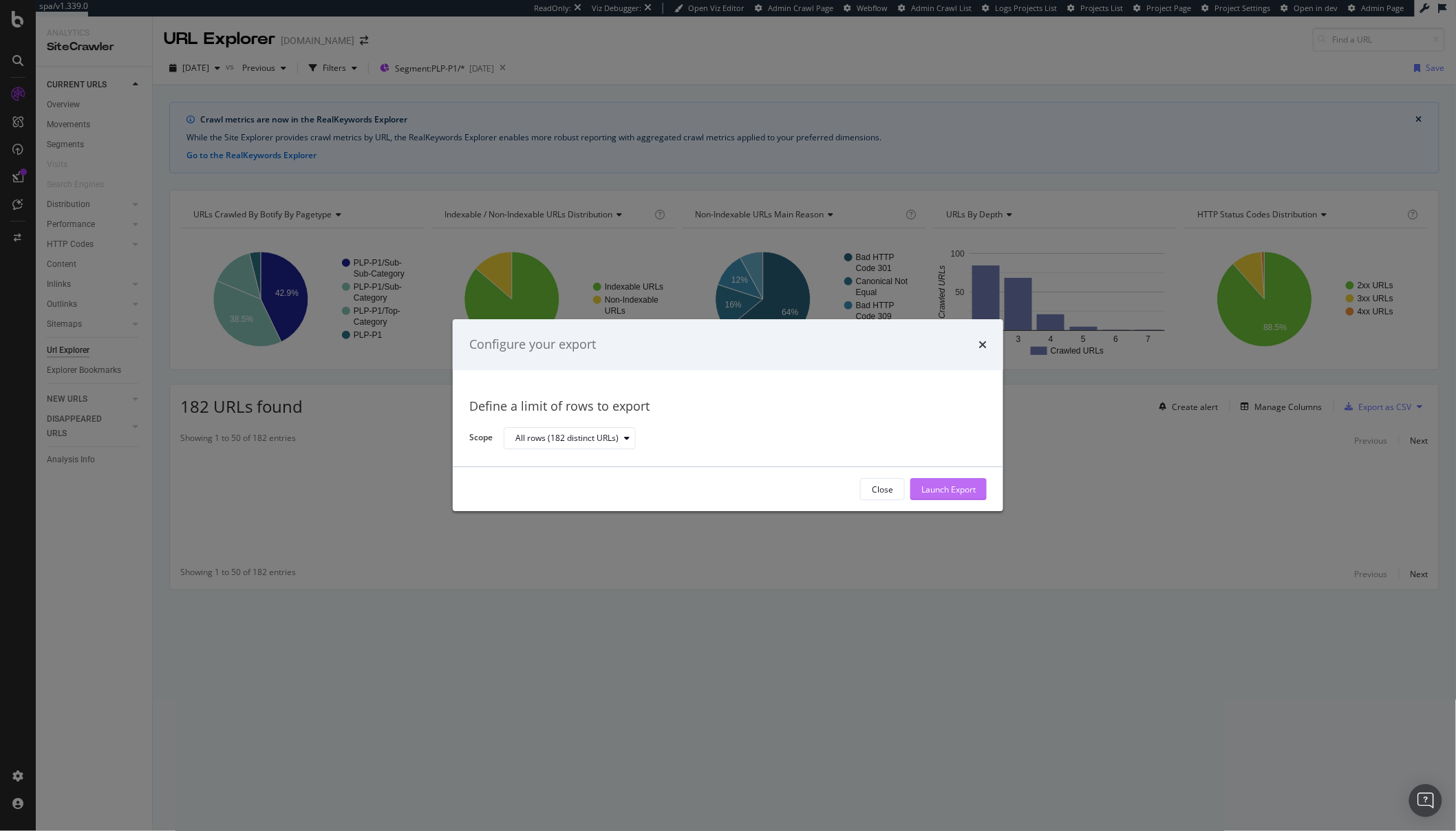
click at [953, 486] on div "Launch Export" at bounding box center [948, 490] width 54 height 12
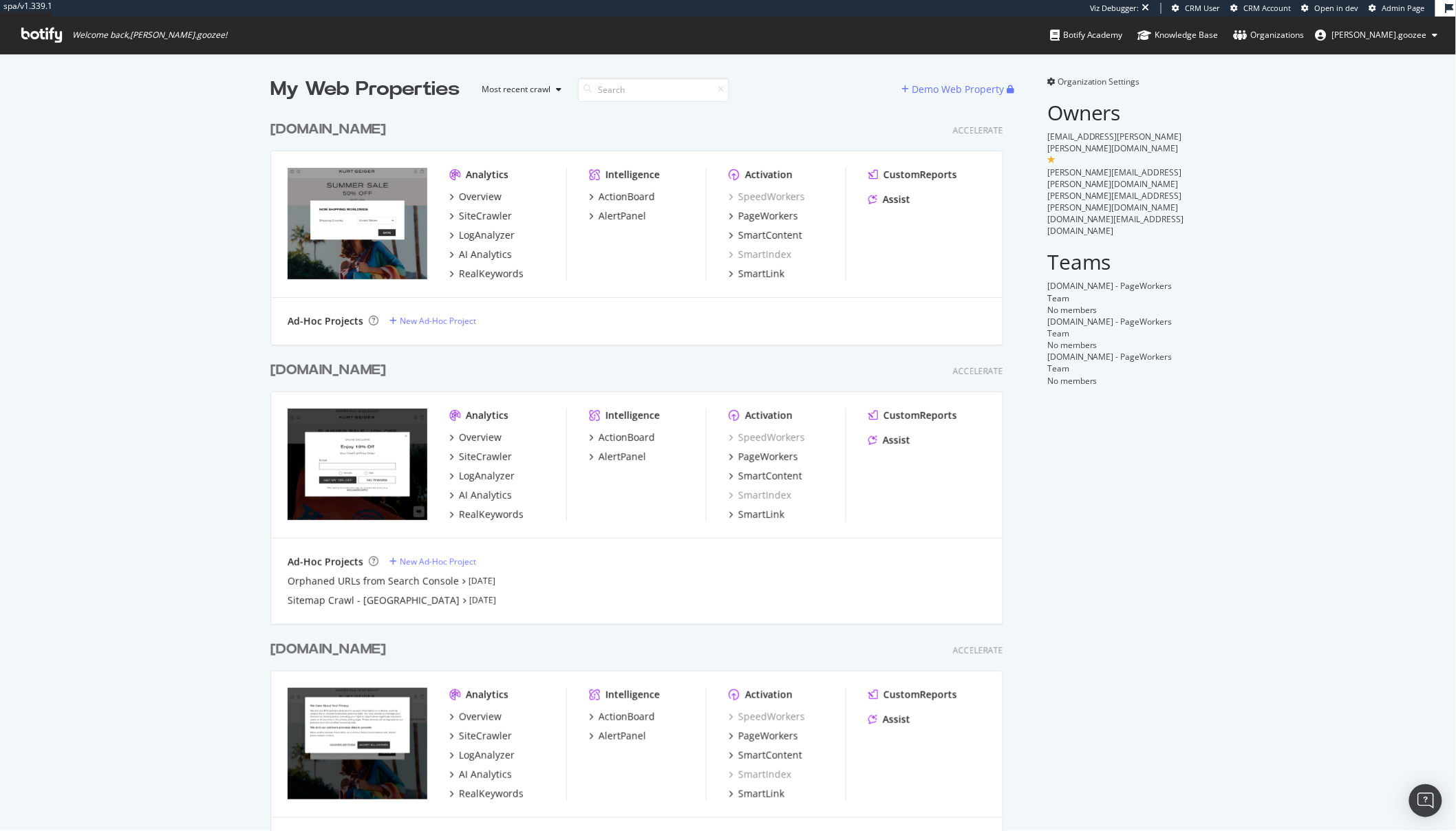
scroll to position [750, 732]
click at [426, 650] on div "[DOMAIN_NAME] Accelerate" at bounding box center [636, 649] width 733 height 20
click at [386, 650] on div "[DOMAIN_NAME]" at bounding box center [328, 649] width 116 height 20
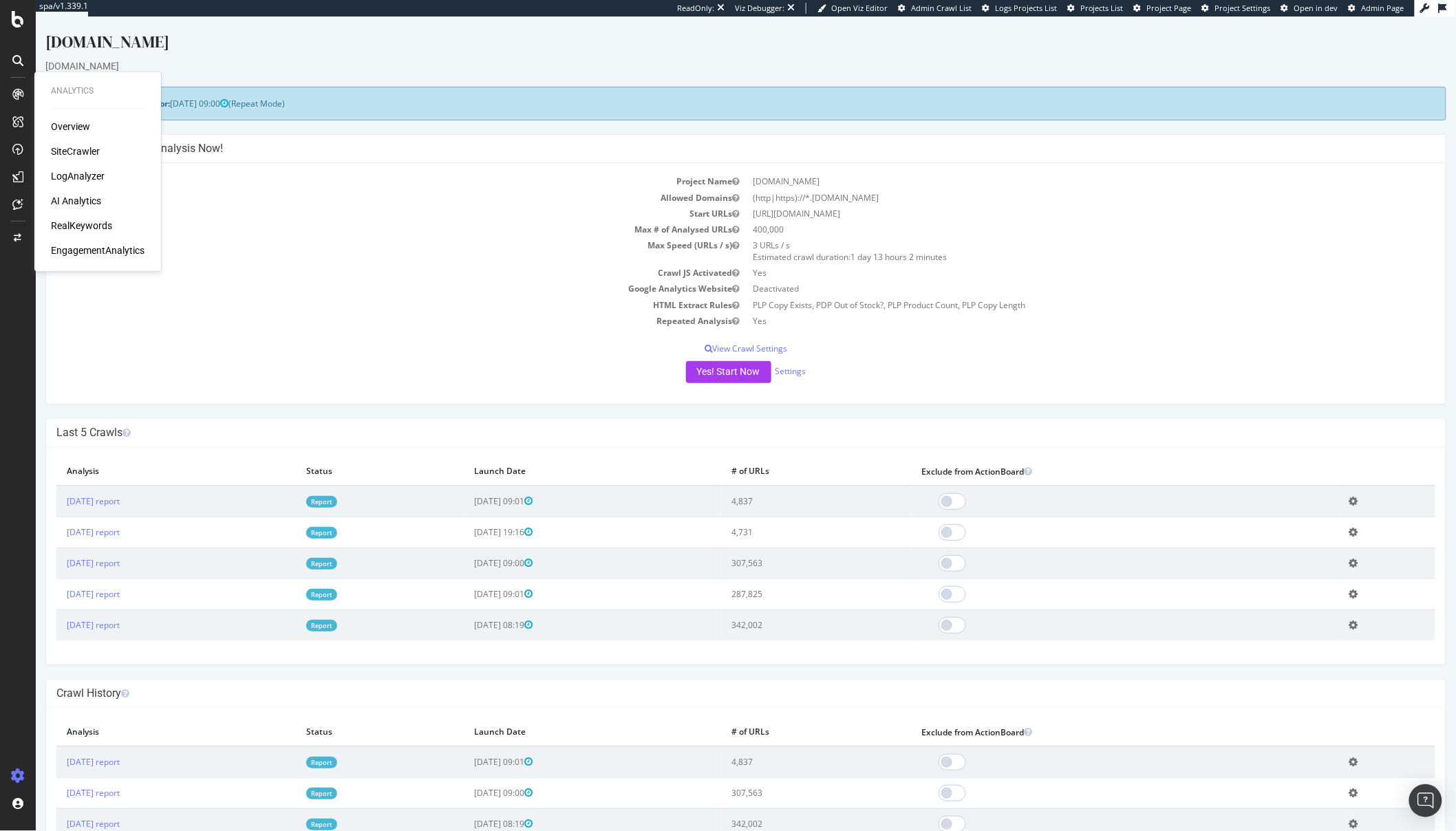
click at [87, 224] on div "RealKeywords" at bounding box center [82, 226] width 61 height 14
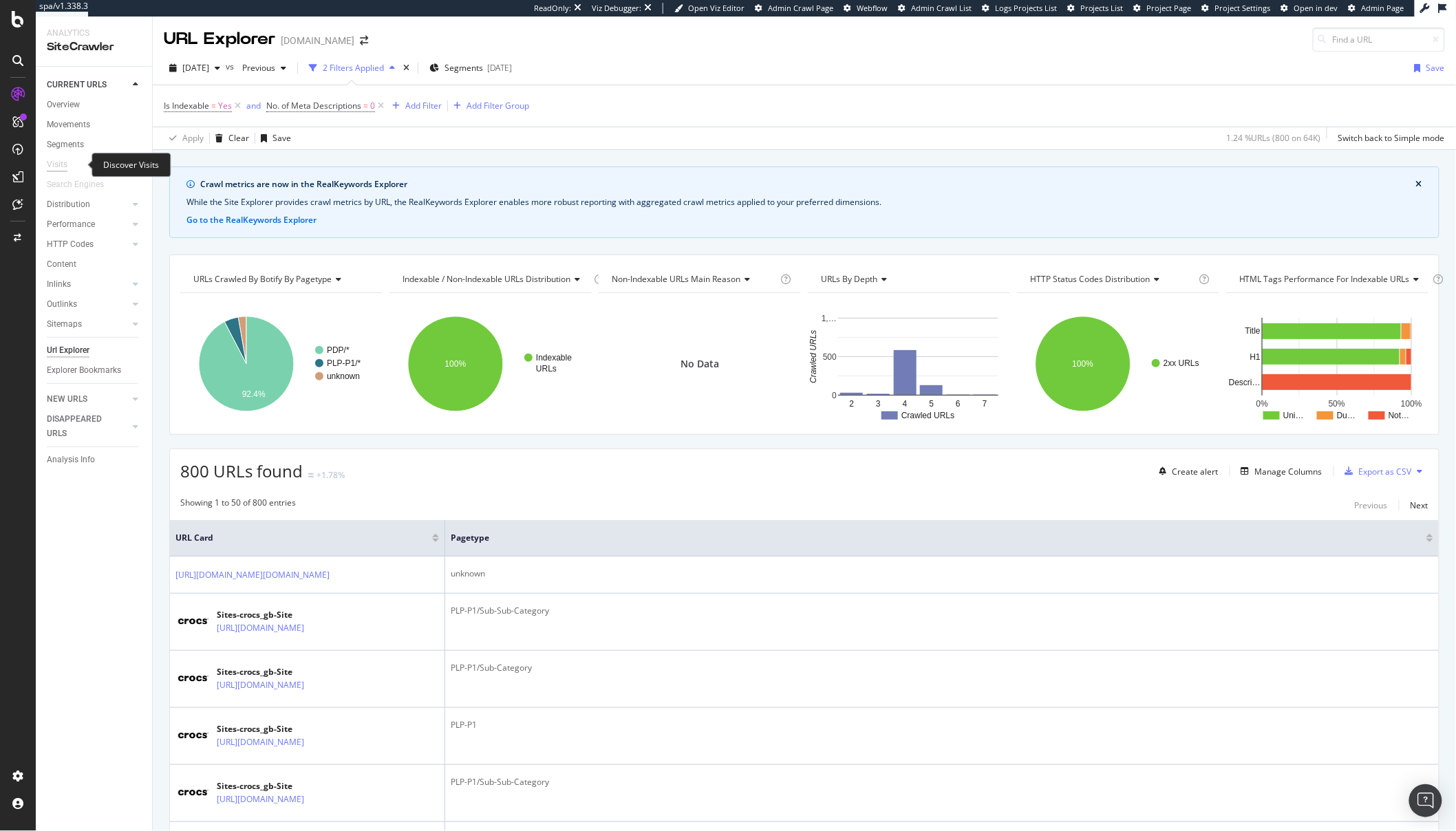
click at [61, 165] on div "Visits" at bounding box center [57, 165] width 21 height 15
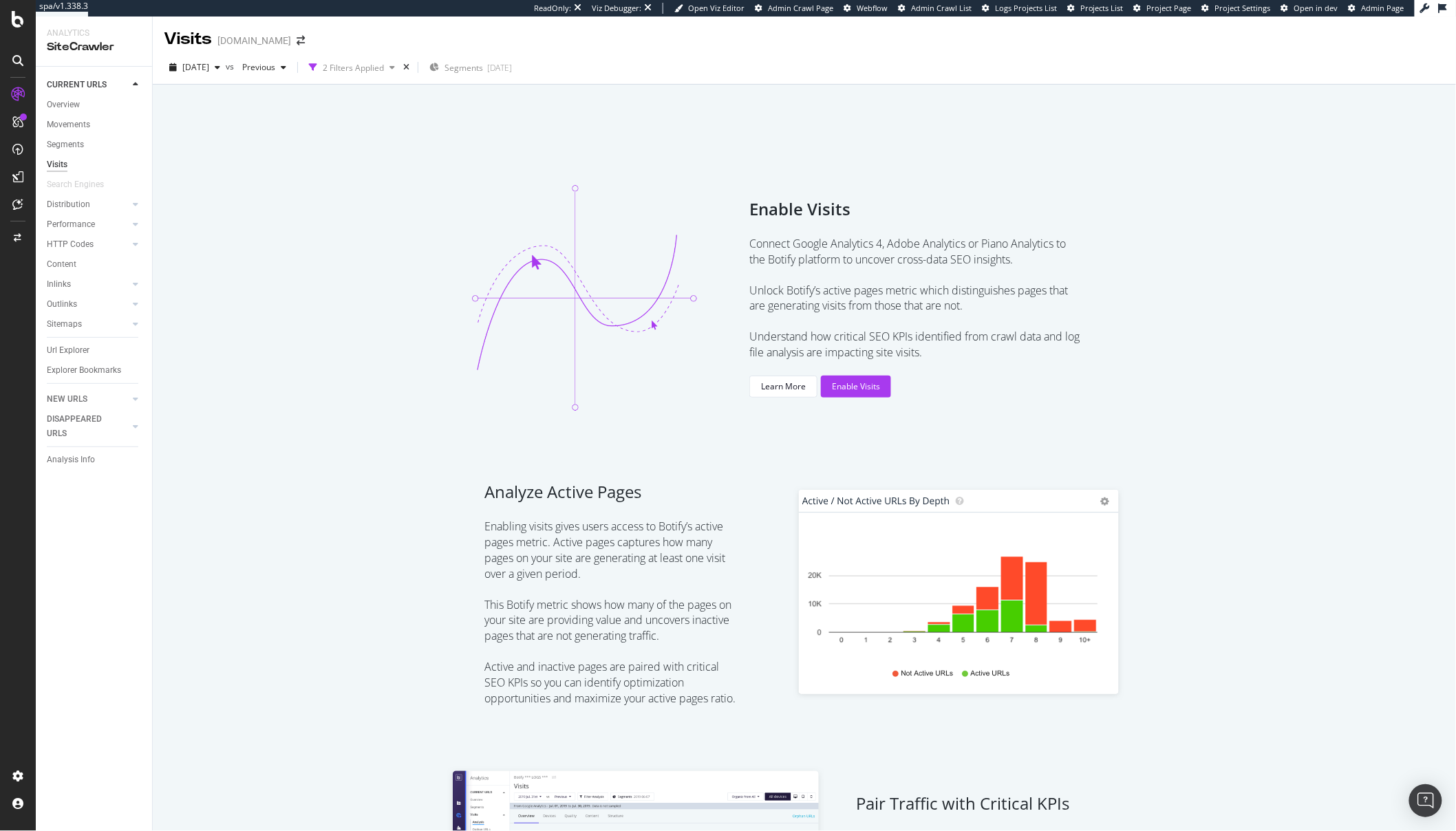
click at [355, 374] on div "Enable Visits Connect Google Analytics 4, Adobe Analytics or Piano Analytics to…" at bounding box center [804, 297] width 1270 height 296
click at [12, 12] on icon at bounding box center [18, 20] width 13 height 17
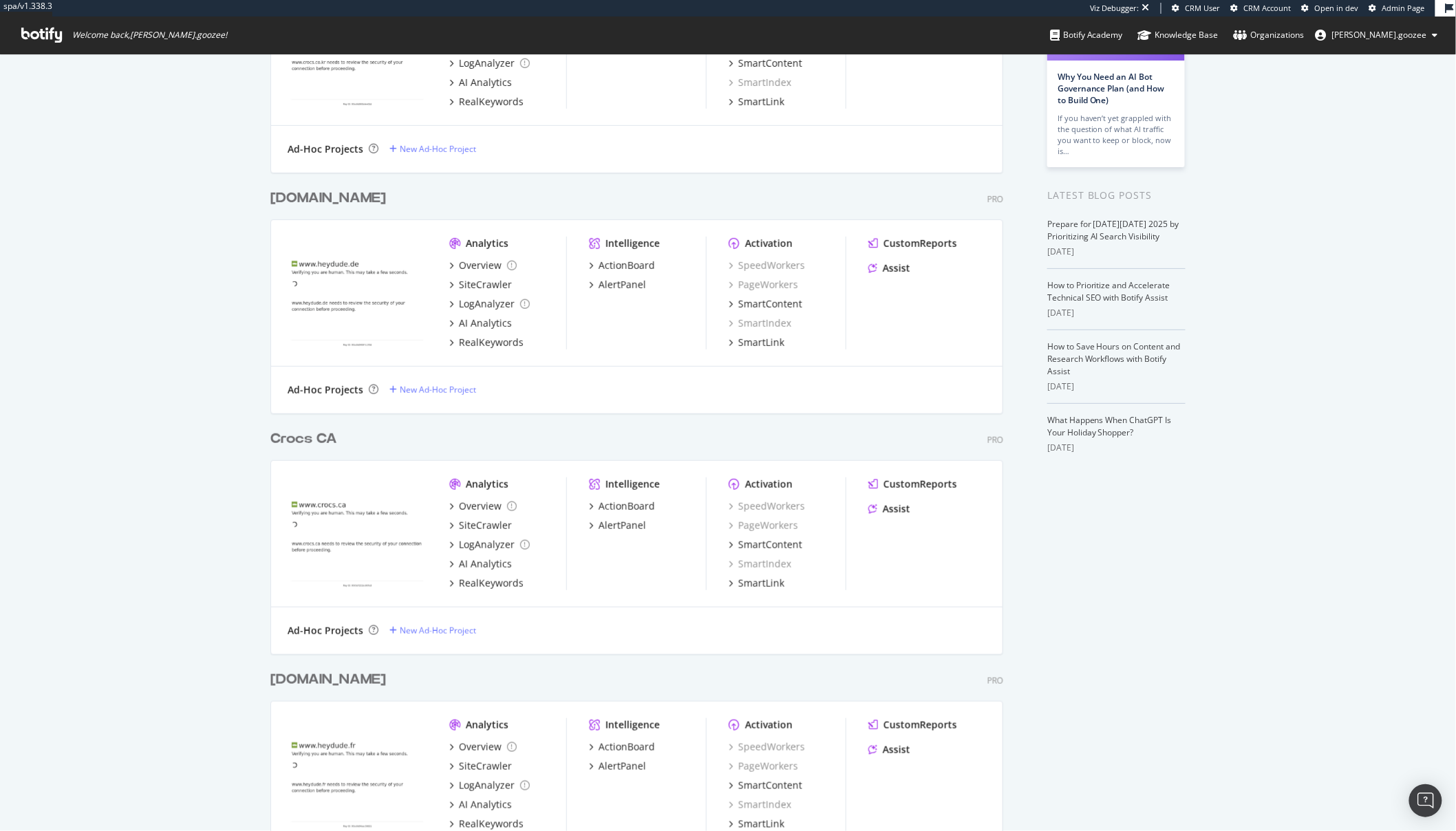
scroll to position [174, 0]
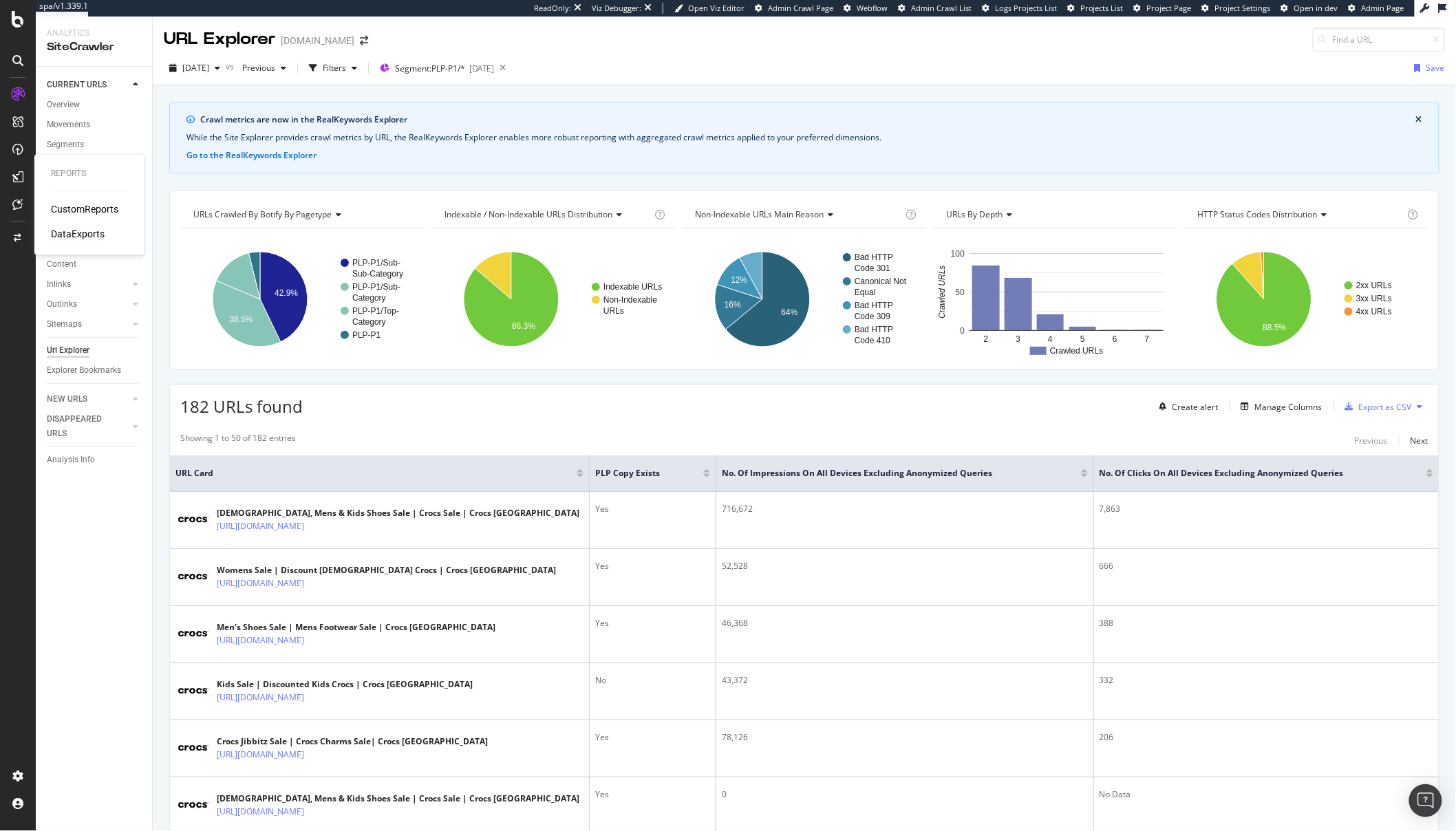
click at [84, 234] on div "DataExports" at bounding box center [78, 235] width 54 height 14
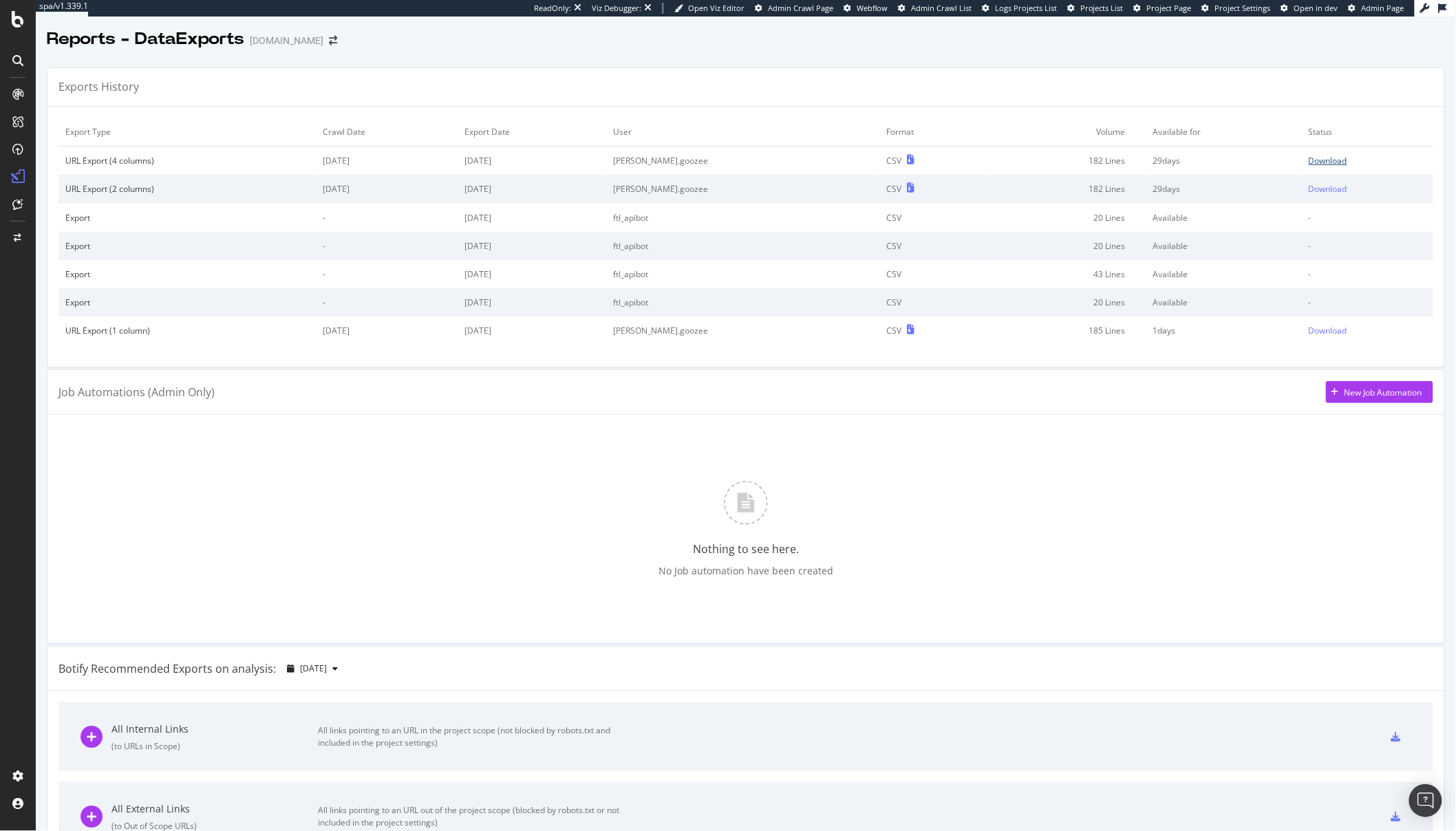
click at [1321, 160] on link "Download" at bounding box center [1367, 161] width 118 height 12
click at [1316, 164] on div "Download" at bounding box center [1328, 161] width 38 height 12
